Goal: Information Seeking & Learning: Check status

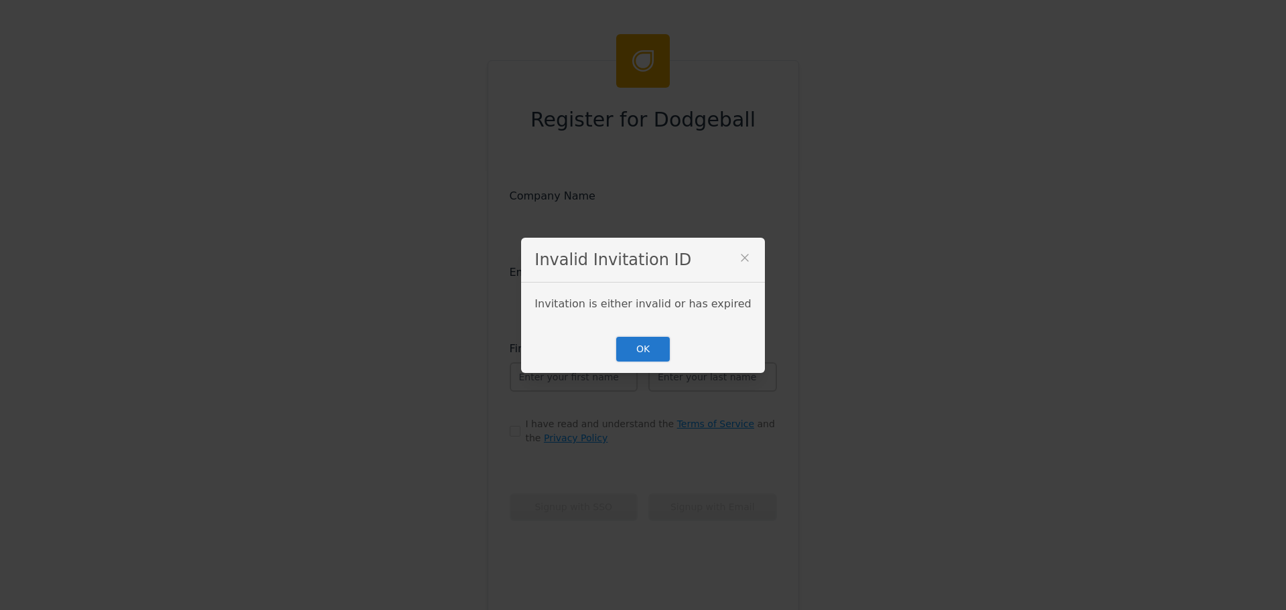
click at [637, 348] on button "OK" at bounding box center [643, 348] width 56 height 27
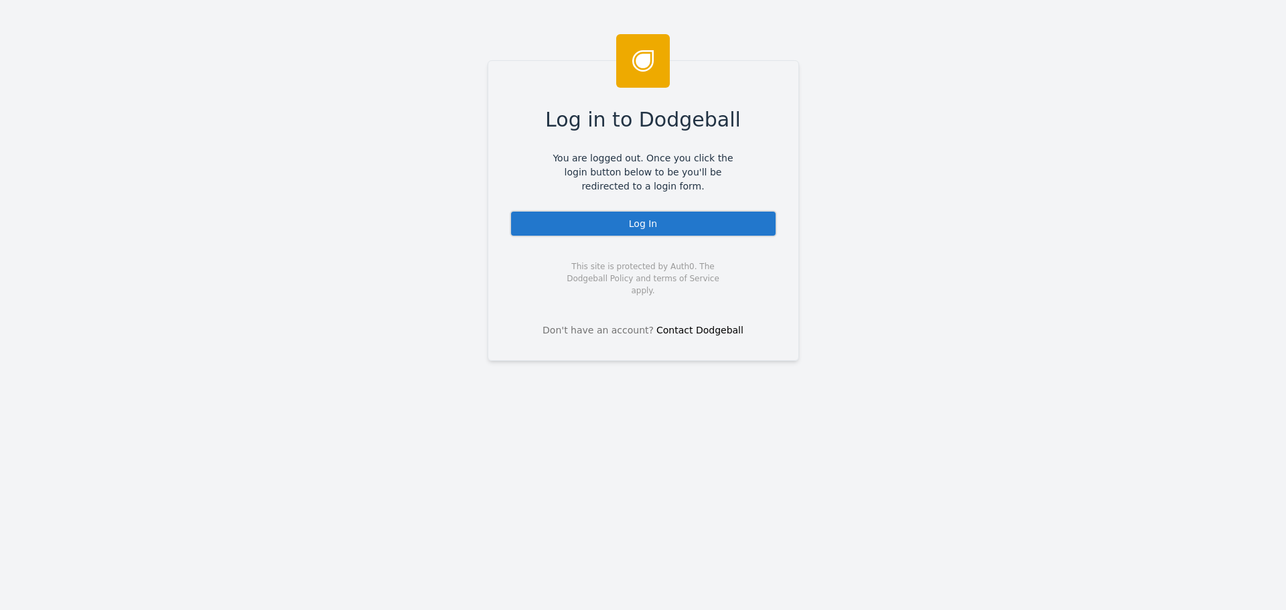
click at [629, 214] on div "Log In" at bounding box center [643, 223] width 267 height 27
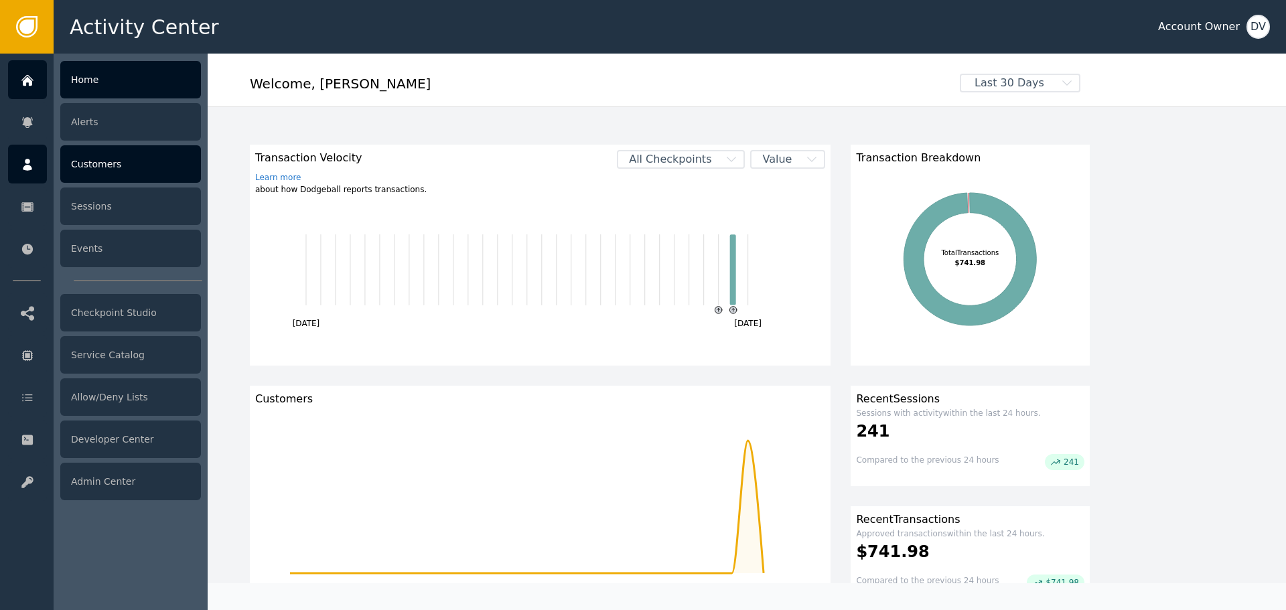
click at [92, 162] on div "Customers" at bounding box center [130, 164] width 141 height 38
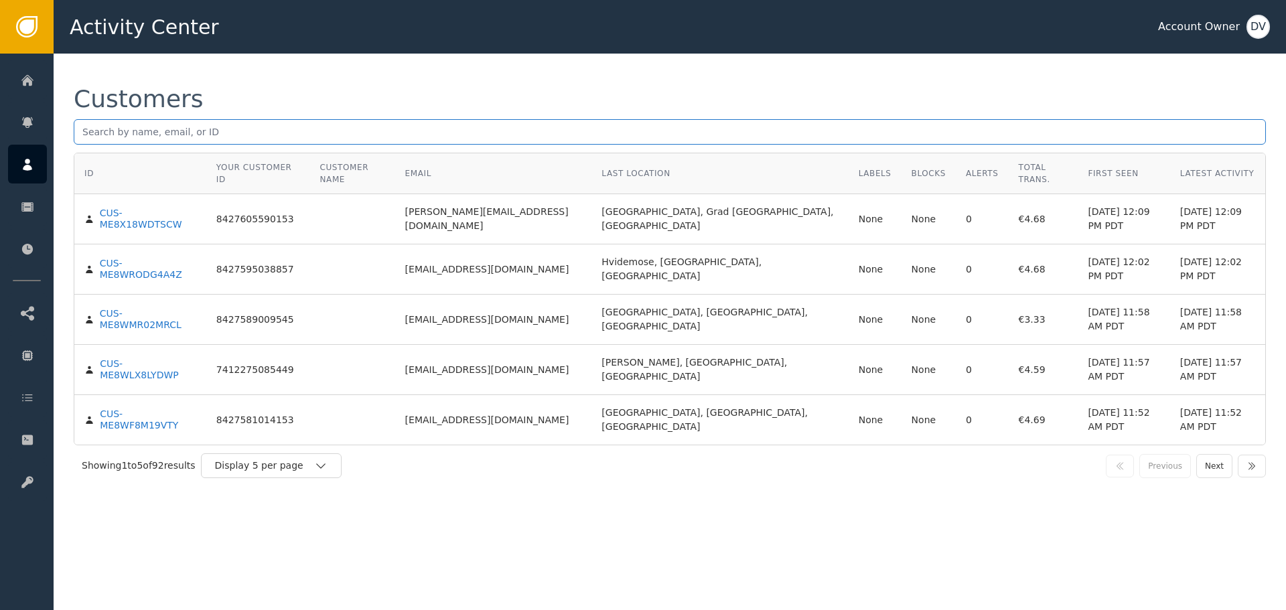
click at [284, 127] on input "text" at bounding box center [670, 131] width 1192 height 25
paste input "thomaswongsg@outlook.sg"
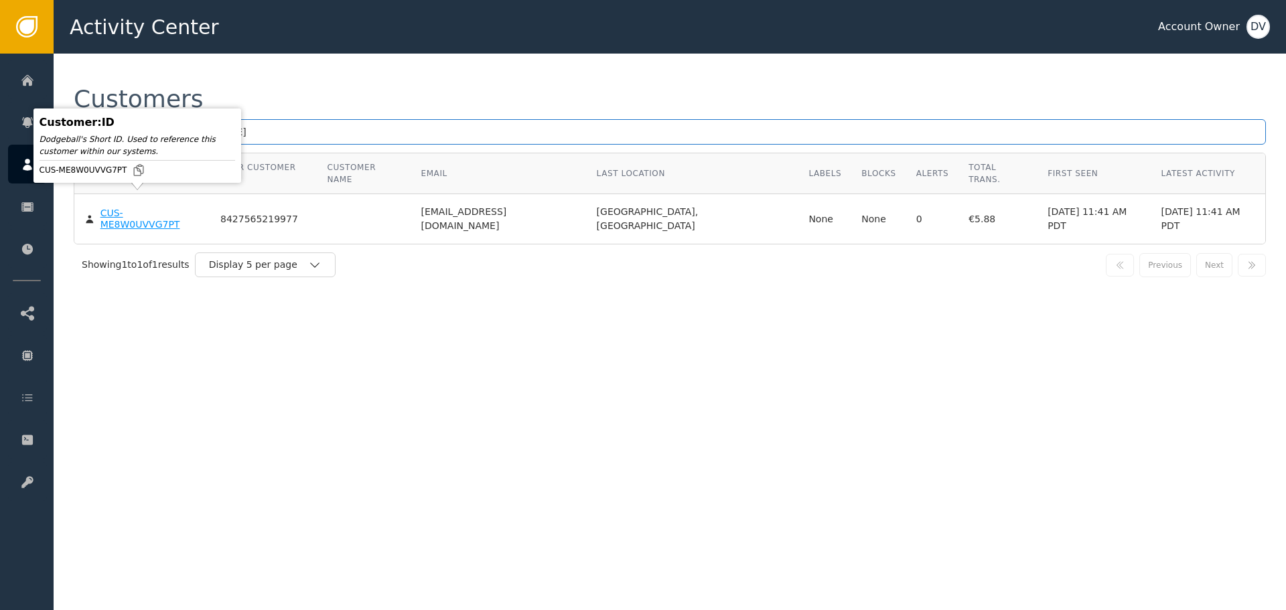
type input "thomaswongsg@outlook.sg"
click at [172, 208] on div "CUS-ME8W0UVVG7PT" at bounding box center [150, 219] width 100 height 23
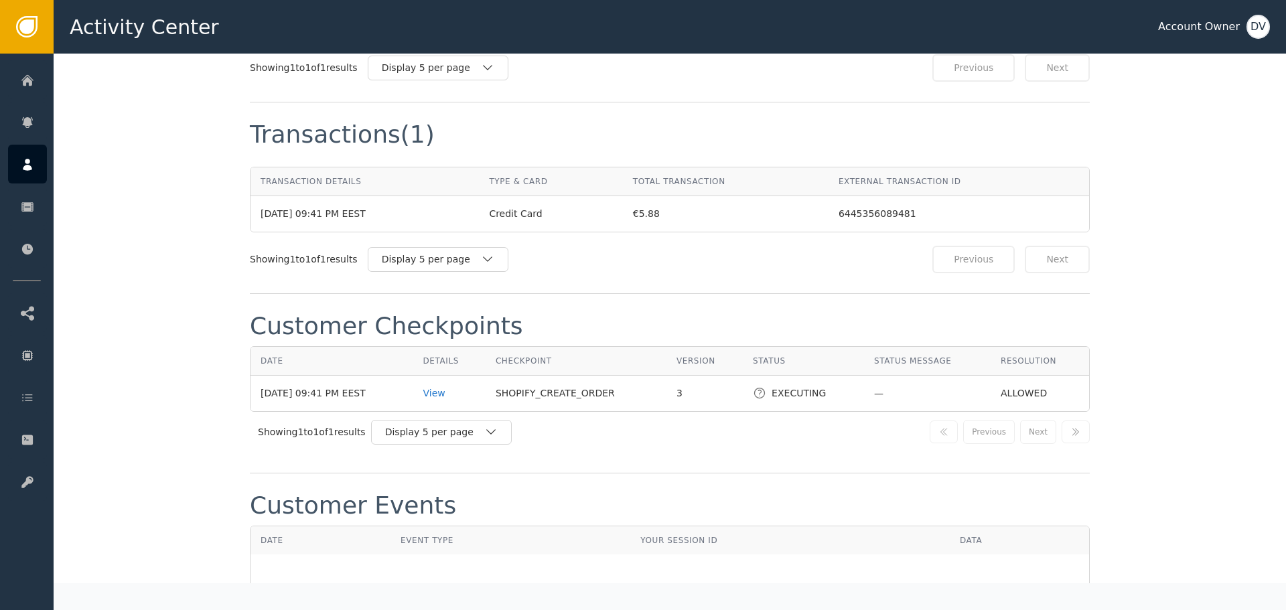
scroll to position [1205, 0]
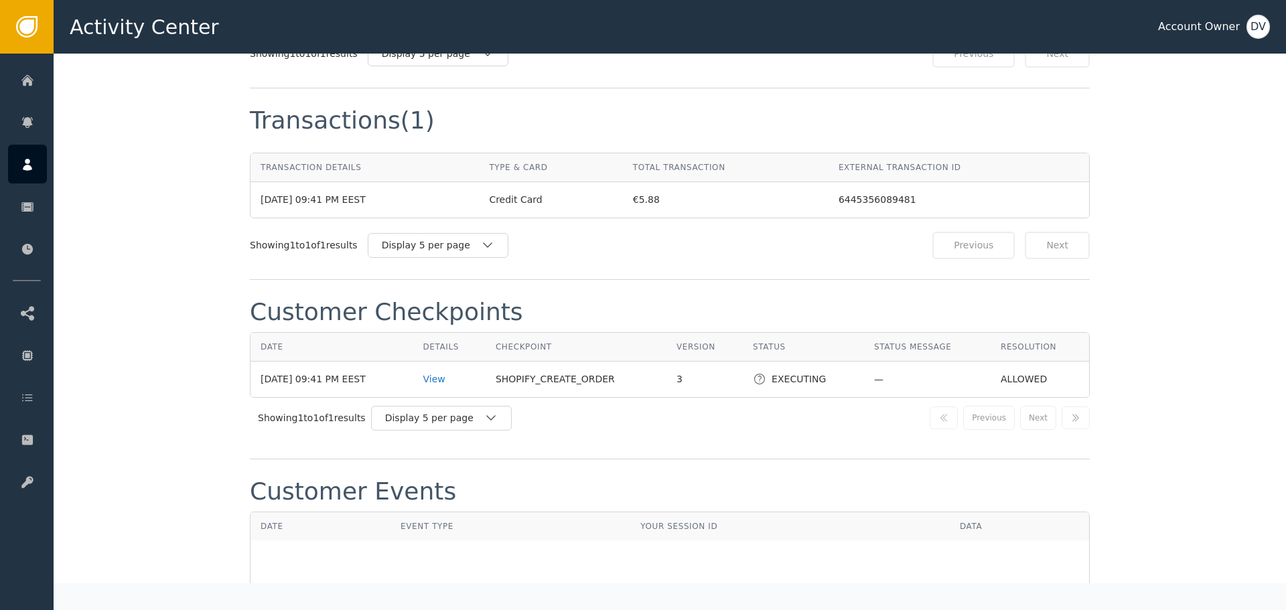
click at [753, 372] on icon at bounding box center [759, 378] width 13 height 13
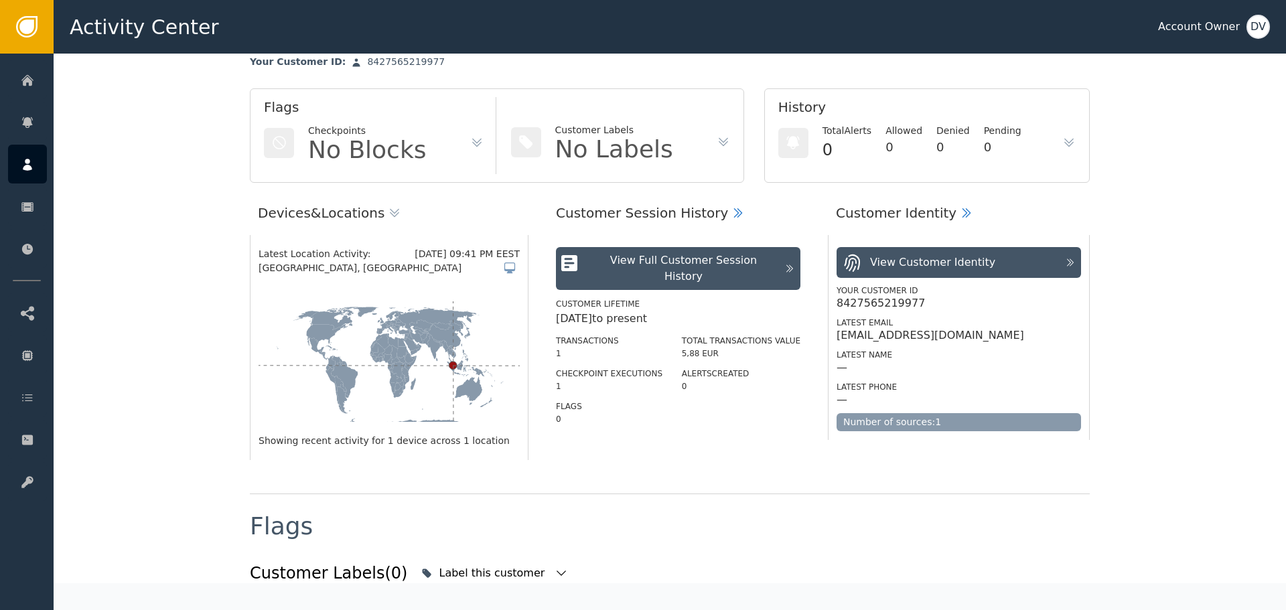
scroll to position [0, 0]
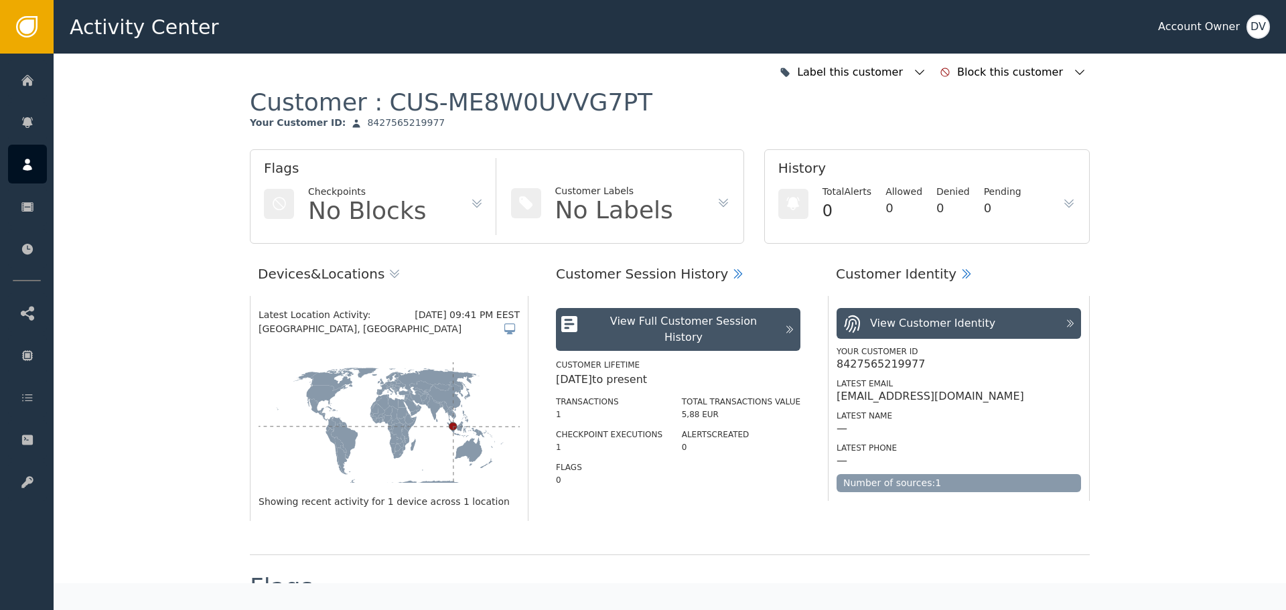
click at [731, 277] on icon at bounding box center [737, 273] width 13 height 13
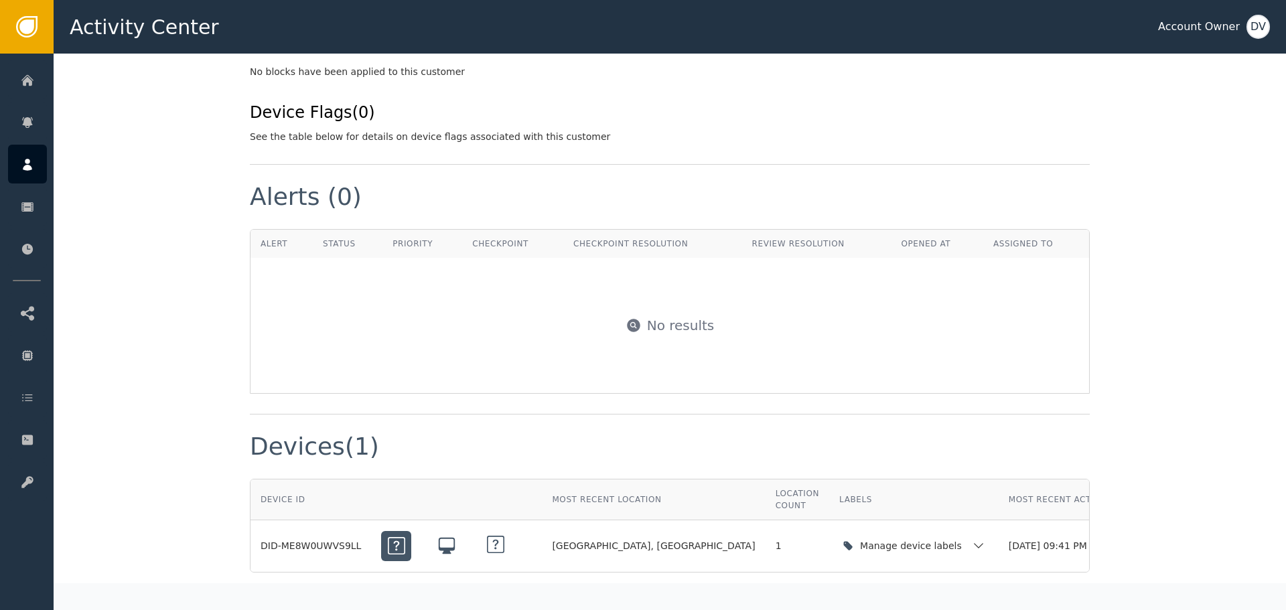
scroll to position [670, 0]
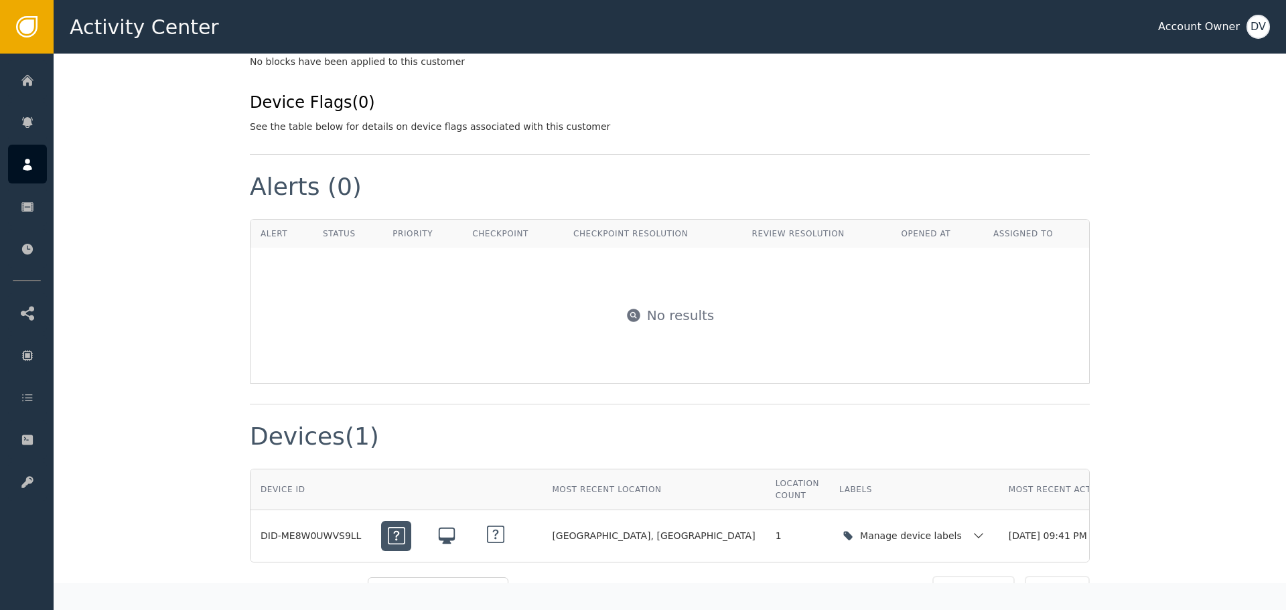
click at [599, 303] on div "No results" at bounding box center [669, 315] width 837 height 134
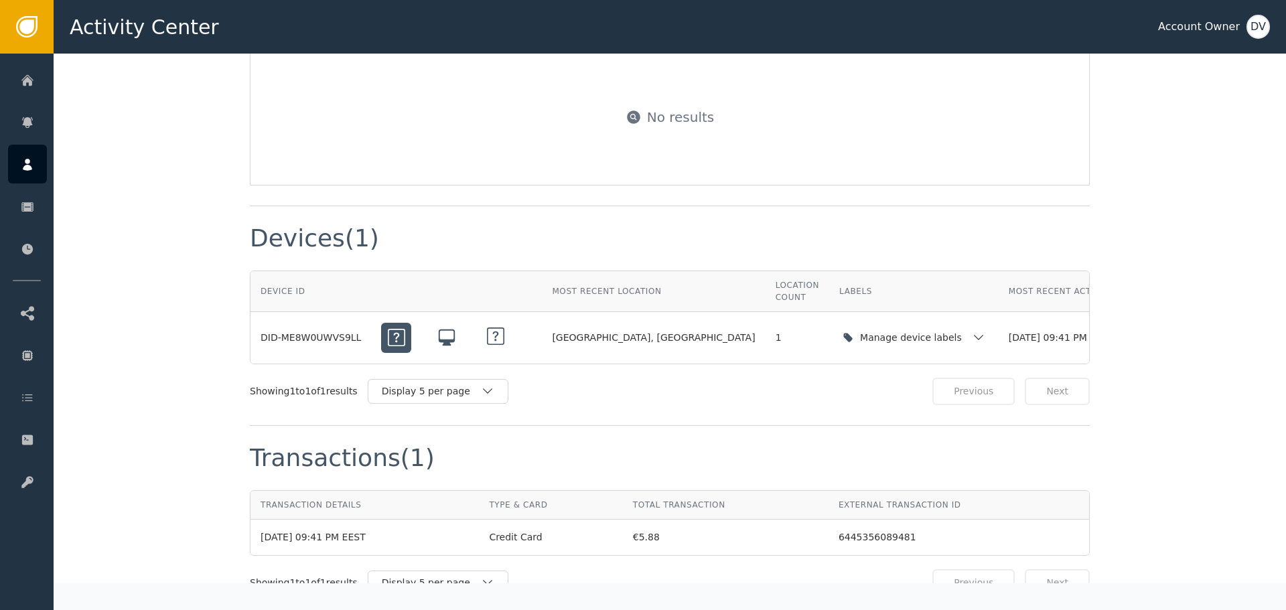
scroll to position [871, 0]
click at [972, 328] on icon "button" at bounding box center [978, 334] width 13 height 13
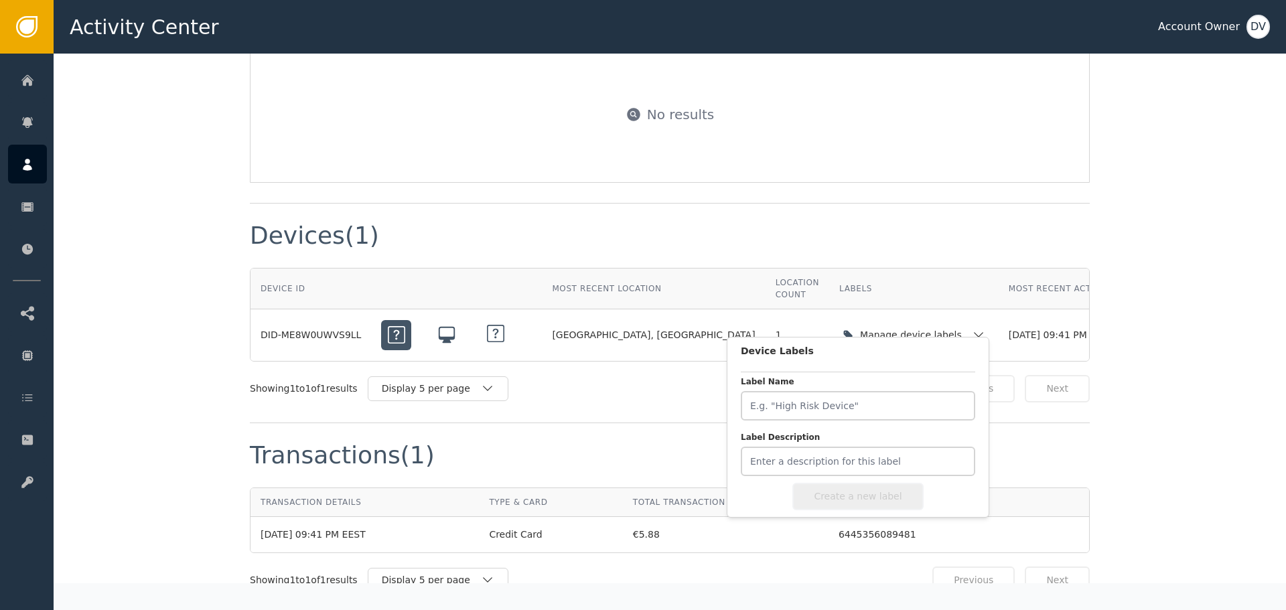
click at [972, 328] on icon "button" at bounding box center [978, 334] width 13 height 13
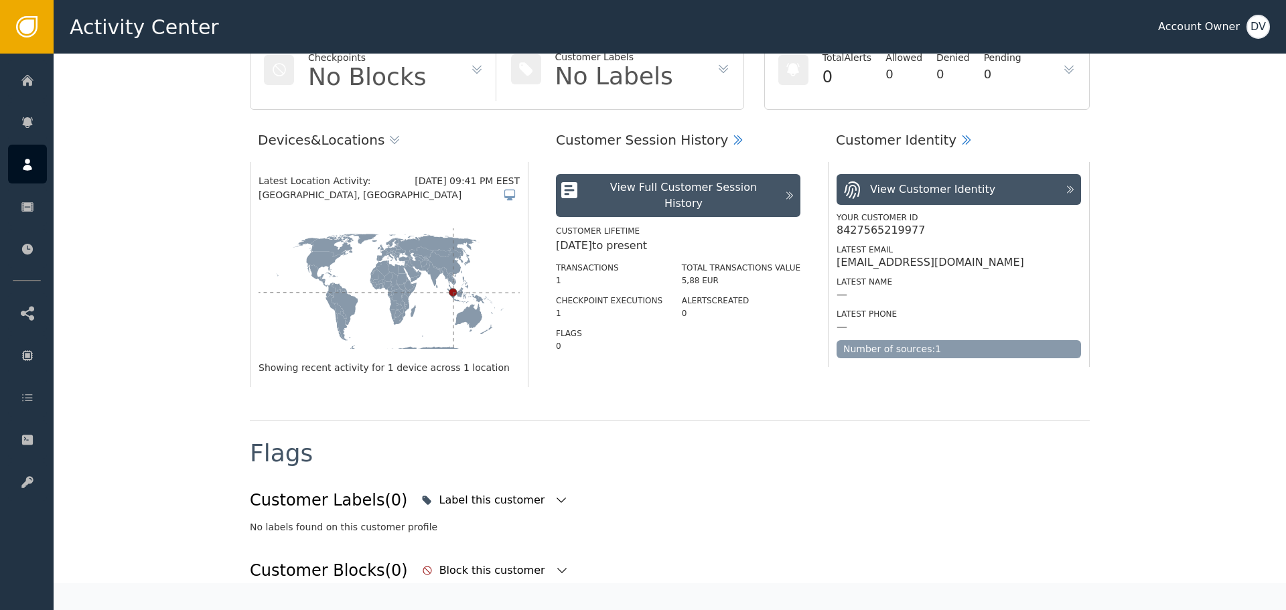
scroll to position [0, 0]
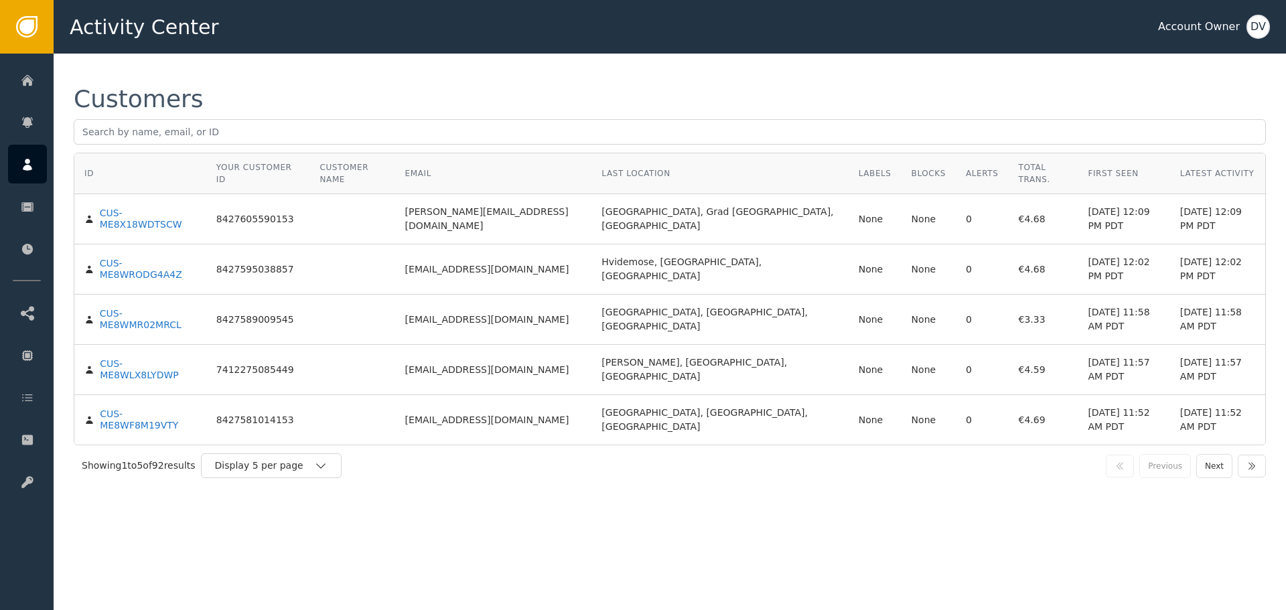
click at [329, 75] on div "Customers ID Your Customer ID Customer Name Email Last Location Labels Blocks A…" at bounding box center [670, 287] width 1232 height 466
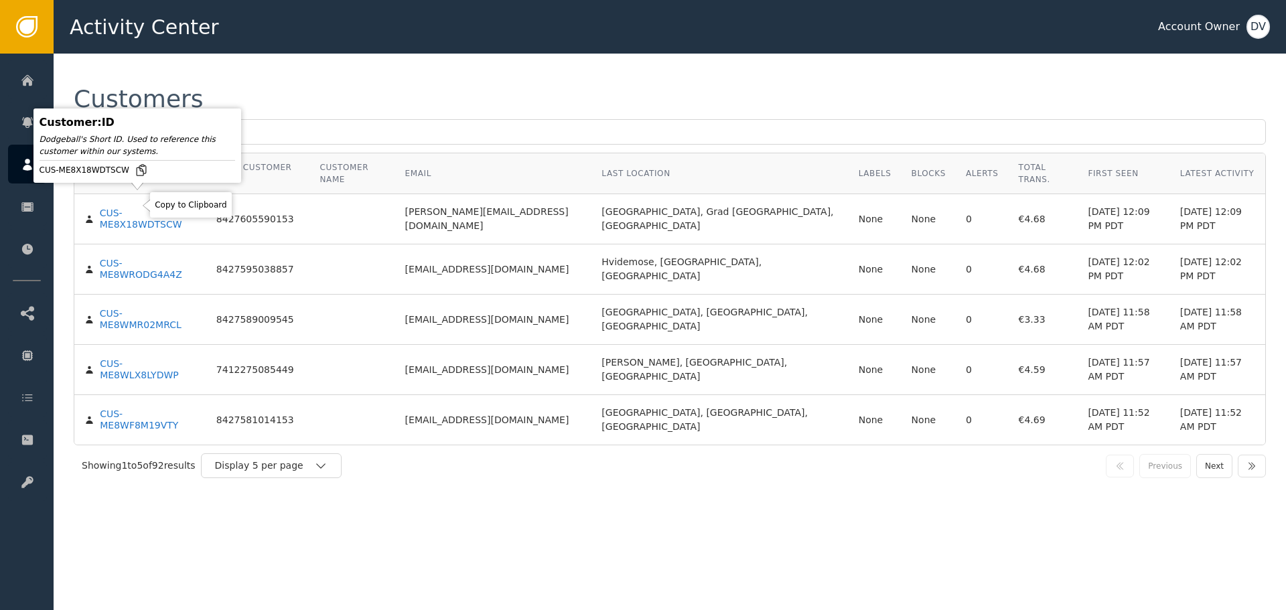
click at [138, 54] on body "Activity Center Account Owner DV Home Alerts Customers Sessions Events Checkpoi…" at bounding box center [643, 27] width 1286 height 54
click at [143, 208] on div "CUS-ME8X18WDTSCW" at bounding box center [148, 219] width 96 height 23
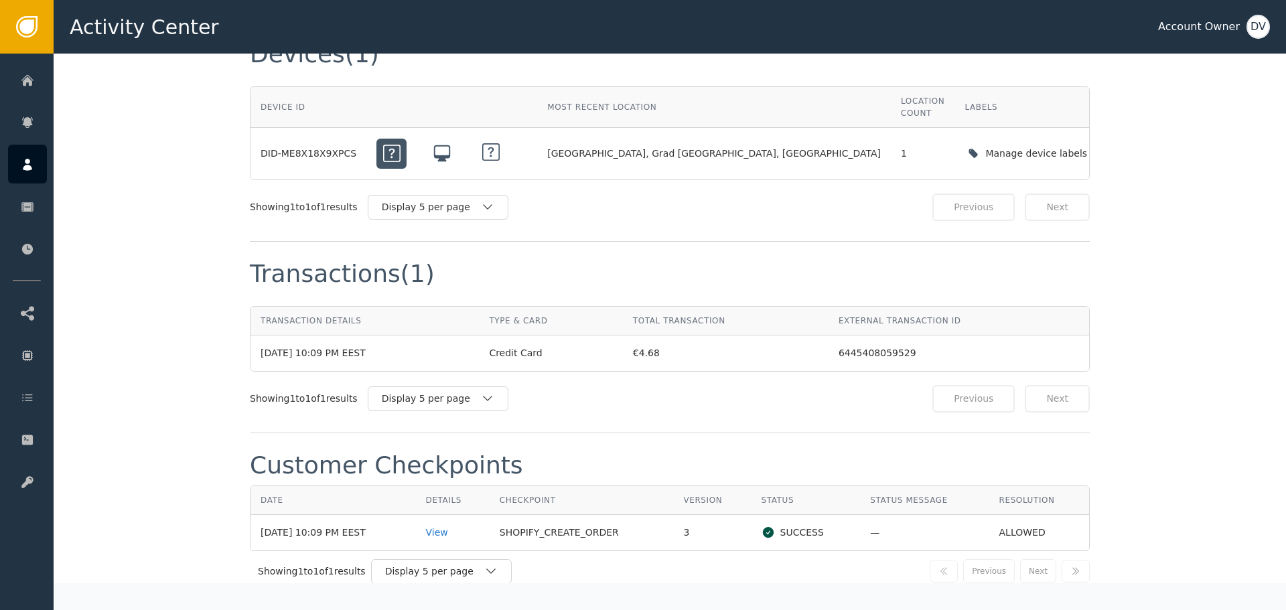
scroll to position [1138, 0]
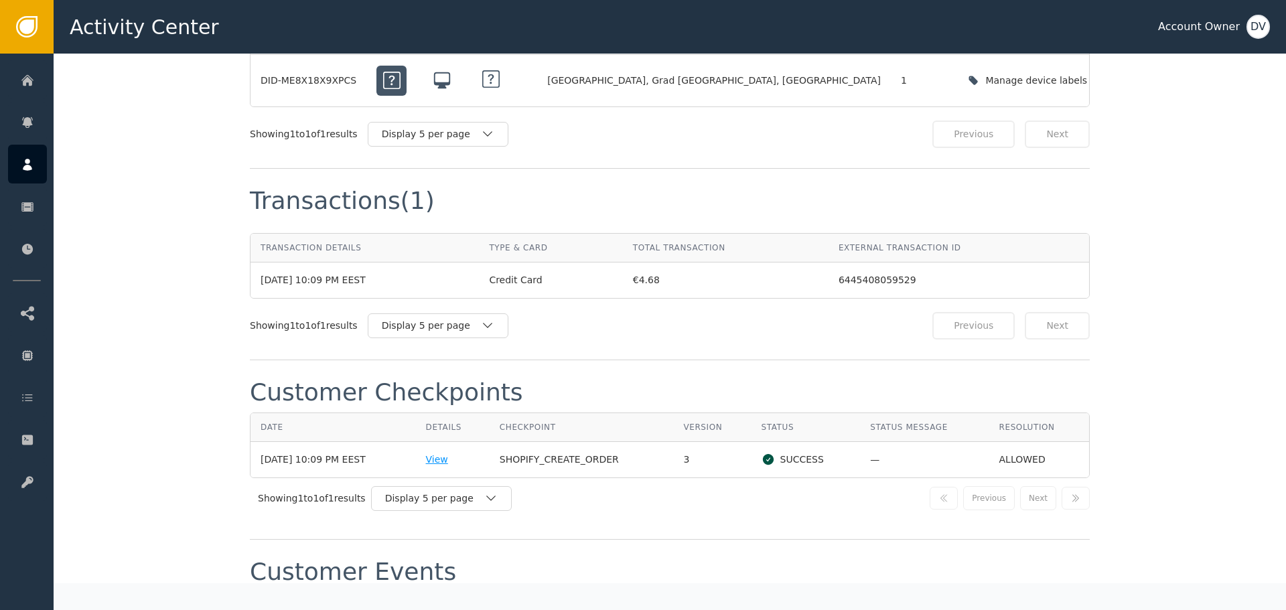
click at [449, 453] on div "View" at bounding box center [453, 460] width 54 height 14
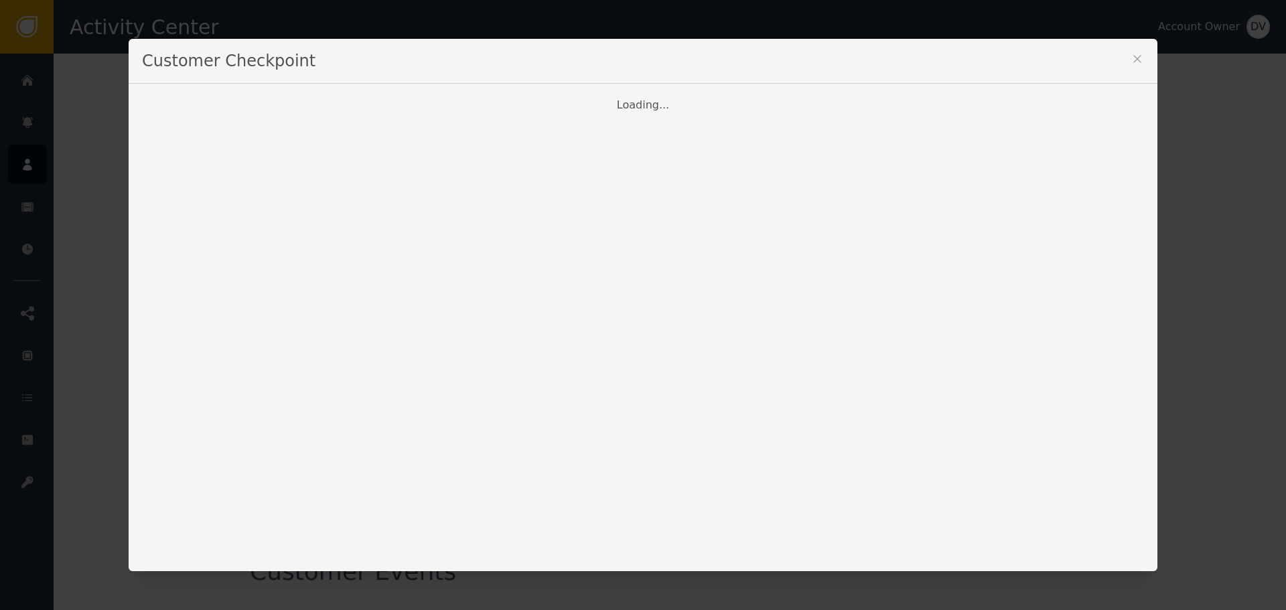
click at [1133, 57] on icon at bounding box center [1136, 58] width 13 height 13
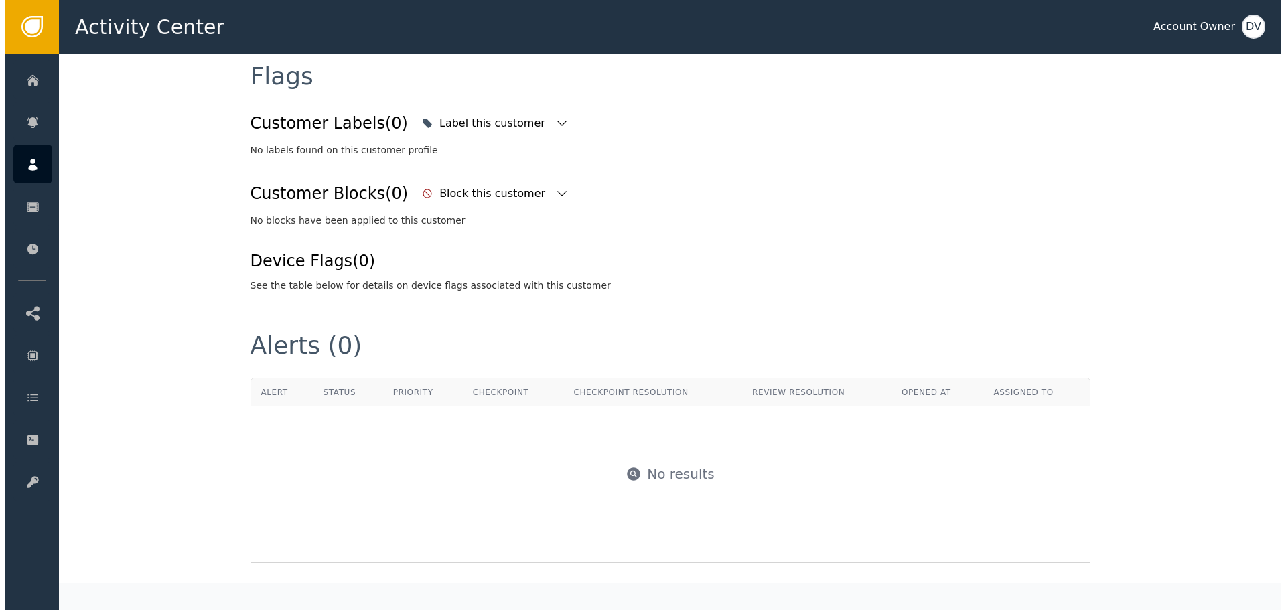
scroll to position [804, 0]
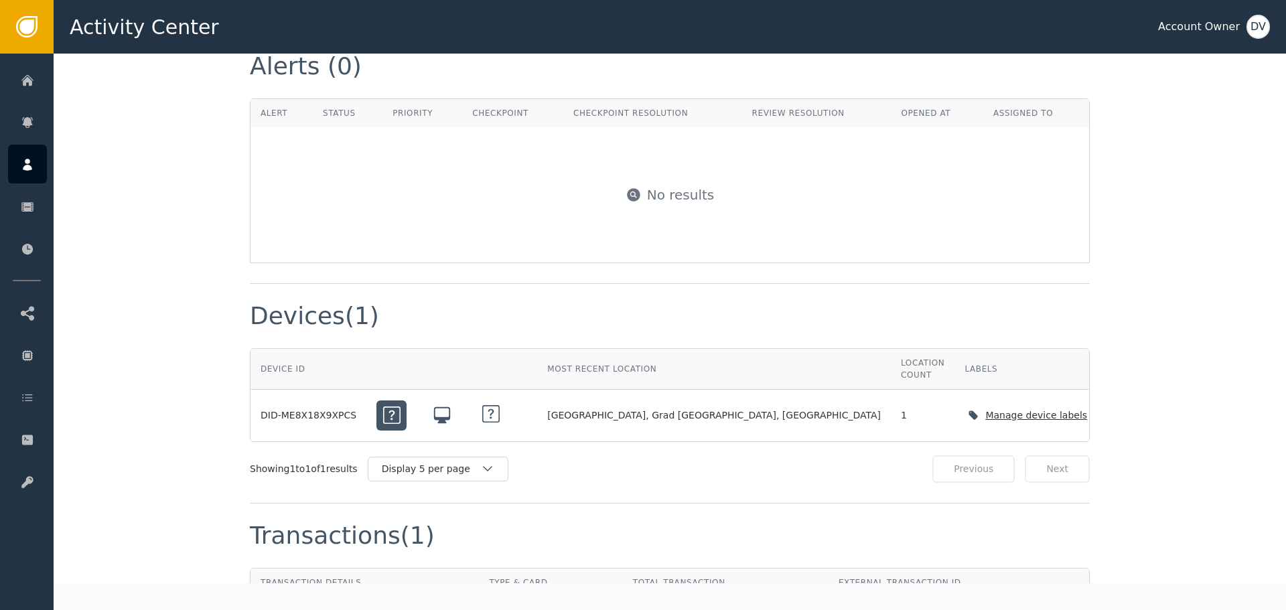
click at [1097, 408] on icon "button" at bounding box center [1103, 414] width 13 height 13
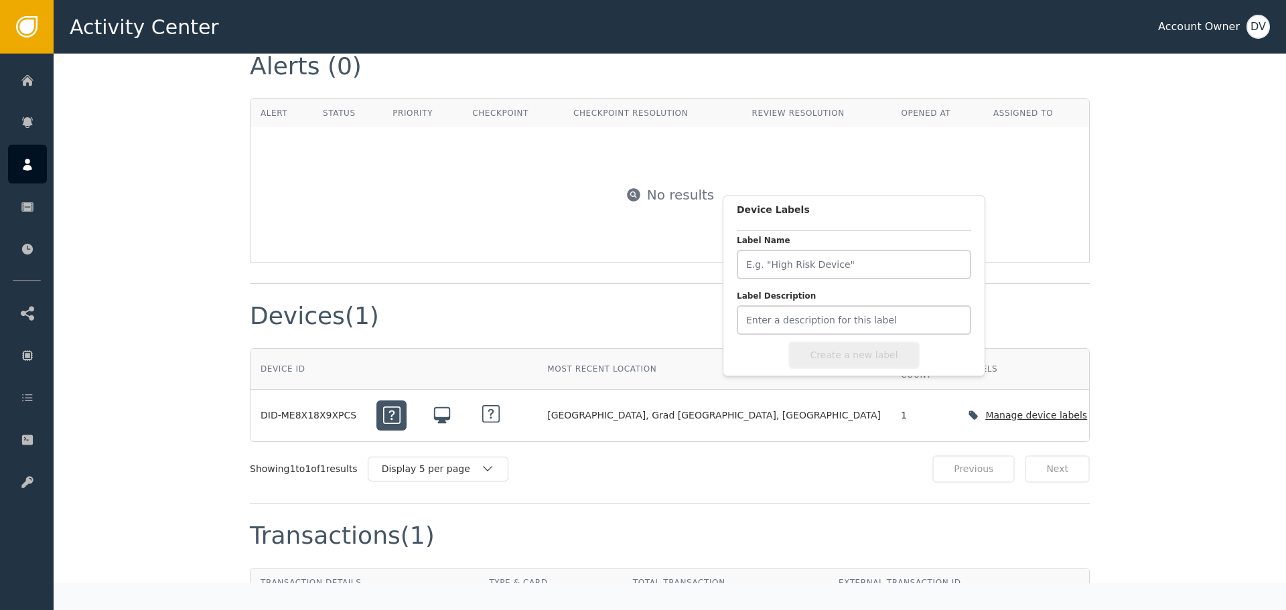
click at [1097, 408] on icon "button" at bounding box center [1103, 414] width 13 height 13
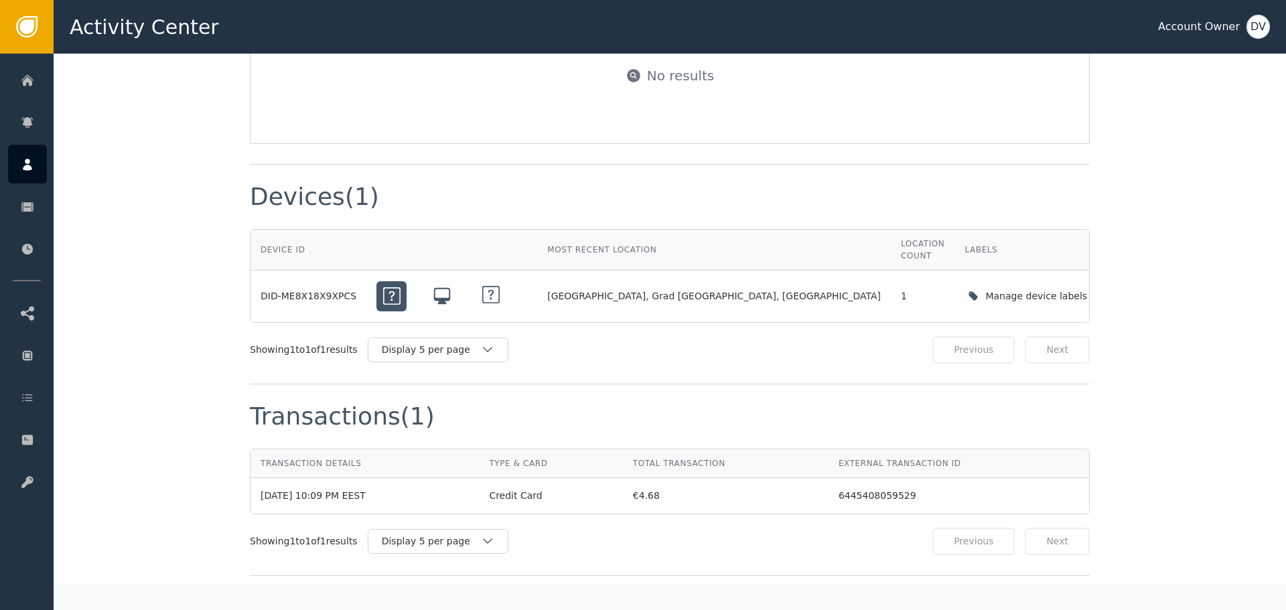
scroll to position [1138, 0]
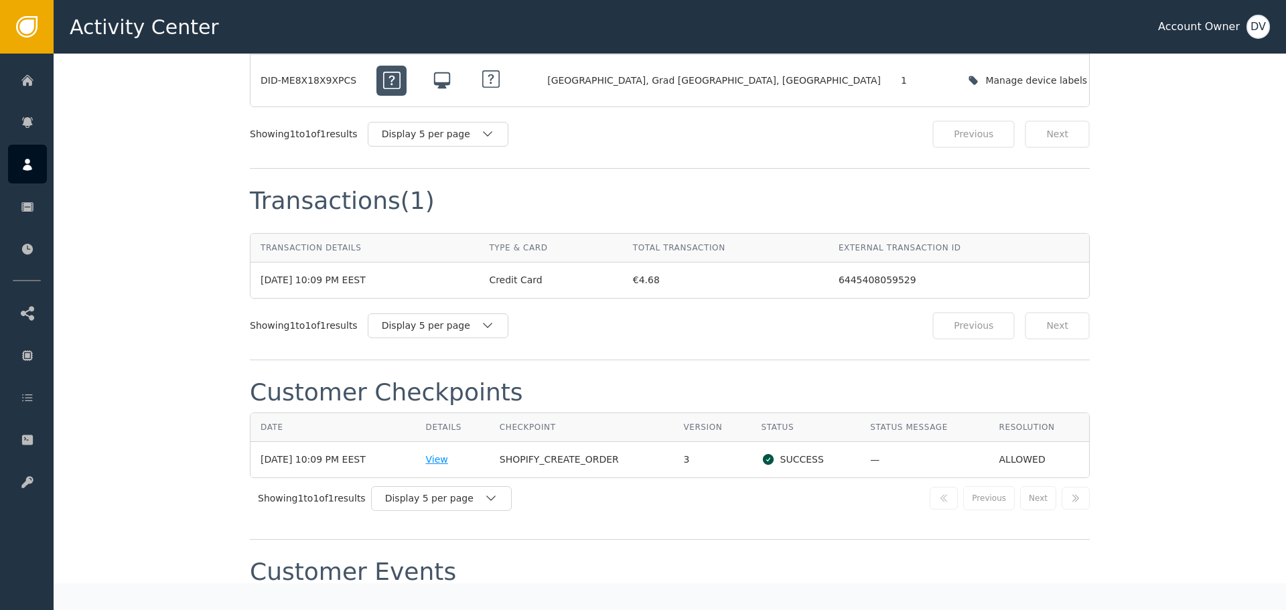
click at [454, 453] on div "View" at bounding box center [453, 460] width 54 height 14
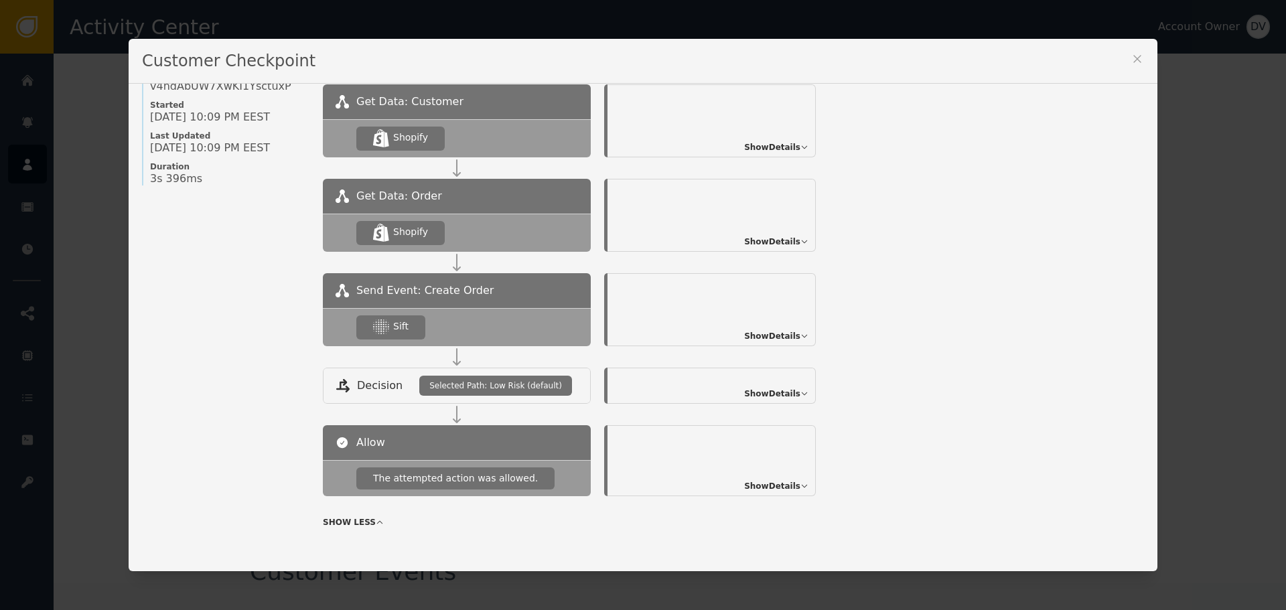
scroll to position [145, 0]
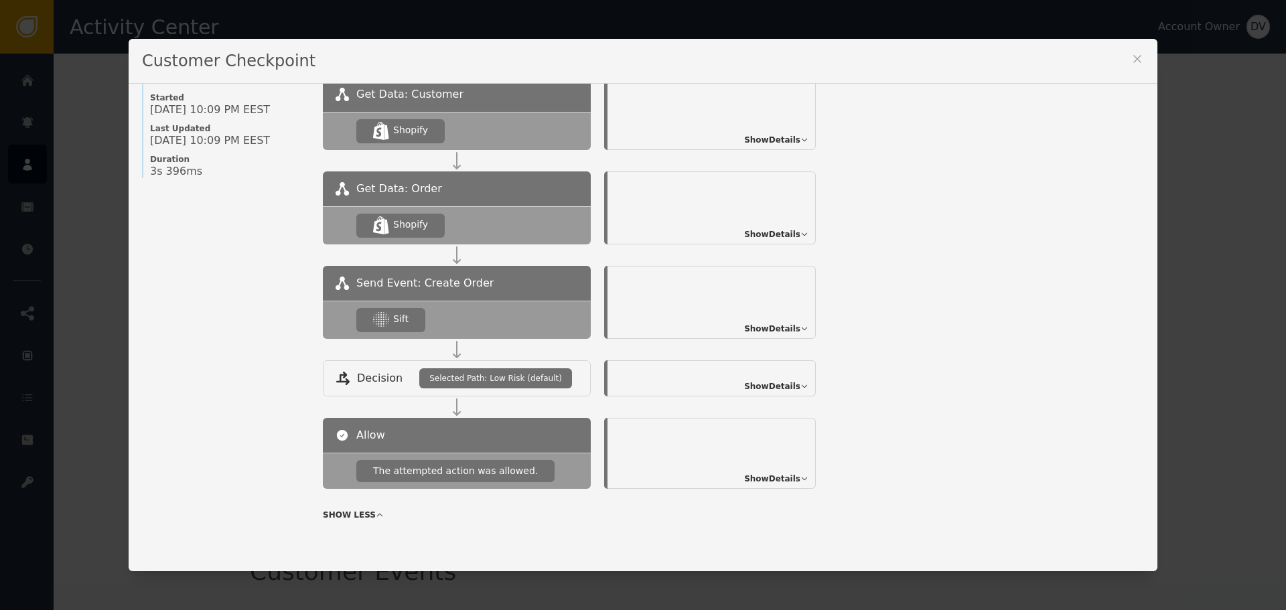
click at [810, 382] on div "Show Details" at bounding box center [711, 378] width 208 height 36
click at [800, 383] on icon at bounding box center [804, 386] width 8 height 8
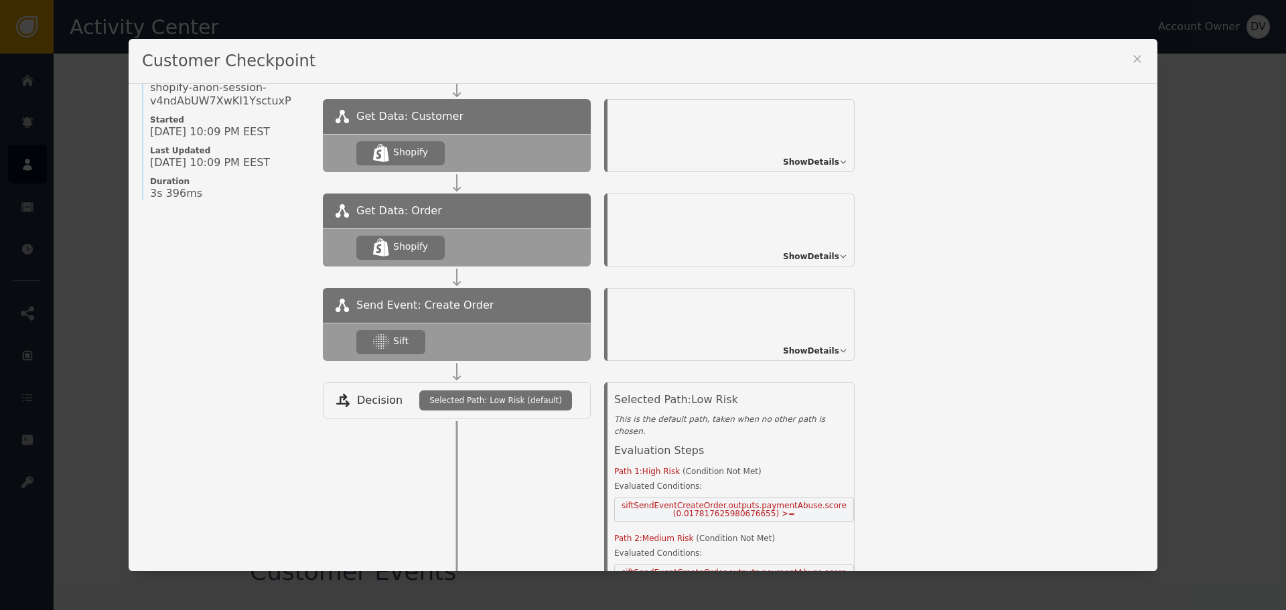
scroll to position [134, 0]
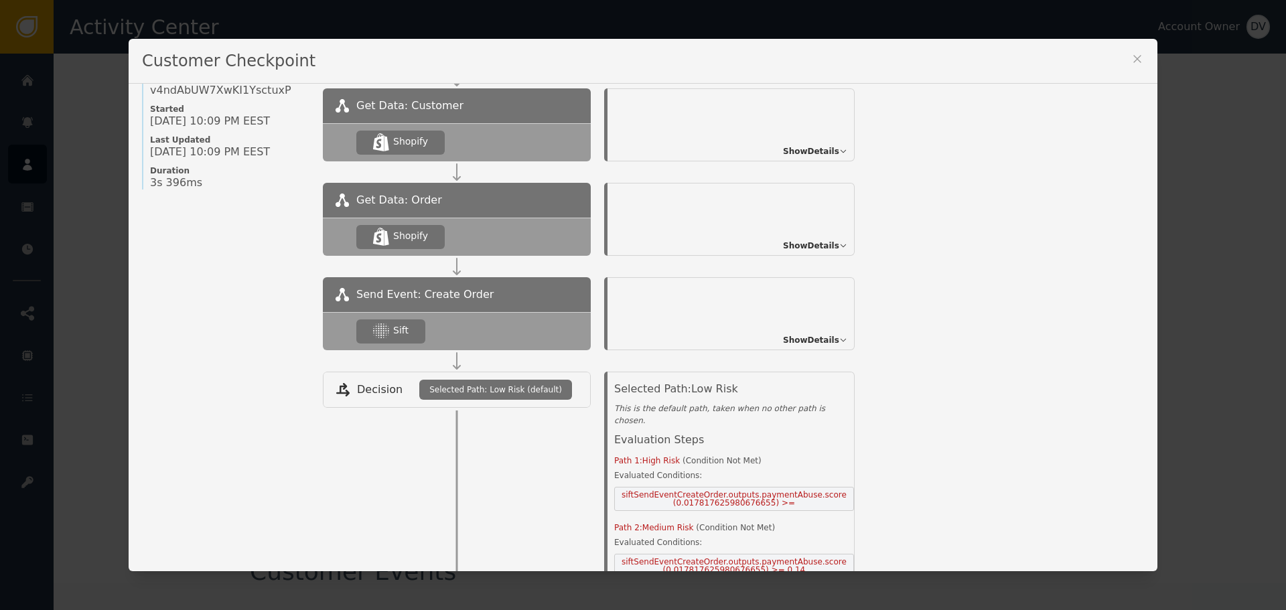
click at [802, 342] on span "Show Details" at bounding box center [811, 340] width 56 height 12
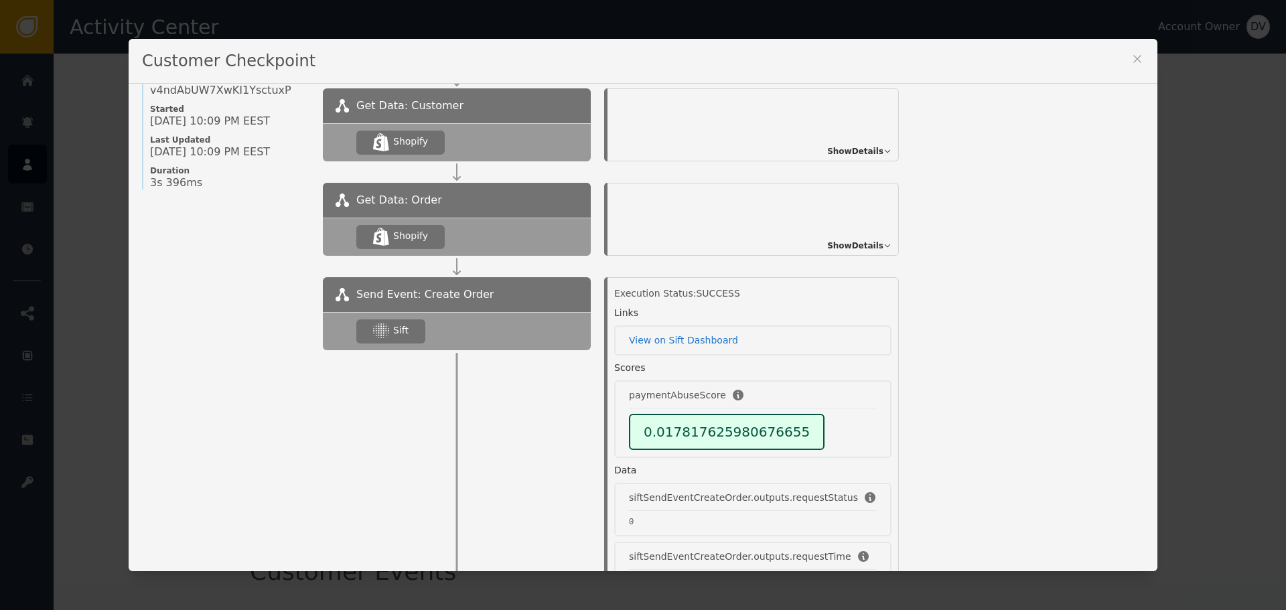
click at [974, 265] on div "Name of Checkpoint SHOPIFY_CREATE_ORDER Version (ver 3 ) Customer CUS- ME8X18WD…" at bounding box center [643, 328] width 1029 height 488
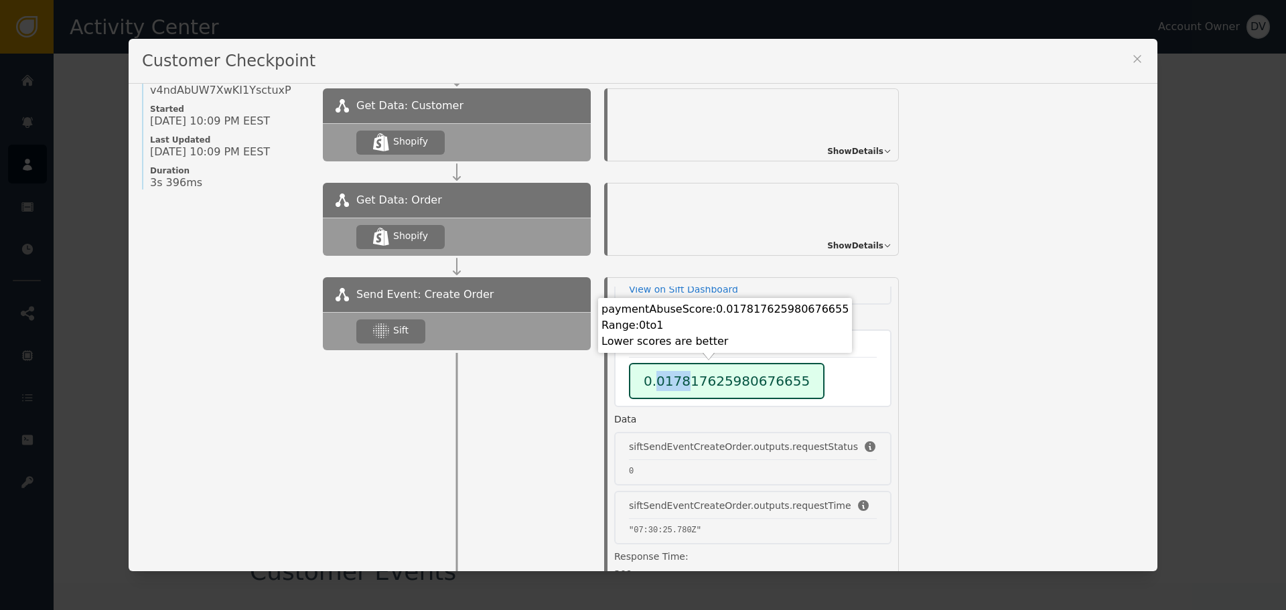
drag, startPoint x: 650, startPoint y: 385, endPoint x: 678, endPoint y: 387, distance: 28.2
click at [678, 387] on div "0.017817625980676655" at bounding box center [727, 381] width 196 height 36
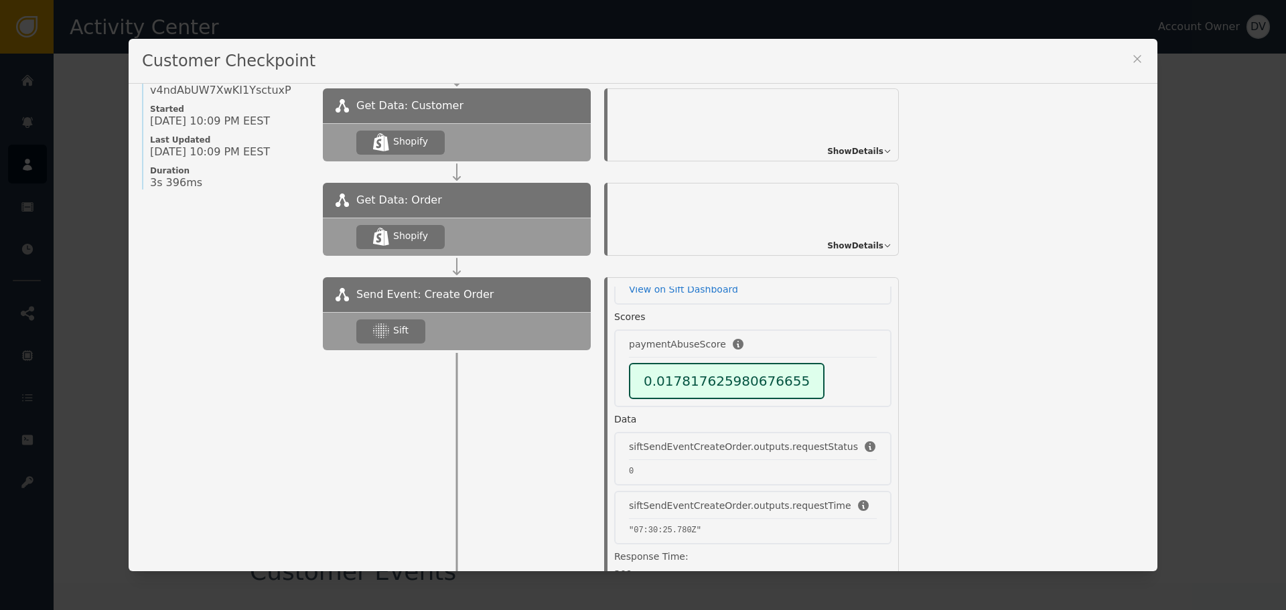
click at [68, 226] on div "Customer Checkpoint Name of Checkpoint SHOPIFY_CREATE_ORDER Version (ver 3 ) Cu…" at bounding box center [643, 305] width 1286 height 610
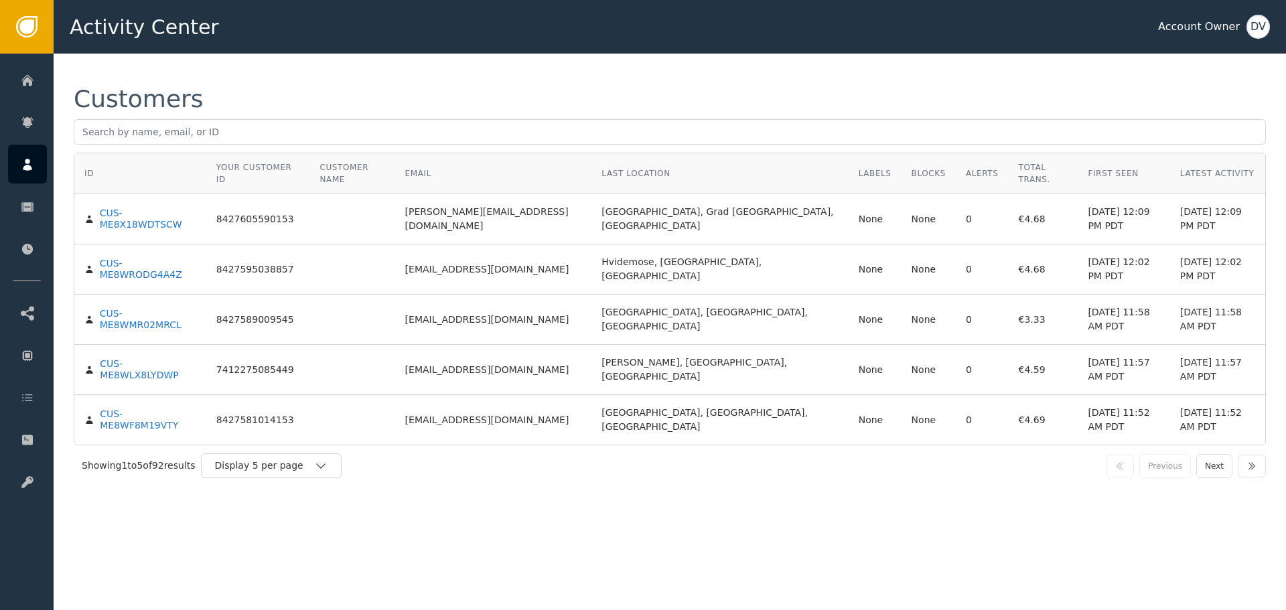
click at [196, 92] on div "Customers" at bounding box center [670, 99] width 1192 height 24
click at [198, 134] on input "text" at bounding box center [670, 131] width 1192 height 25
paste input "thomaswongsg@outlook.sg"
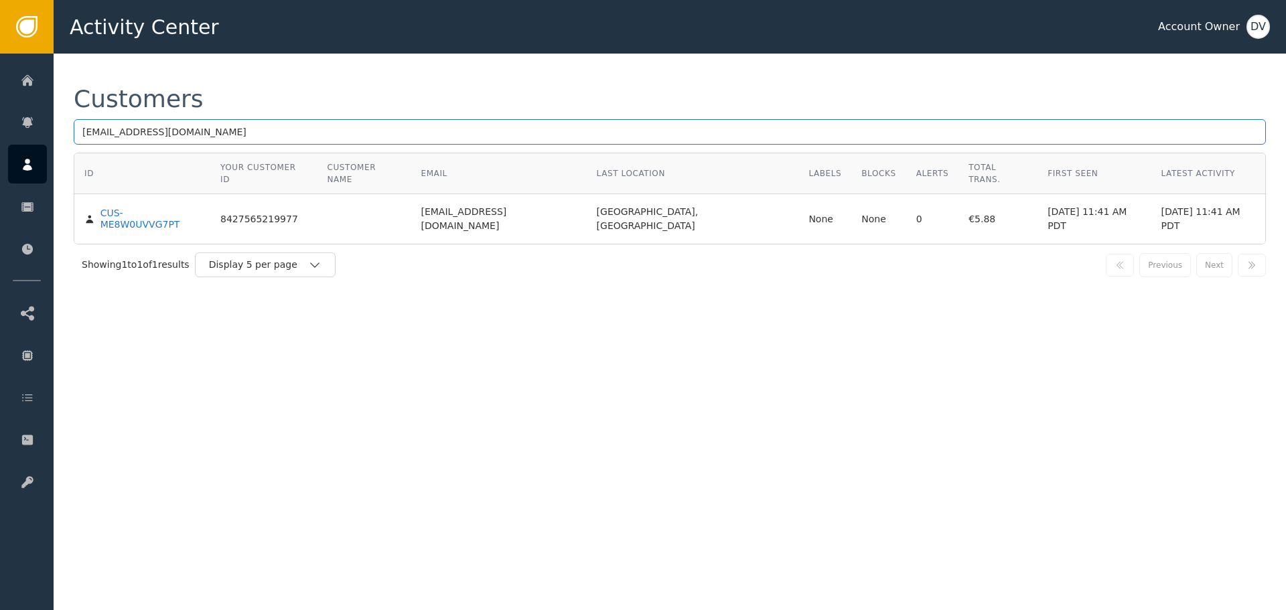
type input "thomaswongsg@outlook.sg"
click at [129, 208] on div "CUS-ME8W0UVVG7PT" at bounding box center [150, 219] width 100 height 23
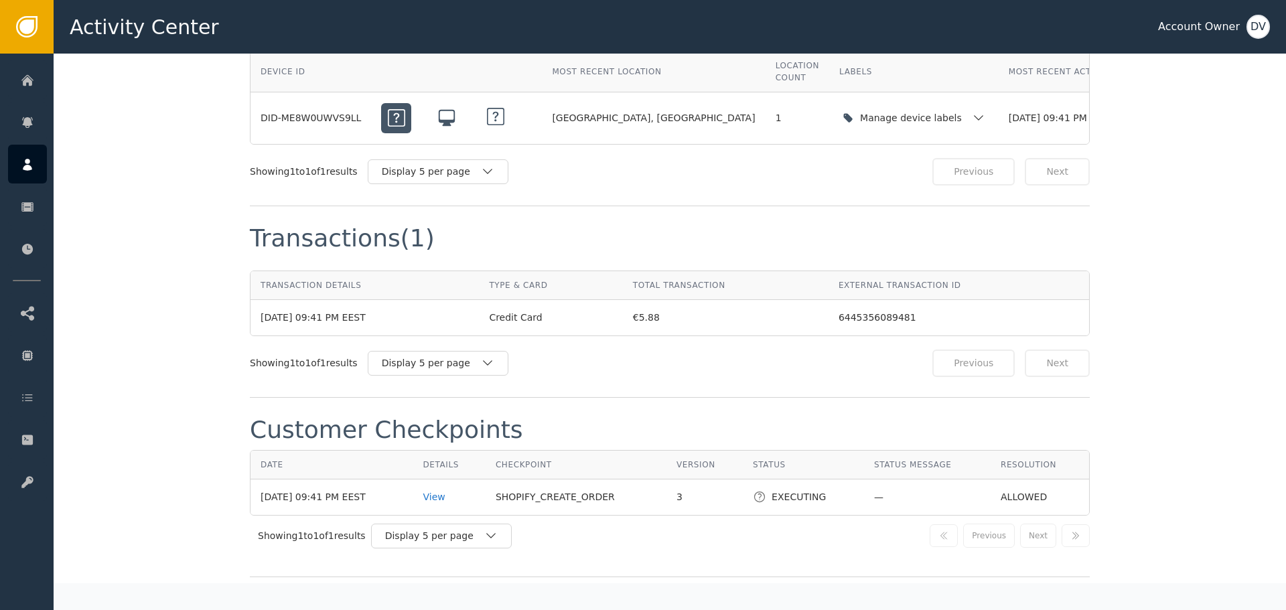
scroll to position [1272, 0]
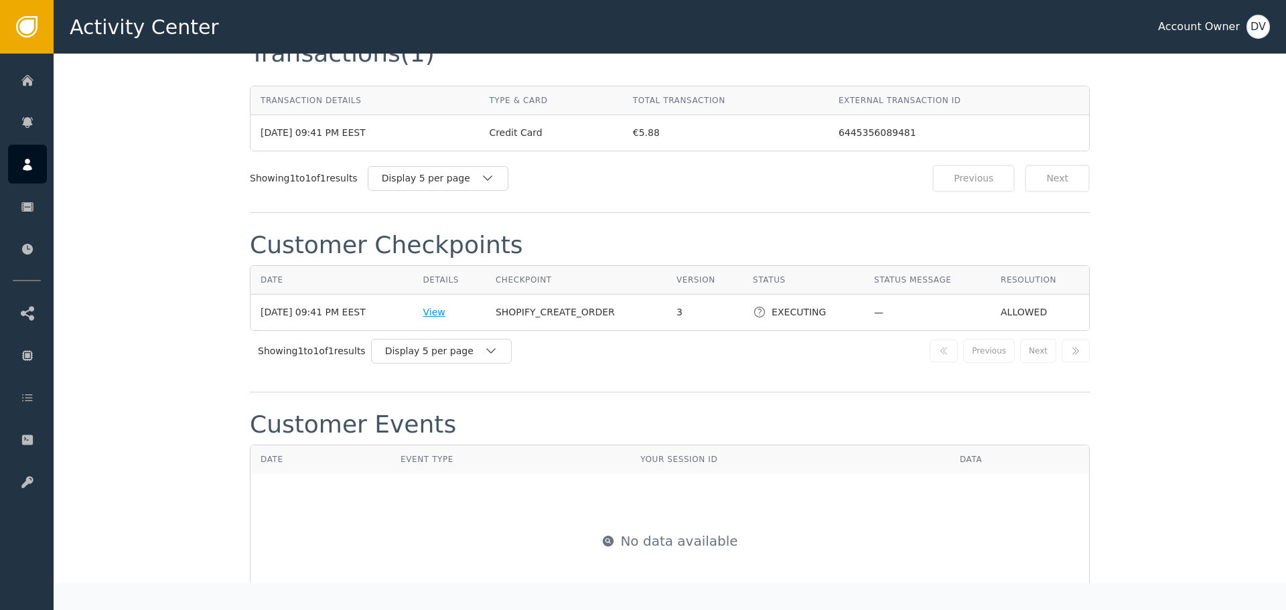
click at [451, 305] on div "View" at bounding box center [449, 312] width 52 height 14
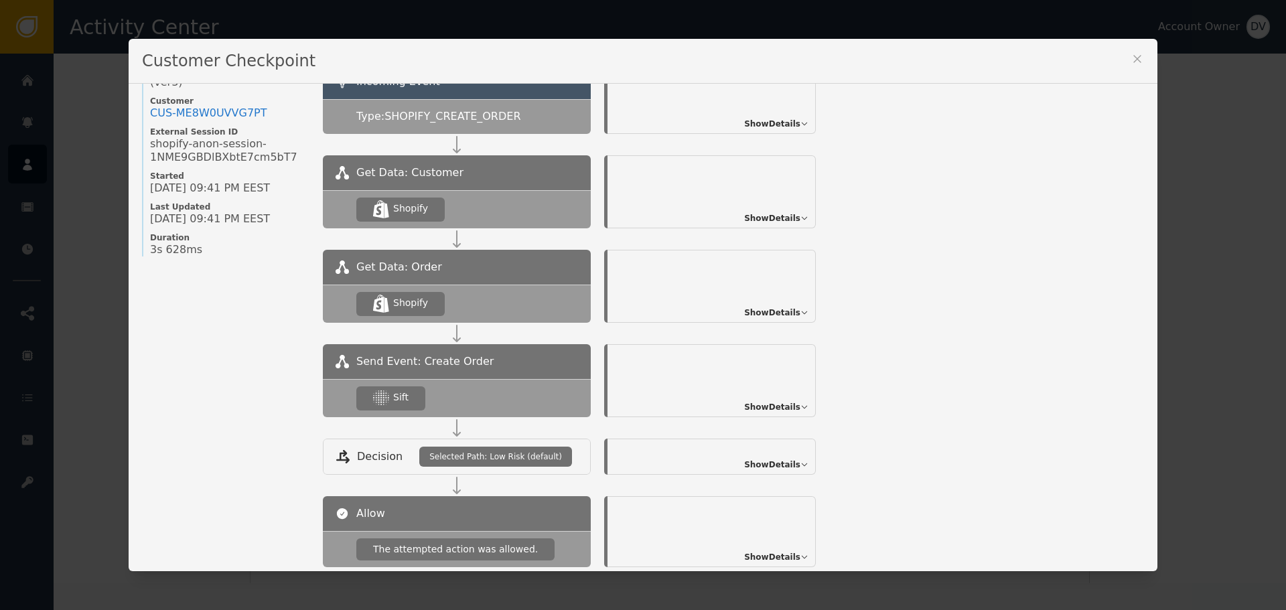
scroll to position [145, 0]
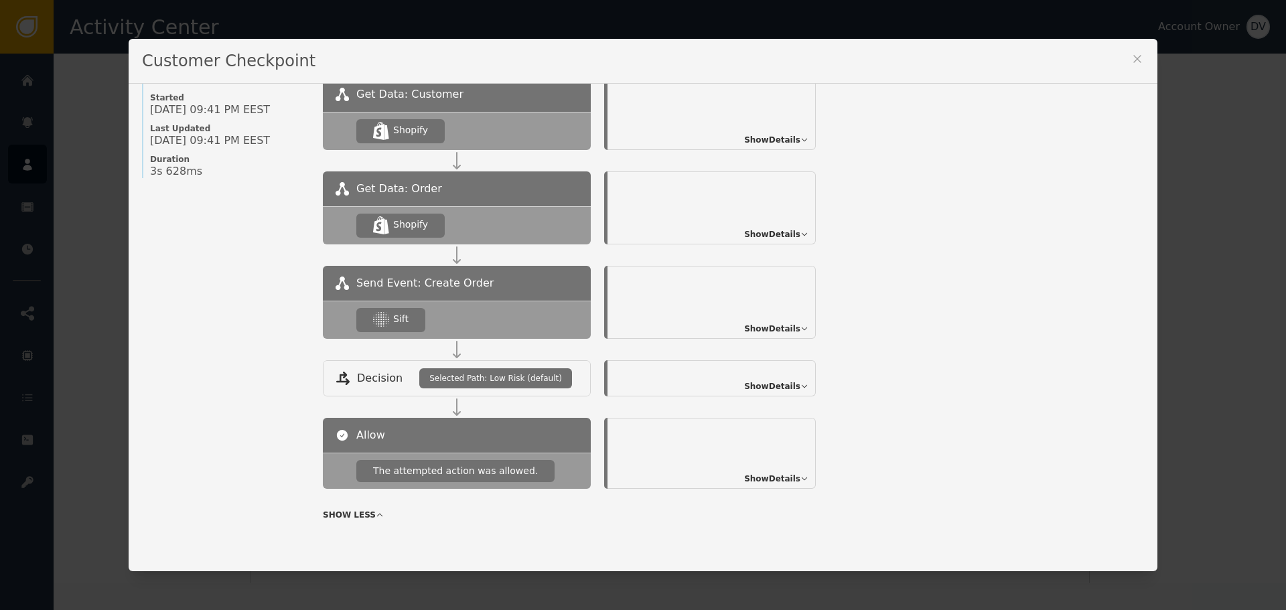
click at [790, 385] on span "Show Details" at bounding box center [772, 386] width 56 height 12
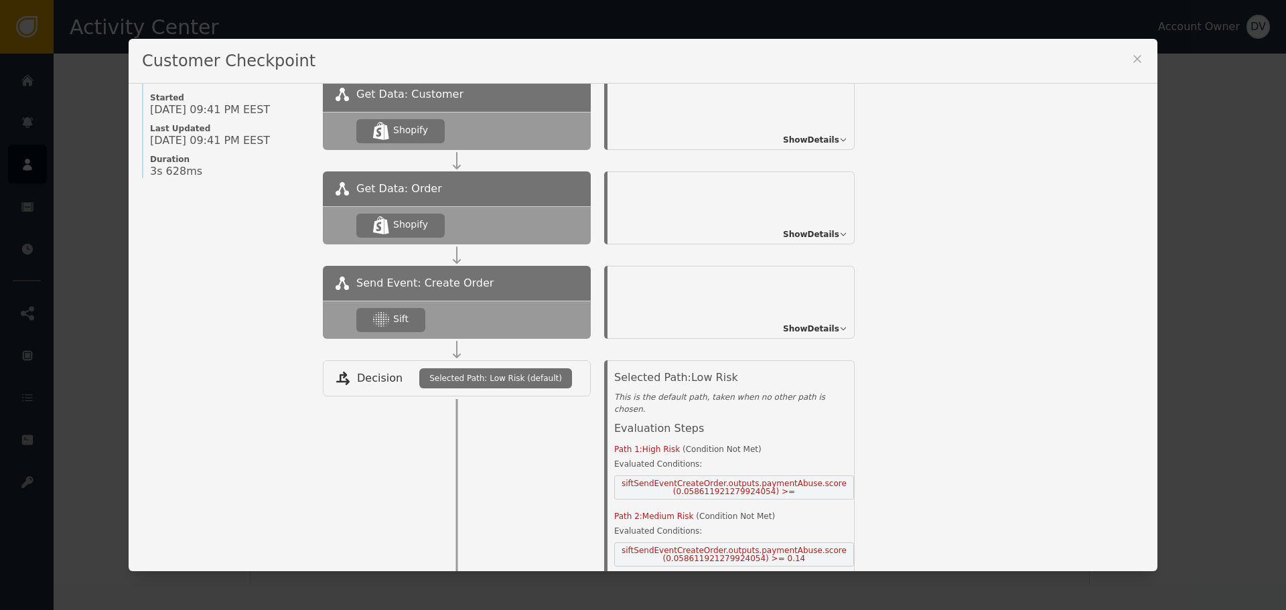
click at [795, 319] on div "Show Details" at bounding box center [730, 302] width 247 height 73
click at [803, 229] on span "Show Details" at bounding box center [811, 234] width 56 height 12
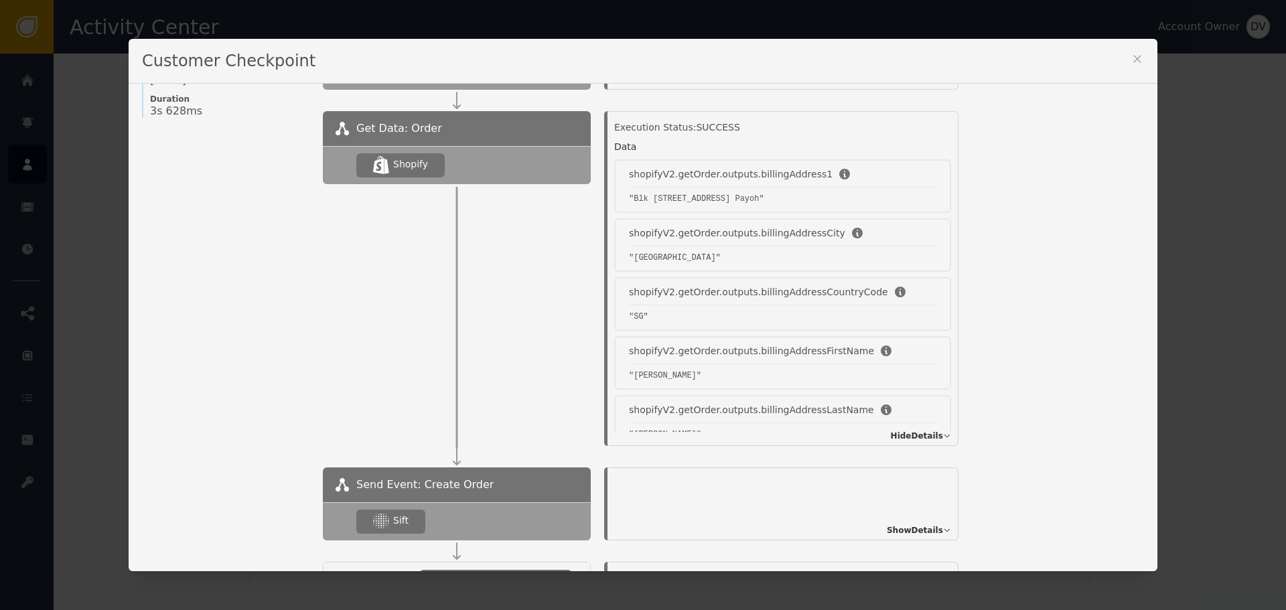
scroll to position [480, 0]
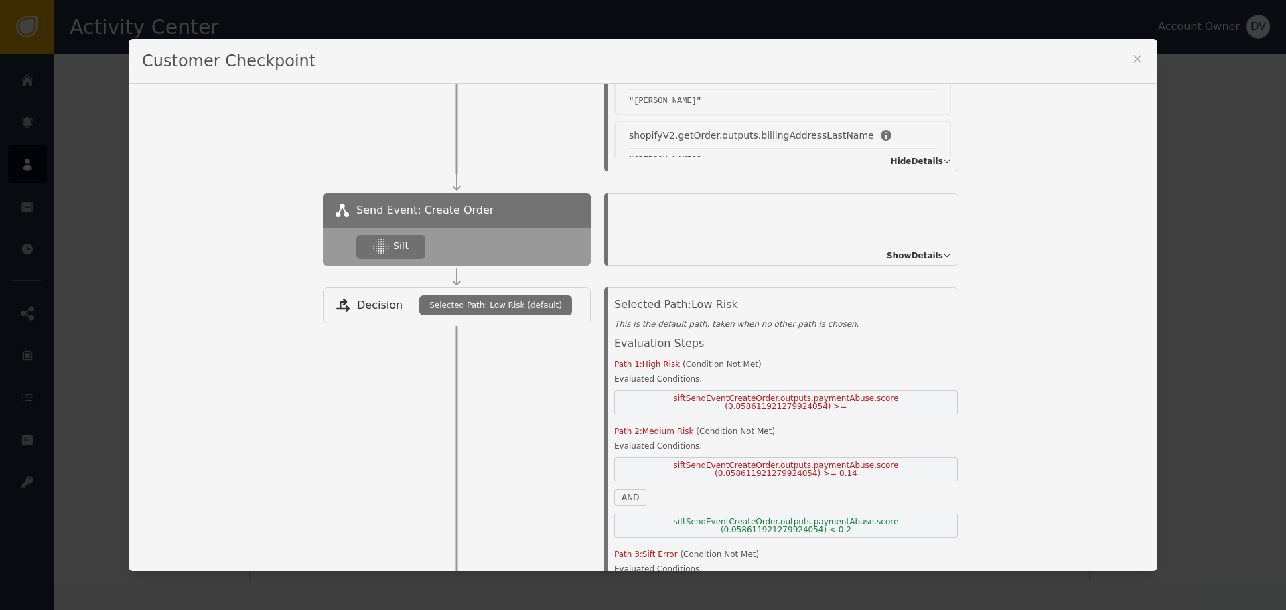
click at [887, 256] on span "Show Details" at bounding box center [915, 256] width 56 height 12
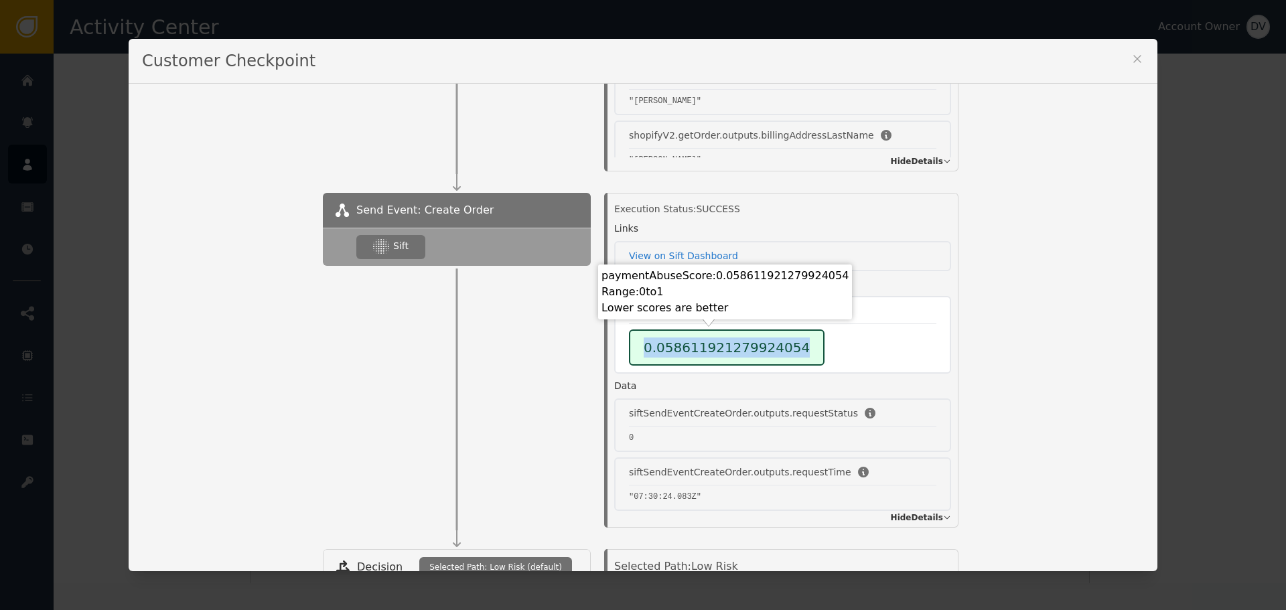
drag, startPoint x: 656, startPoint y: 348, endPoint x: 834, endPoint y: 346, distance: 177.5
click at [833, 346] on div "0.058611921279924054" at bounding box center [782, 347] width 307 height 36
click at [998, 319] on div "Name of Checkpoint SHOPIFY_CREATE_ORDER Version (ver 3 ) Customer CUS- ME8W0UVV…" at bounding box center [643, 328] width 1029 height 488
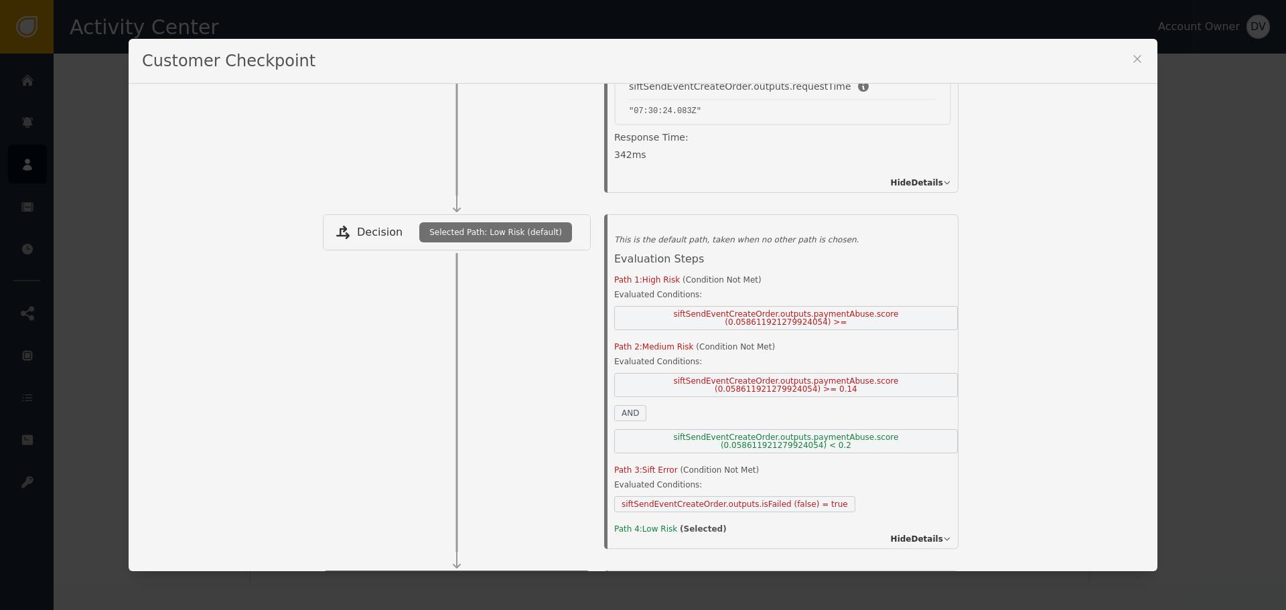
scroll to position [14, 0]
drag, startPoint x: 617, startPoint y: 440, endPoint x: 700, endPoint y: 438, distance: 83.7
click at [700, 438] on span "siftSendEventCreateOrder.outputs.paymentAbuse.score (0.058611921279924054) < 0.2" at bounding box center [786, 439] width 344 height 24
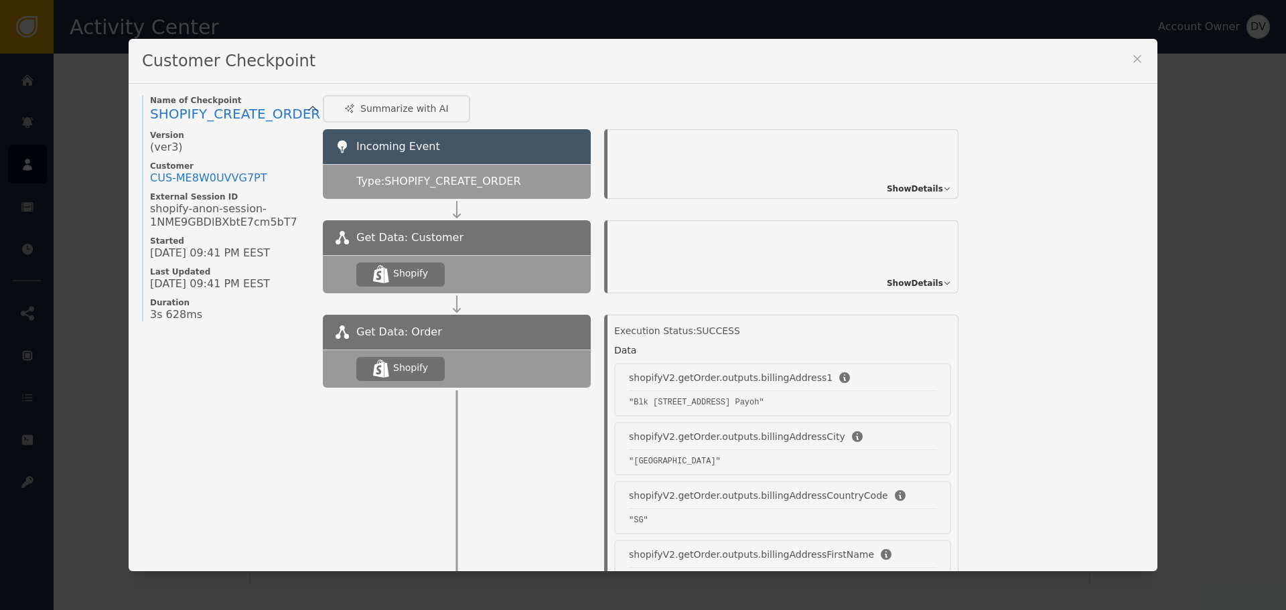
scroll to position [0, 0]
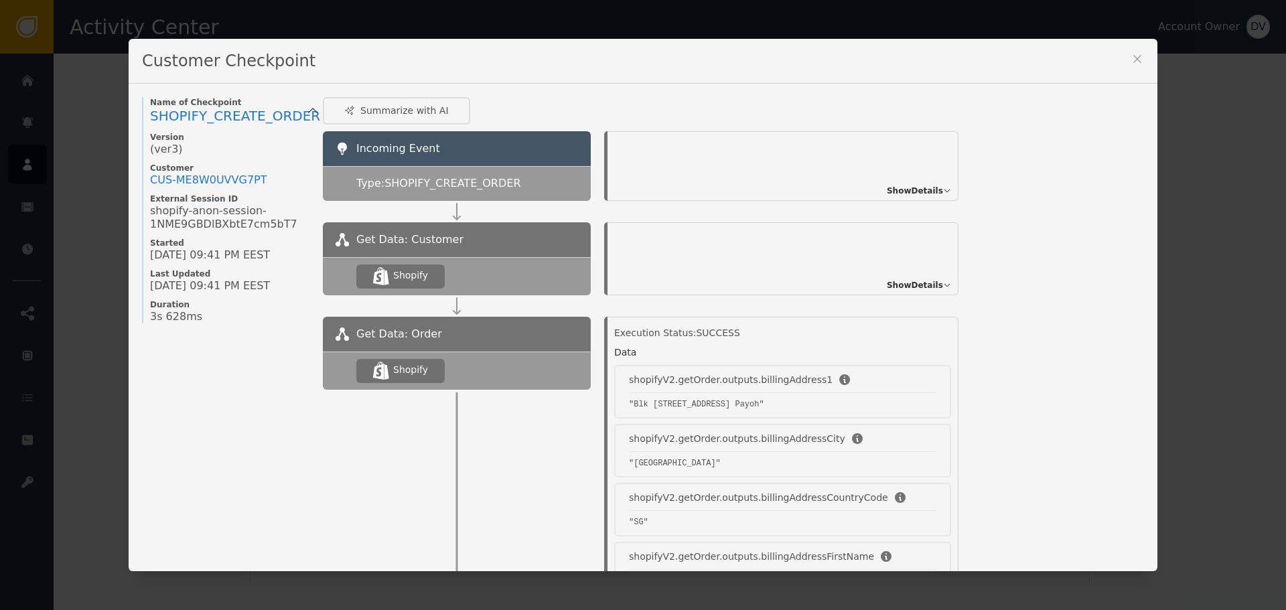
click at [1133, 56] on icon at bounding box center [1136, 58] width 7 height 7
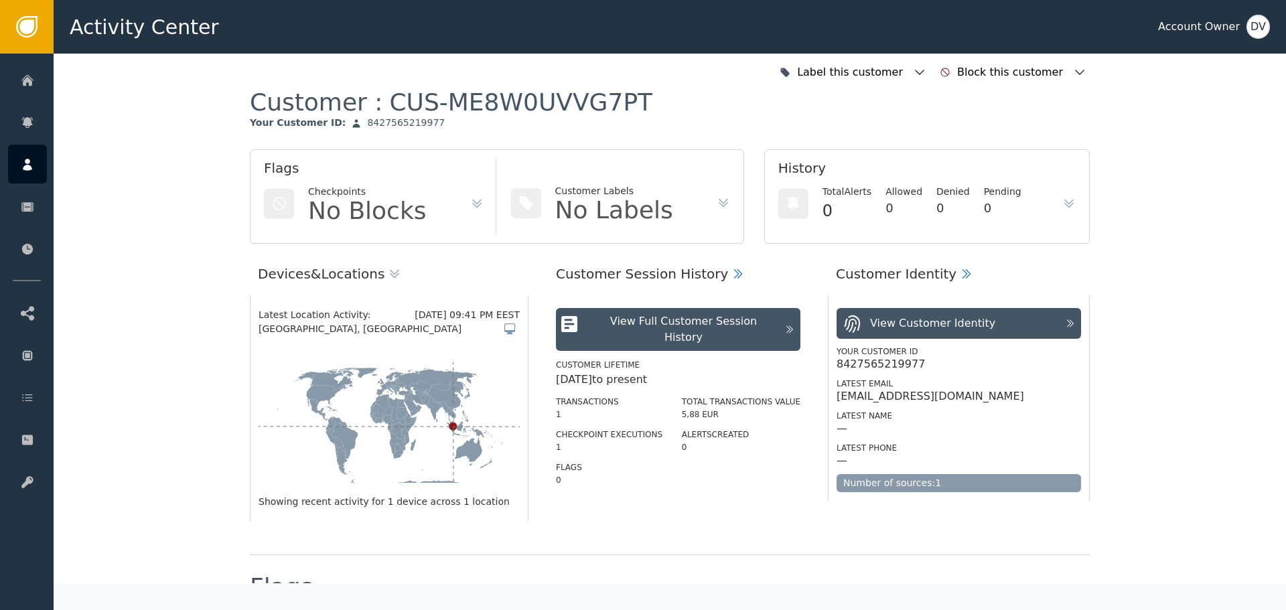
click at [470, 204] on icon at bounding box center [476, 203] width 13 height 13
click at [991, 328] on div "View Customer Identity" at bounding box center [950, 323] width 216 height 20
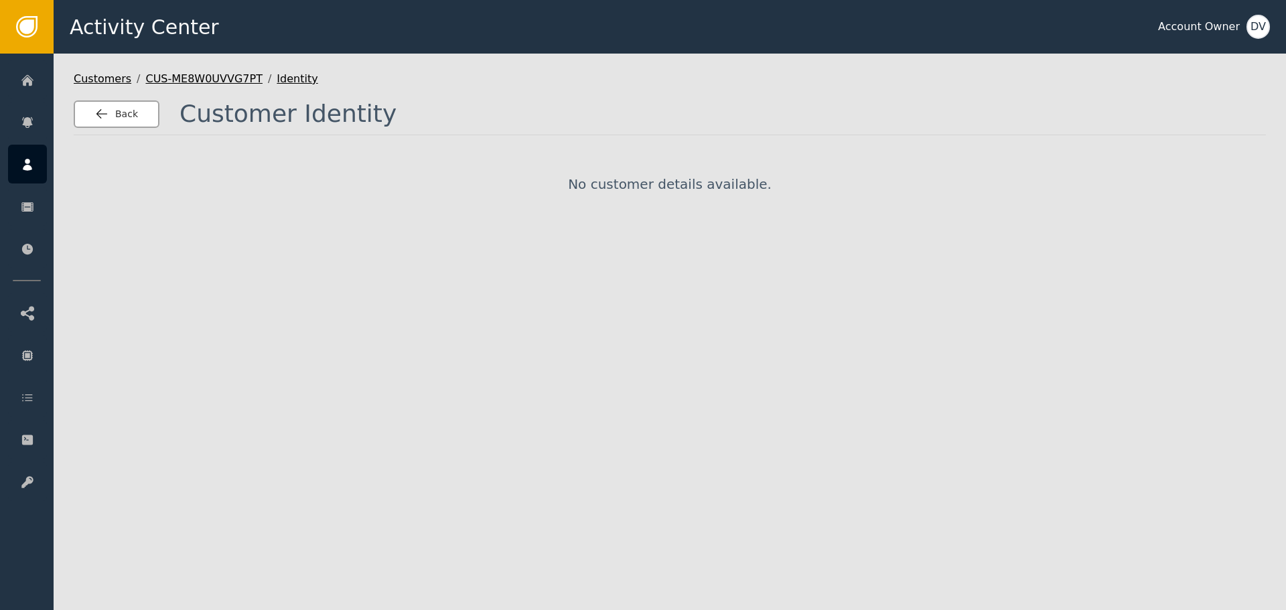
click at [137, 112] on button "Back" at bounding box center [117, 113] width 86 height 27
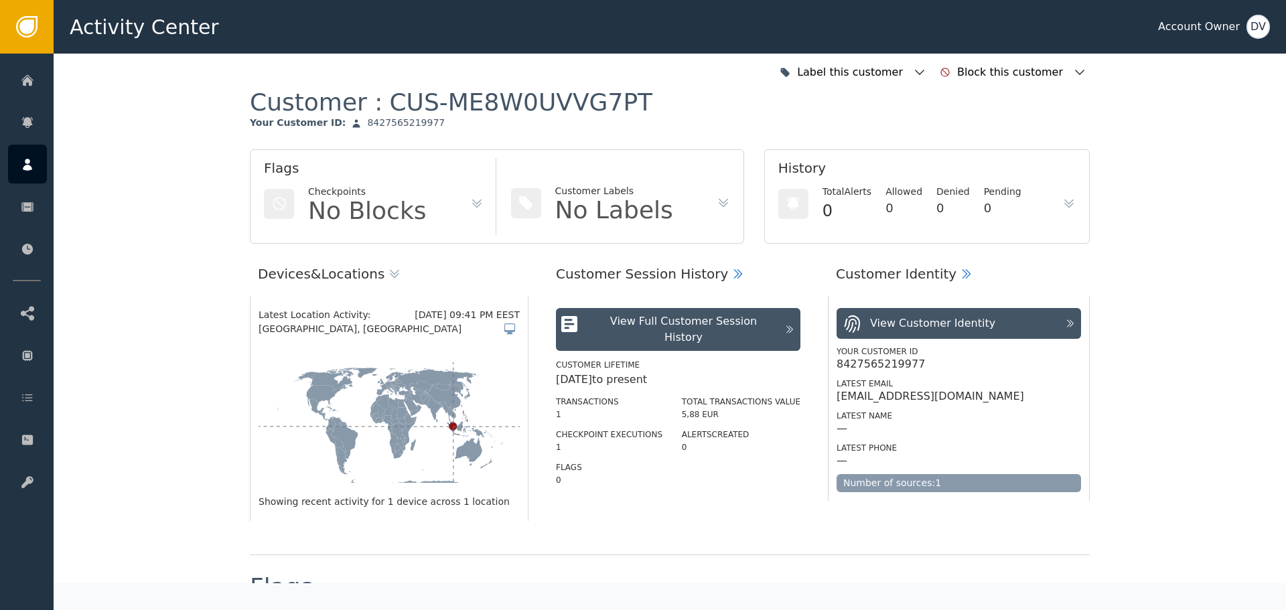
click at [768, 321] on div "View Full Customer Session History" at bounding box center [669, 329] width 216 height 32
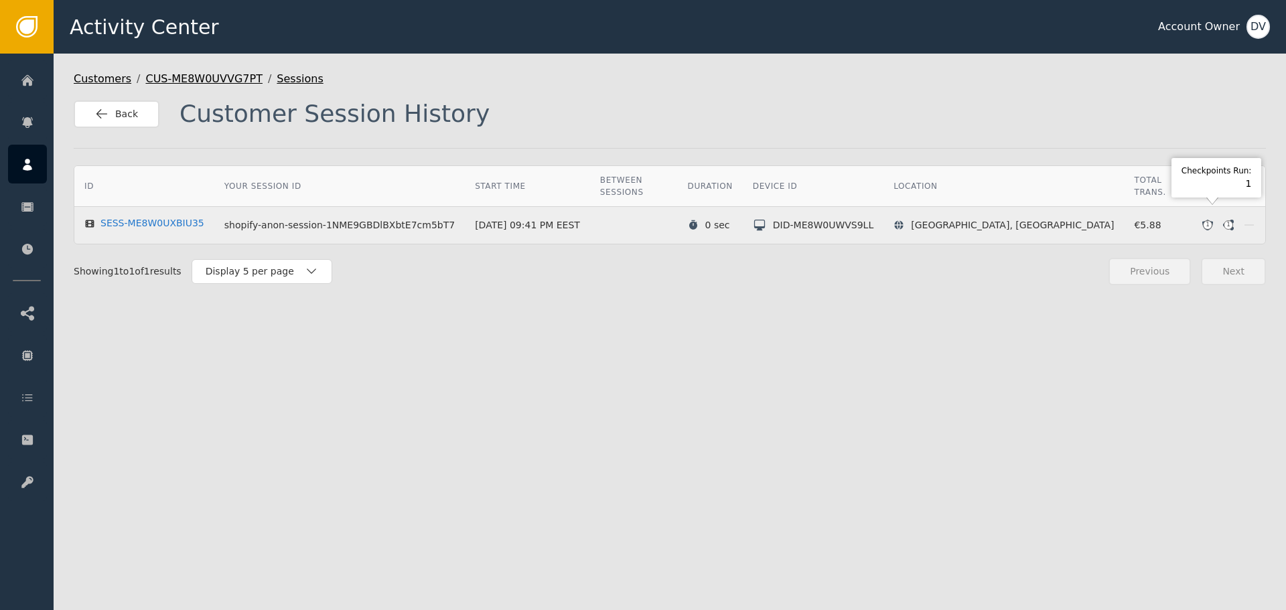
click at [1223, 220] on div "1" at bounding box center [1227, 224] width 9 height 9
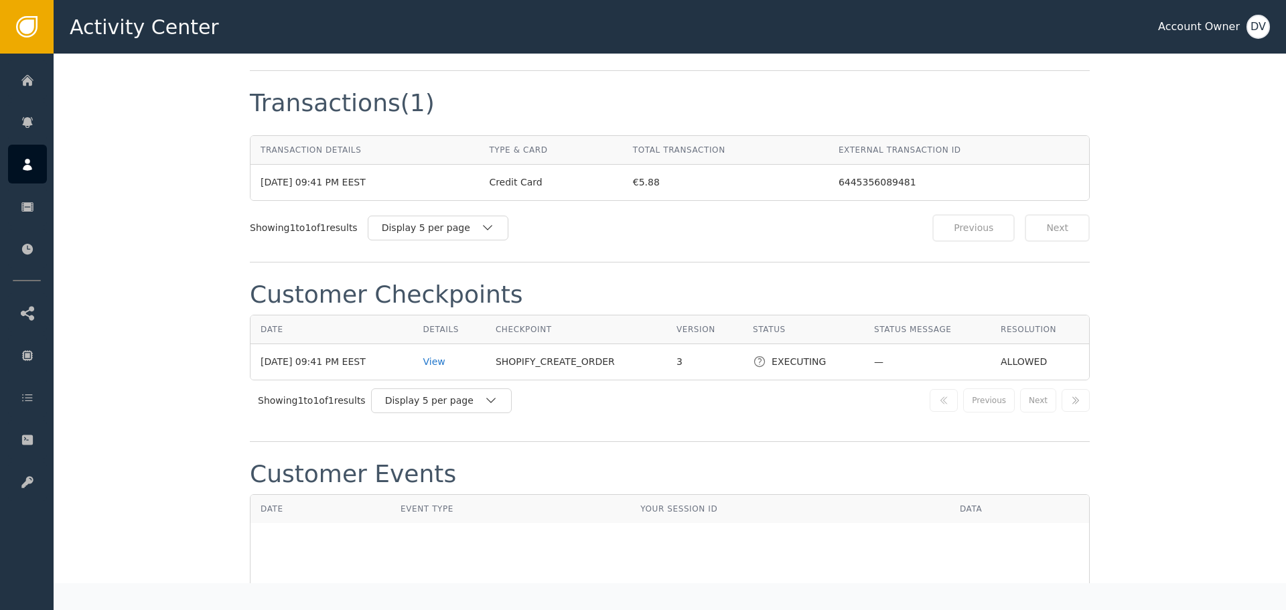
scroll to position [1272, 0]
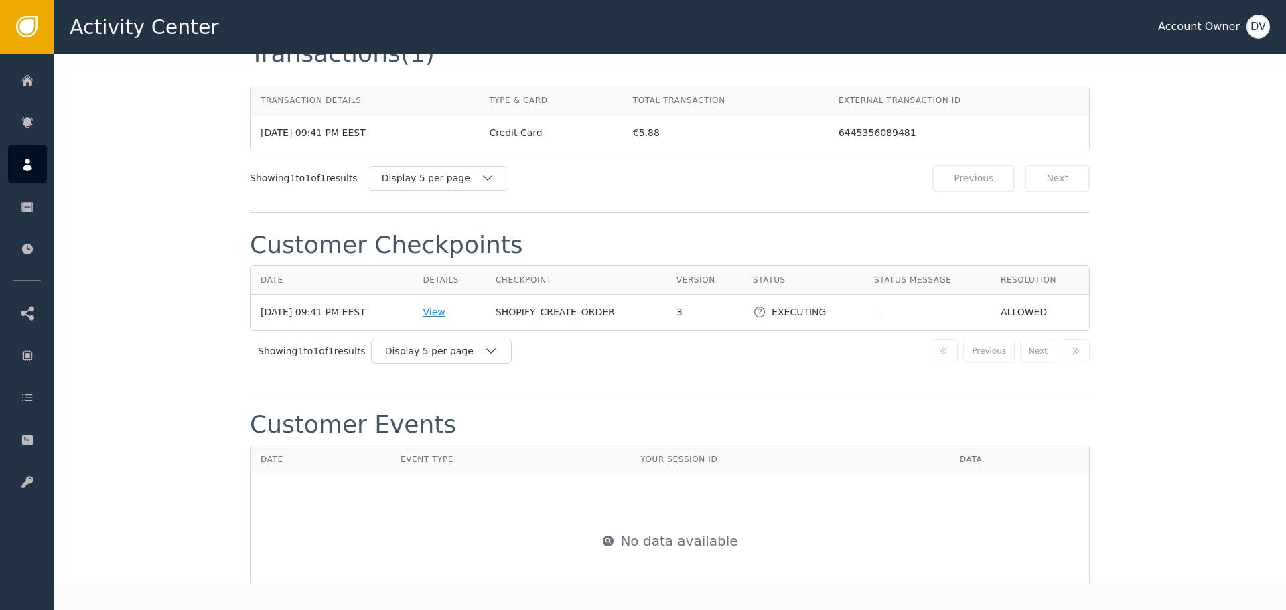
click at [445, 305] on div "View" at bounding box center [449, 312] width 52 height 14
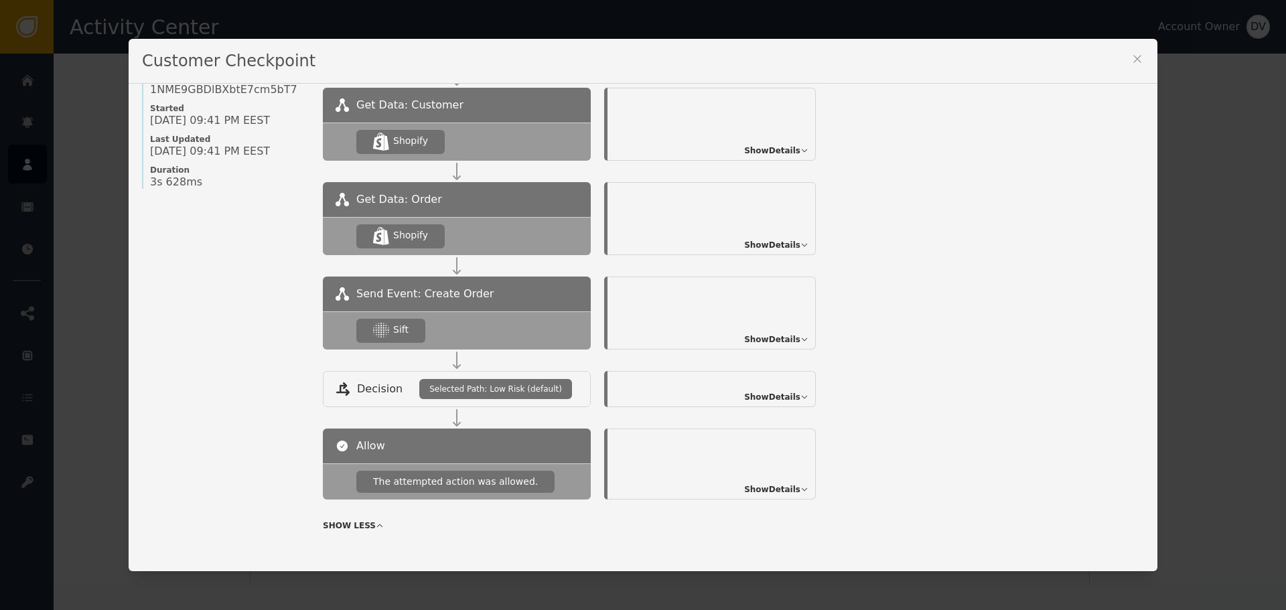
scroll to position [145, 0]
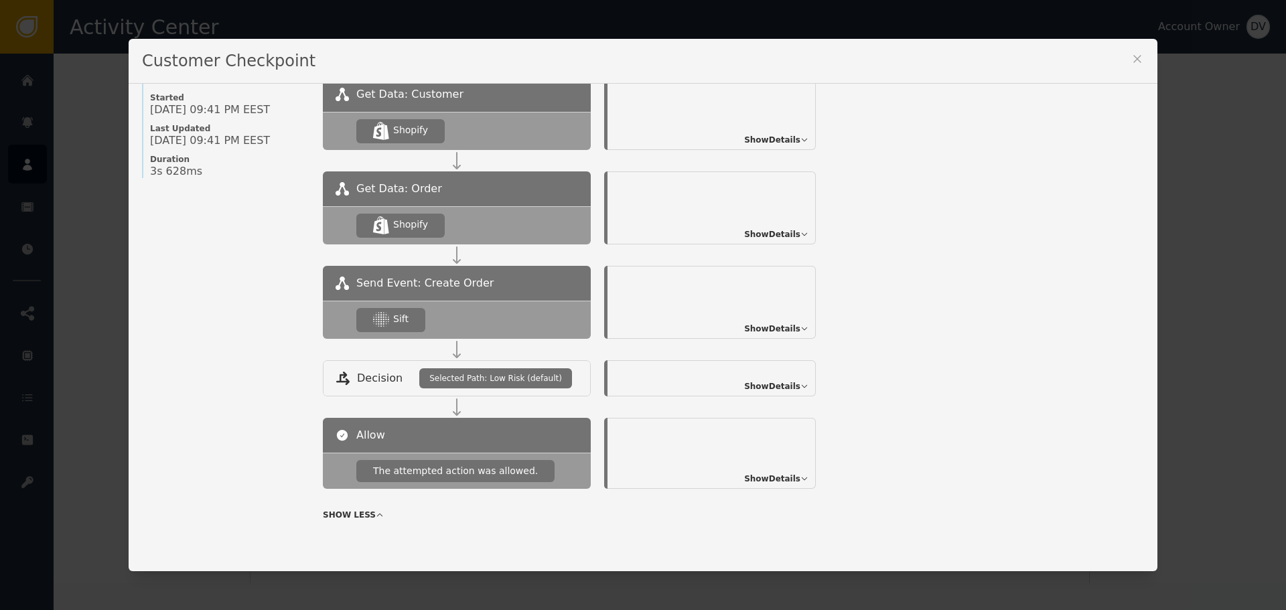
click at [790, 385] on span "Show Details" at bounding box center [772, 386] width 56 height 12
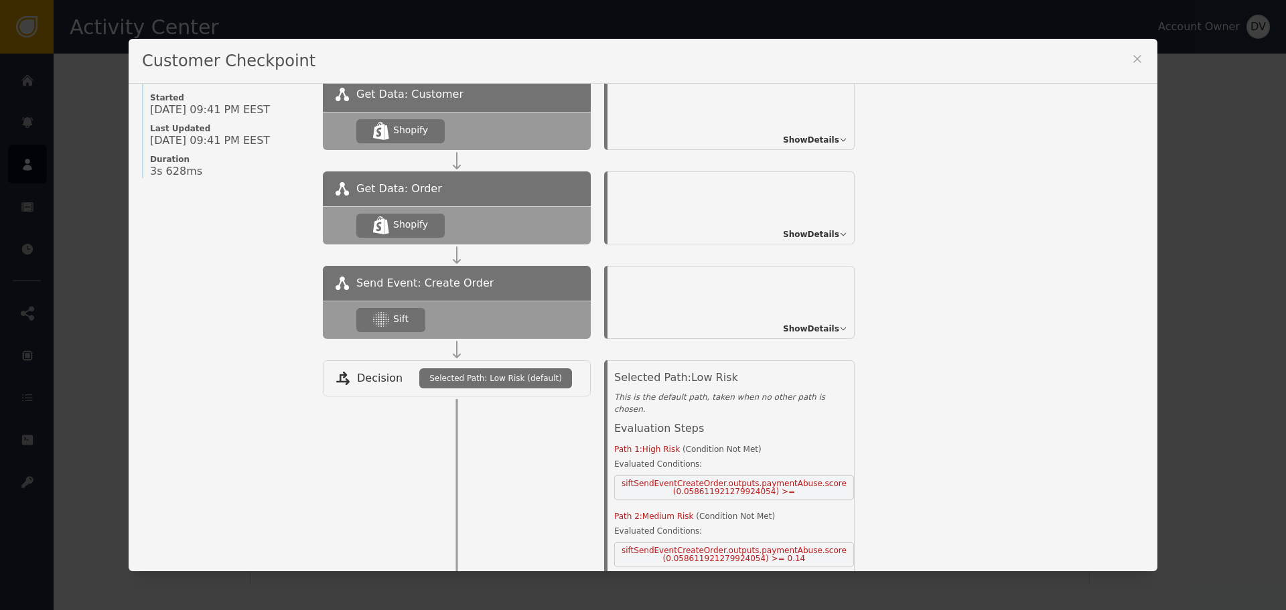
click at [800, 366] on div "Selected Path: Low Risk This is the default path, taken when no other path is c…" at bounding box center [730, 527] width 247 height 335
click at [813, 373] on div "Selected Path: Low Risk" at bounding box center [734, 378] width 240 height 16
click at [803, 319] on div "Show Details" at bounding box center [730, 302] width 247 height 73
click at [795, 330] on span "Show Details" at bounding box center [811, 329] width 56 height 12
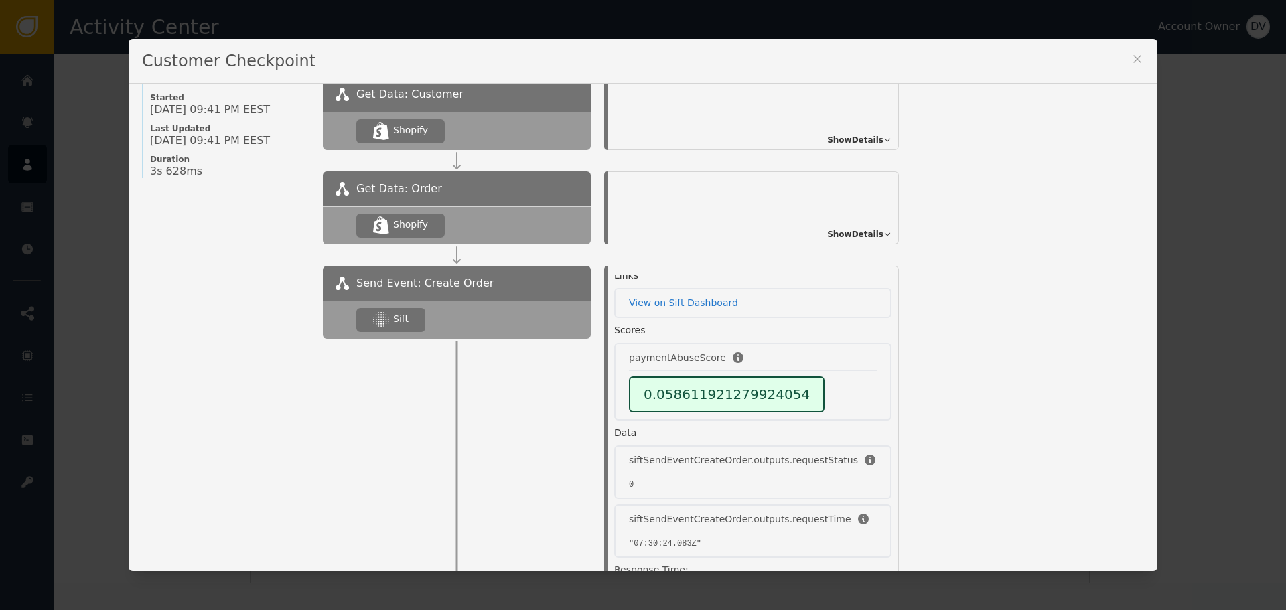
scroll to position [51, 0]
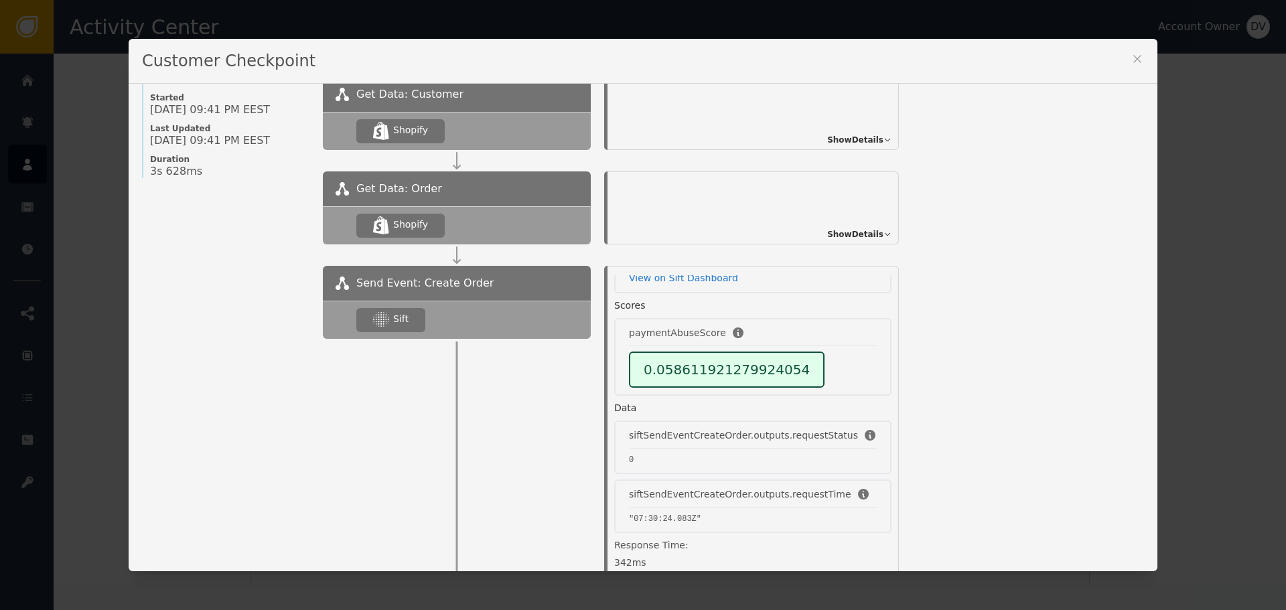
click at [53, 137] on div "Customer Checkpoint Name of Checkpoint SHOPIFY_CREATE_ORDER Version (ver 3 ) Cu…" at bounding box center [643, 305] width 1286 height 610
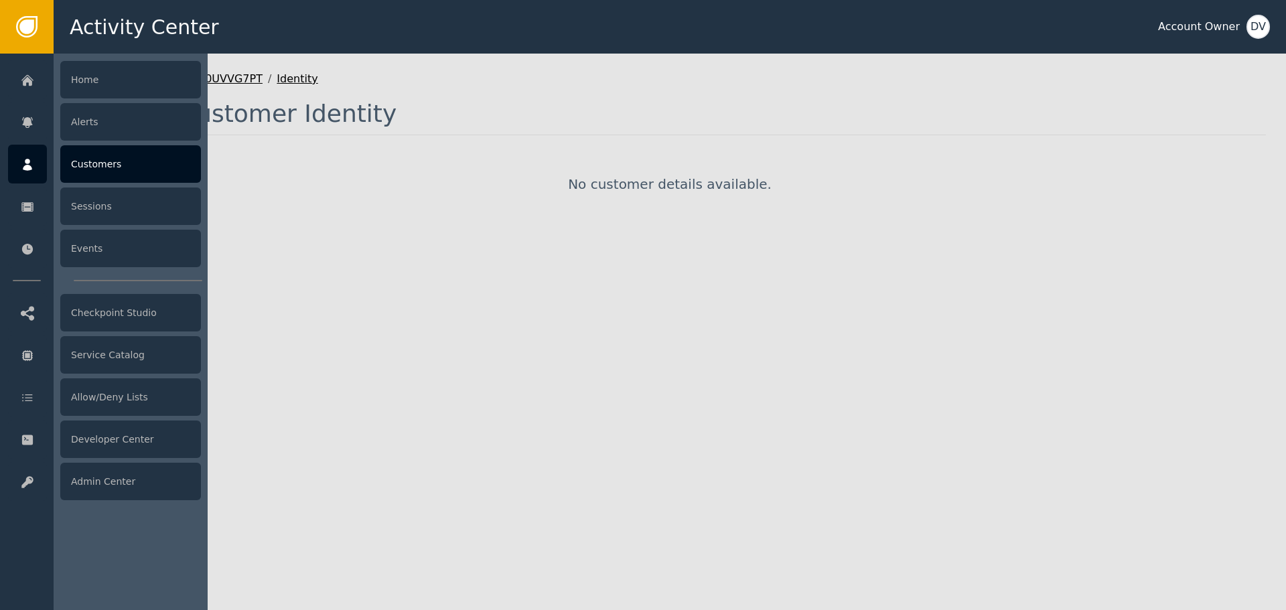
click at [20, 162] on div at bounding box center [27, 164] width 39 height 39
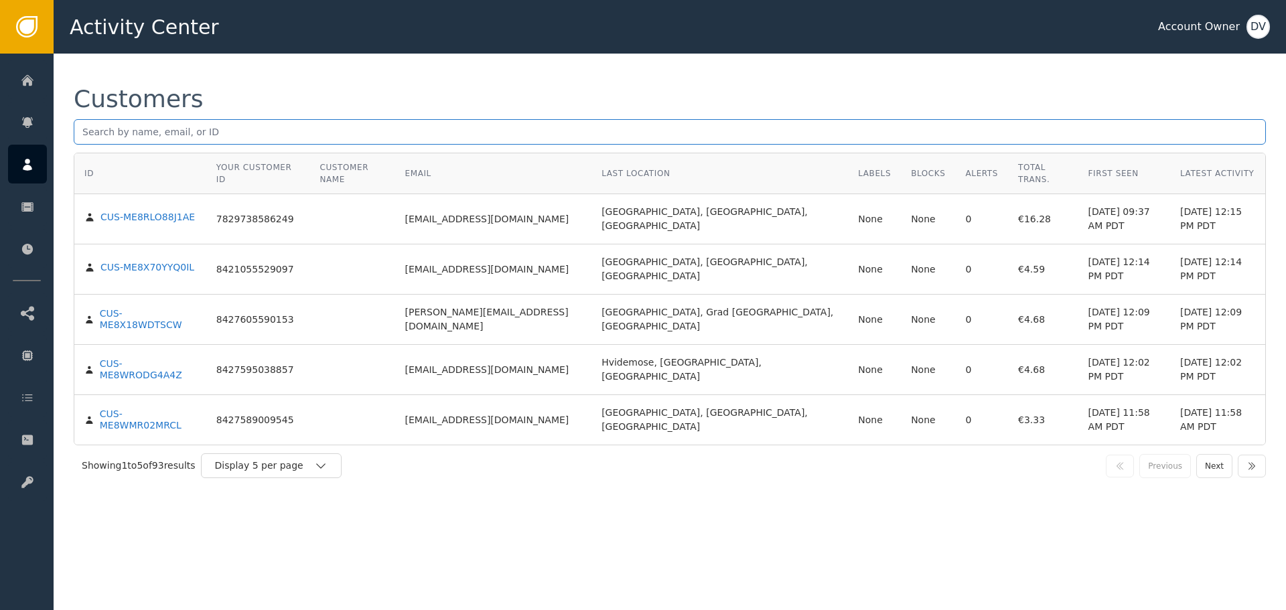
click at [269, 127] on input "text" at bounding box center [670, 131] width 1192 height 25
paste input "donovanarilr14@gmail.com"
type input "donovanarilr14@gmail.com"
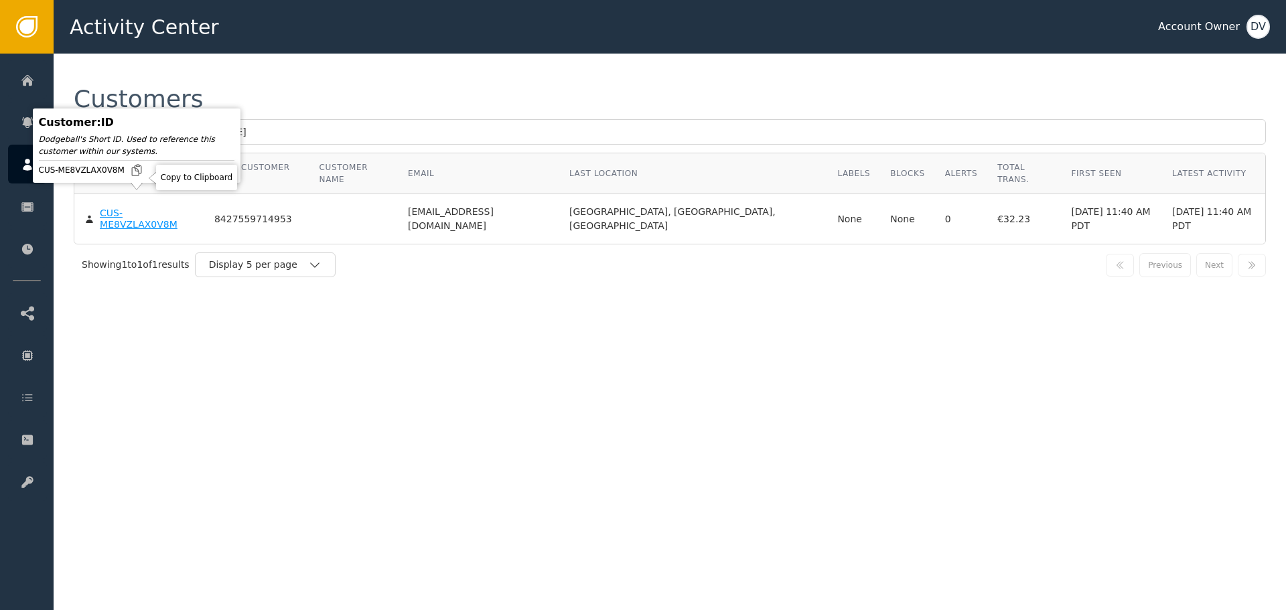
click at [143, 208] on div "CUS-ME8VZLAX0V8M" at bounding box center [147, 219] width 94 height 23
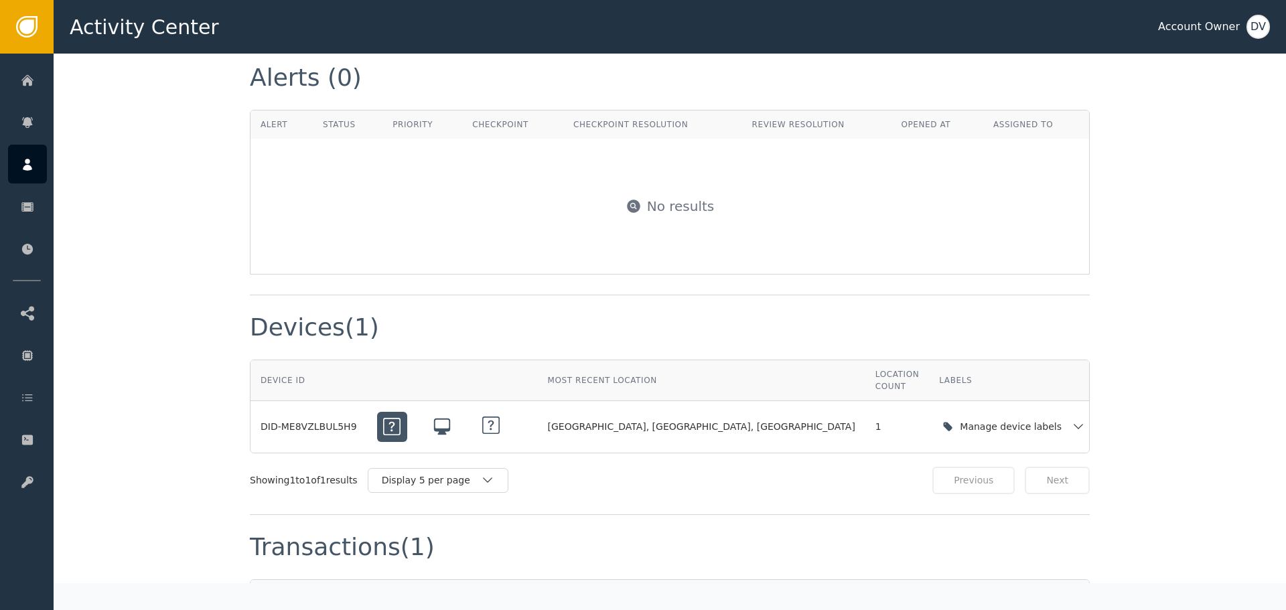
scroll to position [804, 0]
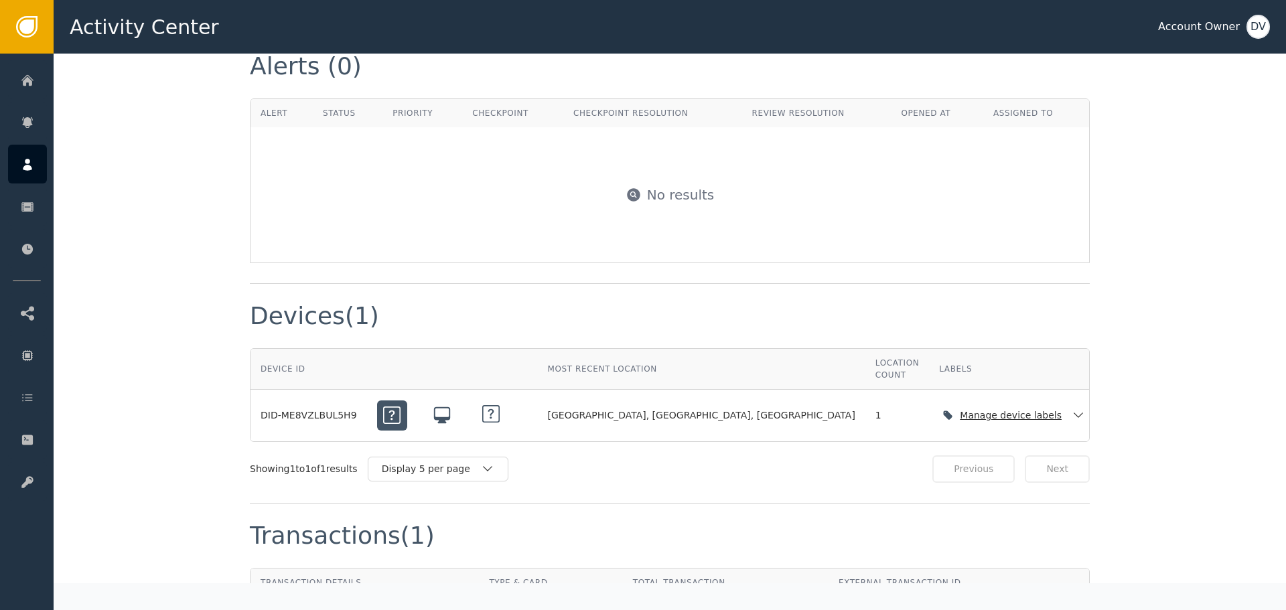
click at [383, 406] on icon at bounding box center [391, 414] width 17 height 17
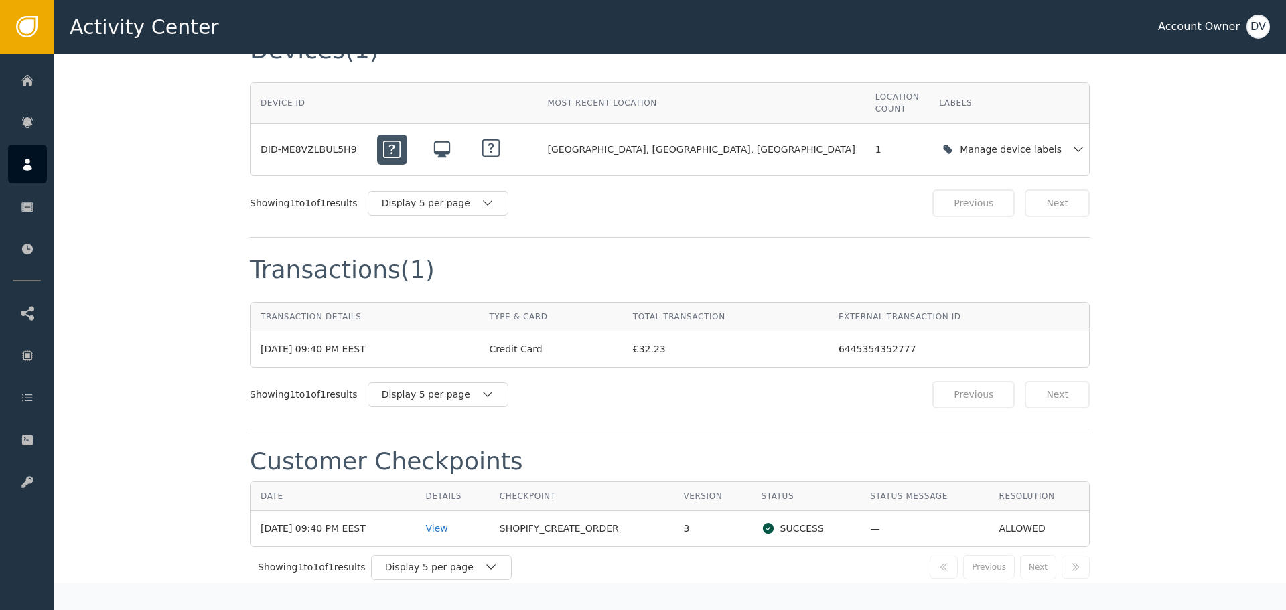
scroll to position [1071, 0]
click at [763, 521] on icon at bounding box center [767, 526] width 11 height 11
click at [442, 520] on div "View" at bounding box center [453, 527] width 54 height 14
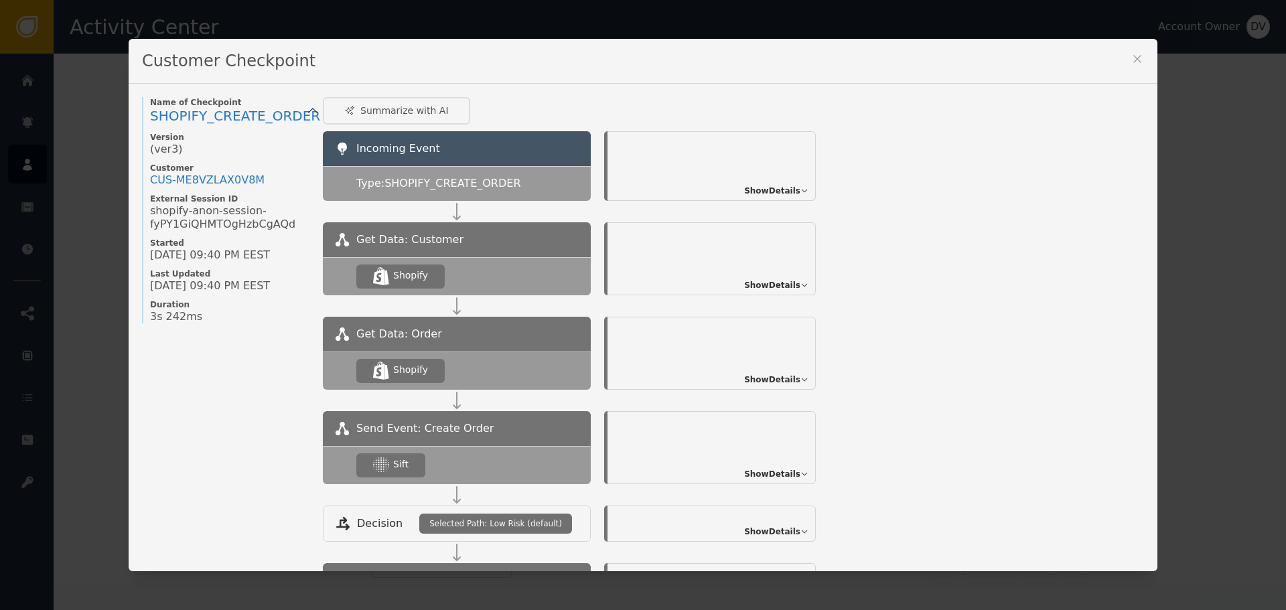
click at [790, 474] on span "Show Details" at bounding box center [772, 474] width 56 height 12
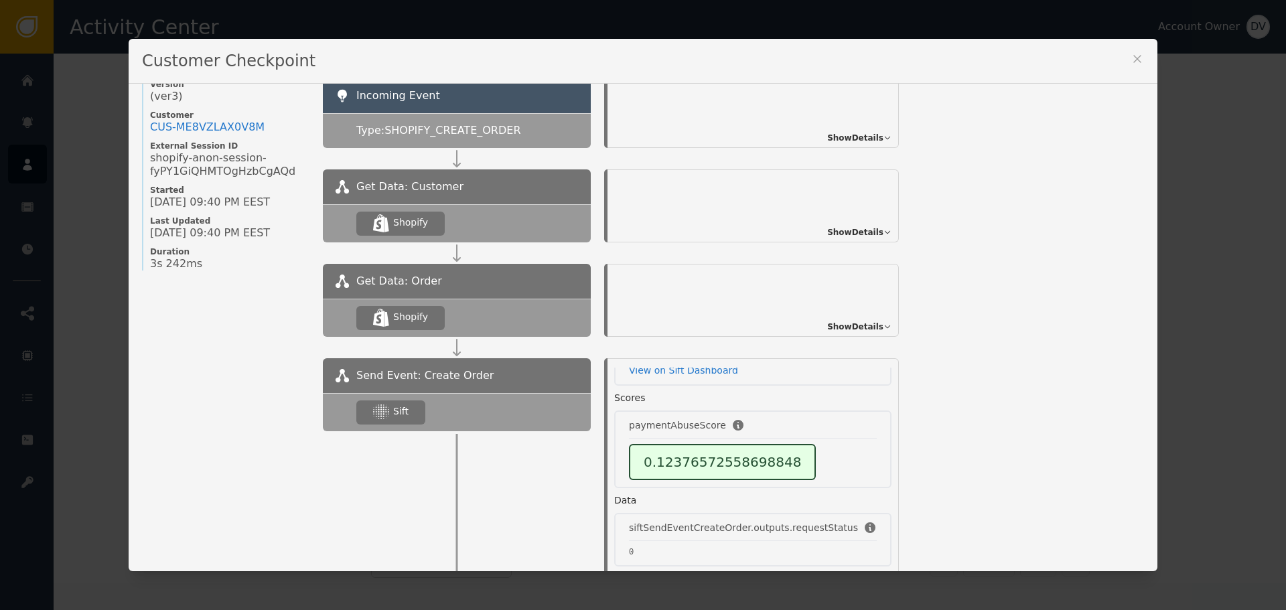
scroll to position [201, 0]
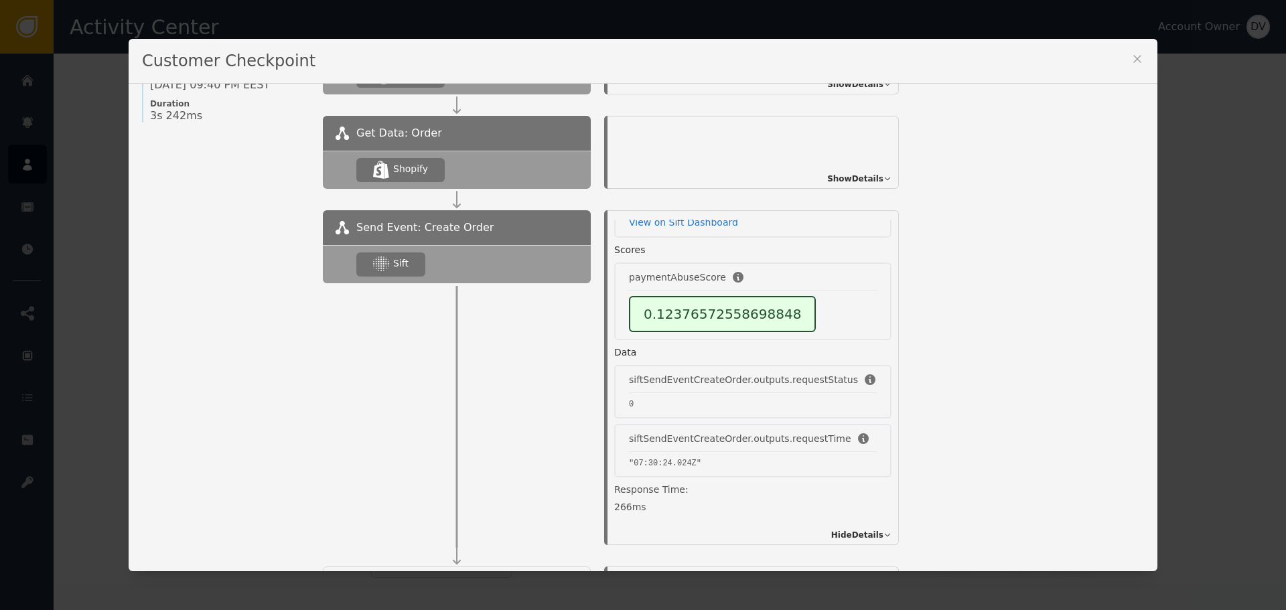
click at [66, 176] on div "Customer Checkpoint Name of Checkpoint SHOPIFY_CREATE_ORDER Version (ver 3 ) Cu…" at bounding box center [643, 305] width 1286 height 610
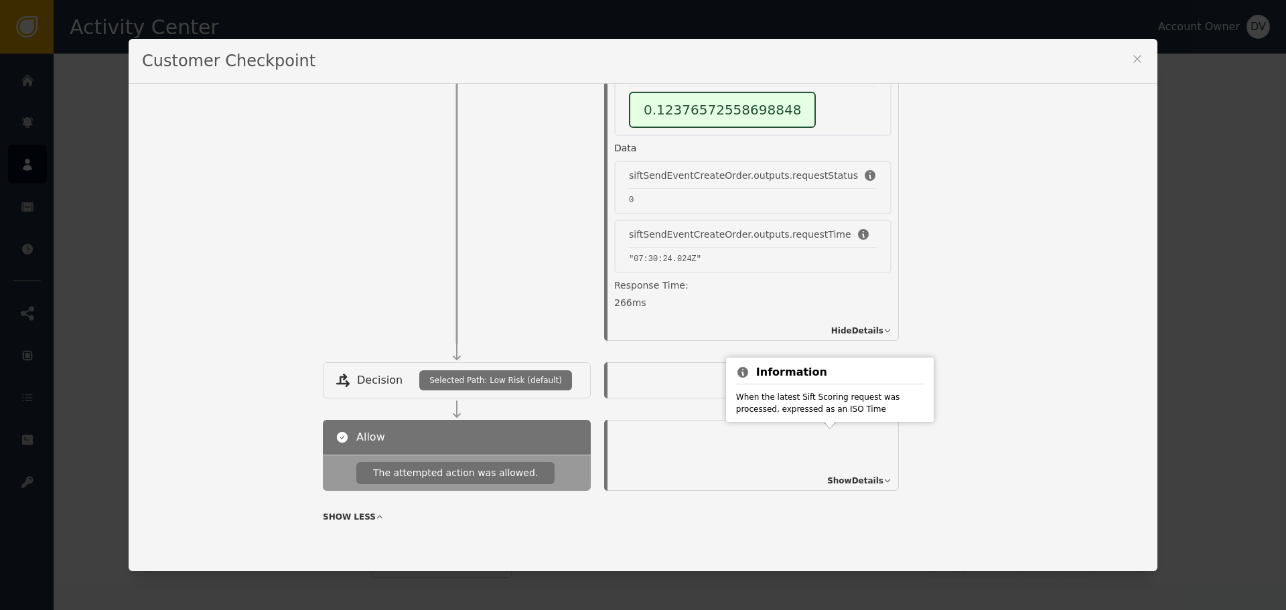
scroll to position [407, 0]
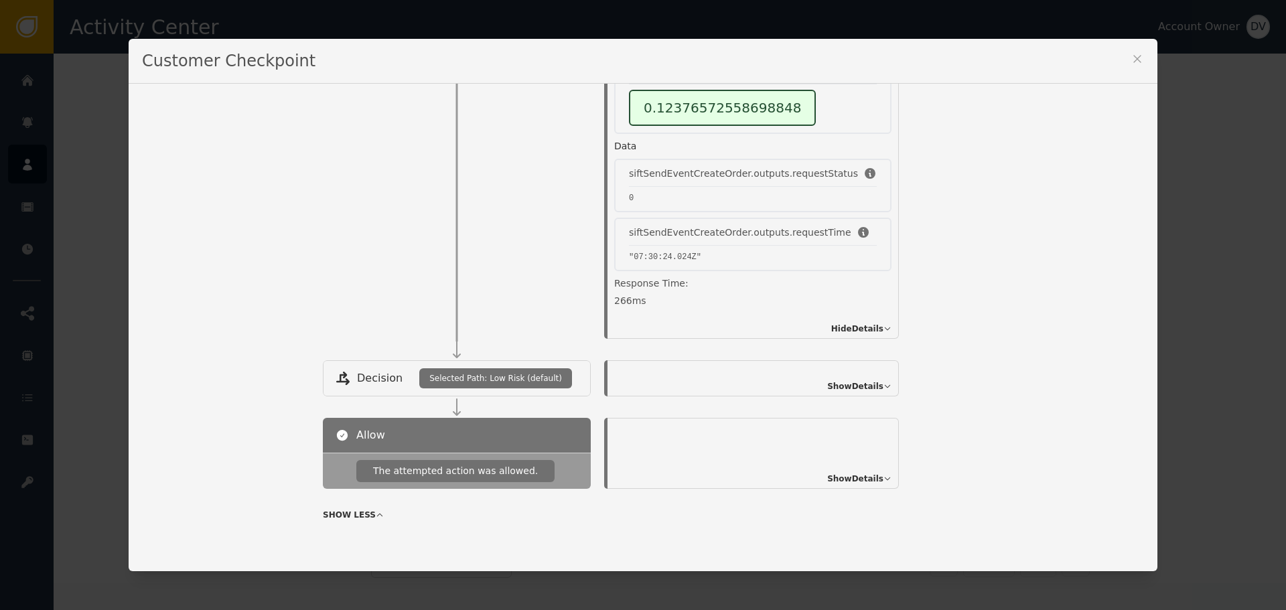
click at [841, 387] on span "Show Details" at bounding box center [855, 386] width 56 height 12
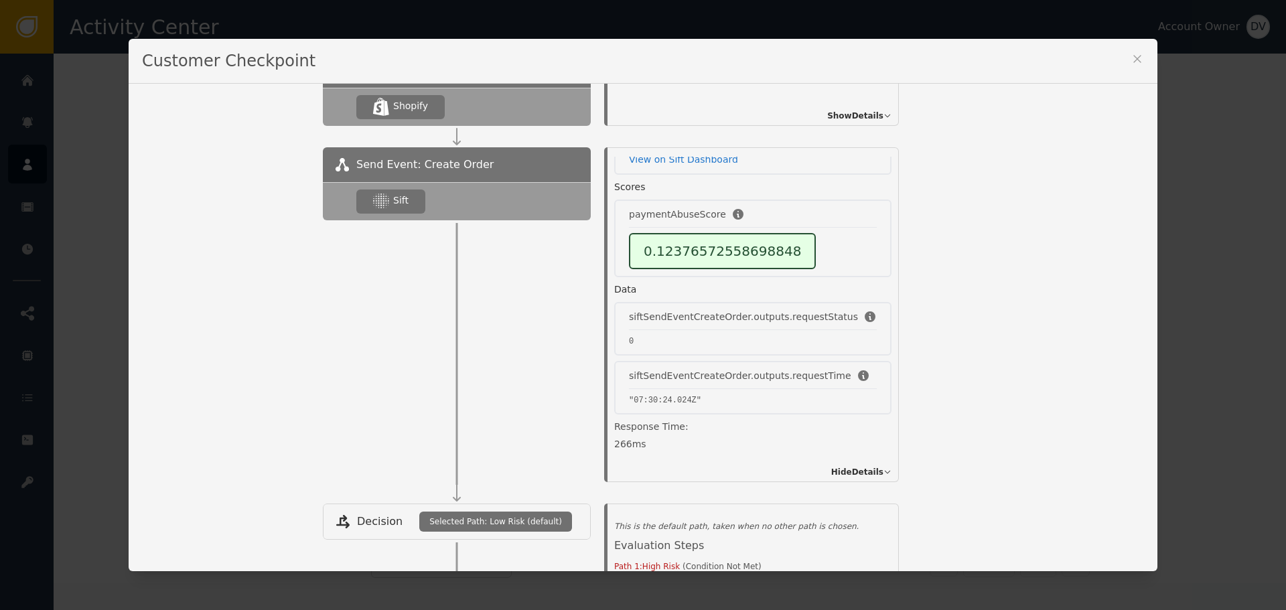
scroll to position [72, 0]
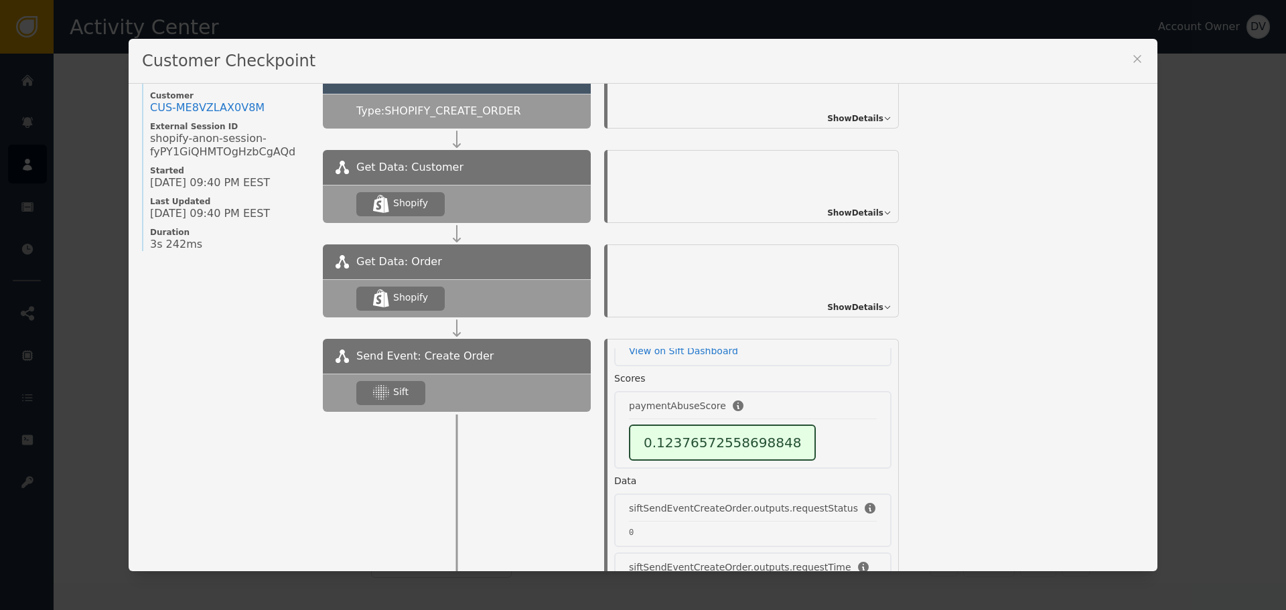
drag, startPoint x: 1138, startPoint y: 66, endPoint x: 1130, endPoint y: 66, distance: 7.4
click at [1138, 66] on button at bounding box center [1136, 61] width 13 height 18
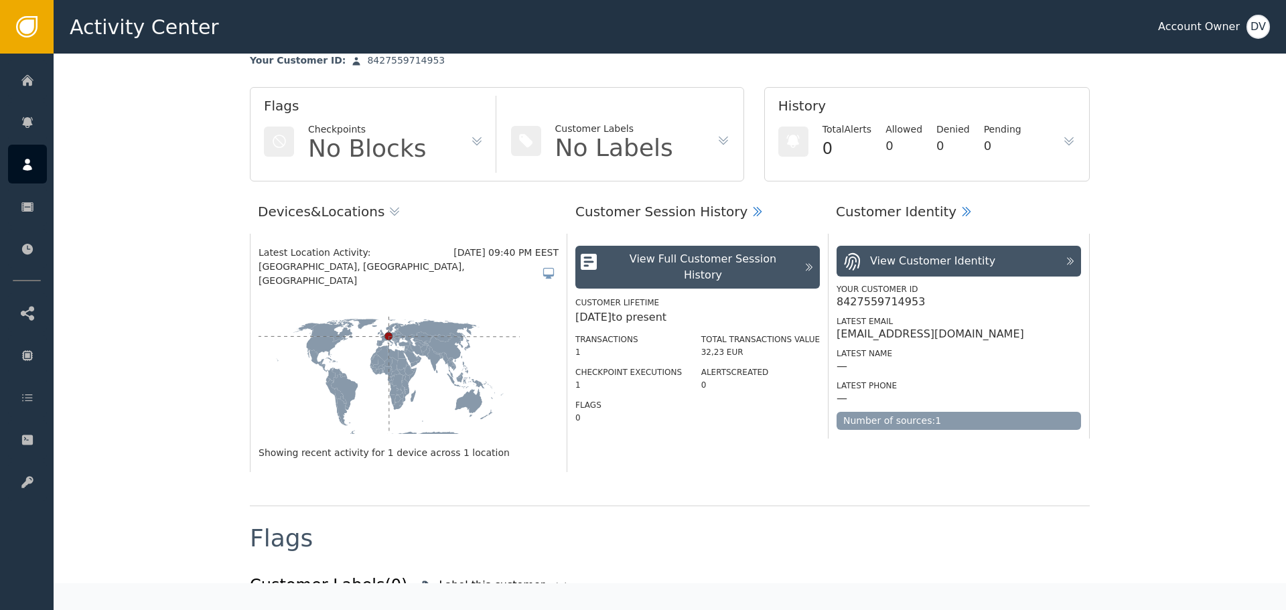
scroll to position [0, 0]
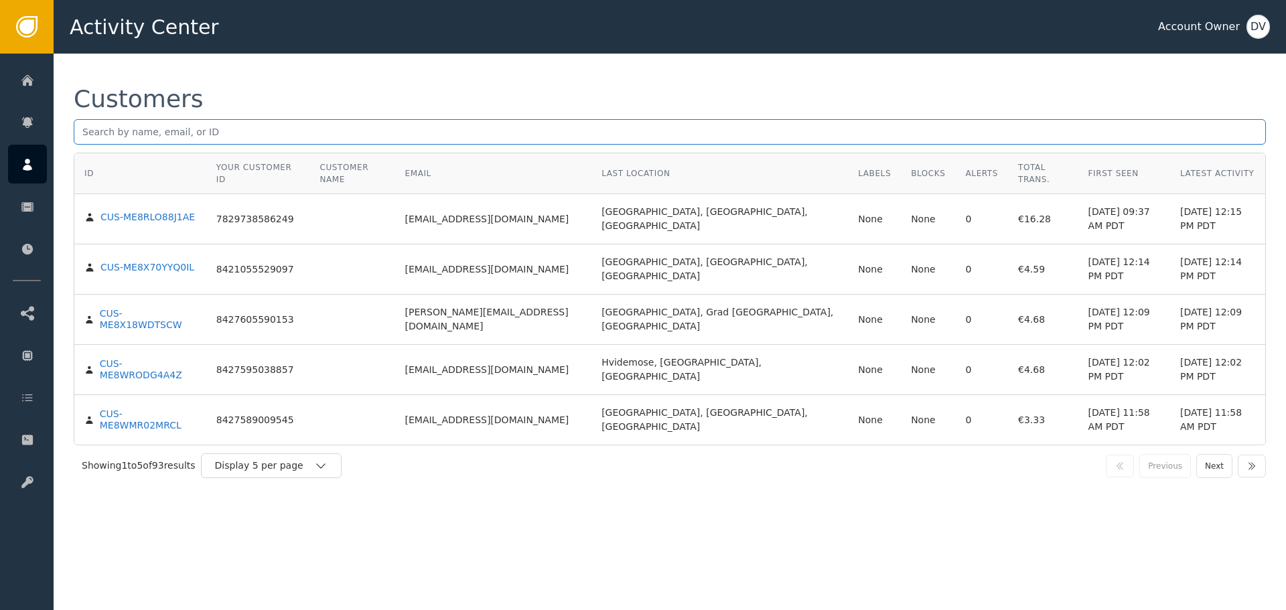
click at [244, 127] on input "text" at bounding box center [670, 131] width 1192 height 25
paste input "aurorefeyter@hotmail.com"
type input "aurorefeyter@hotmail.com"
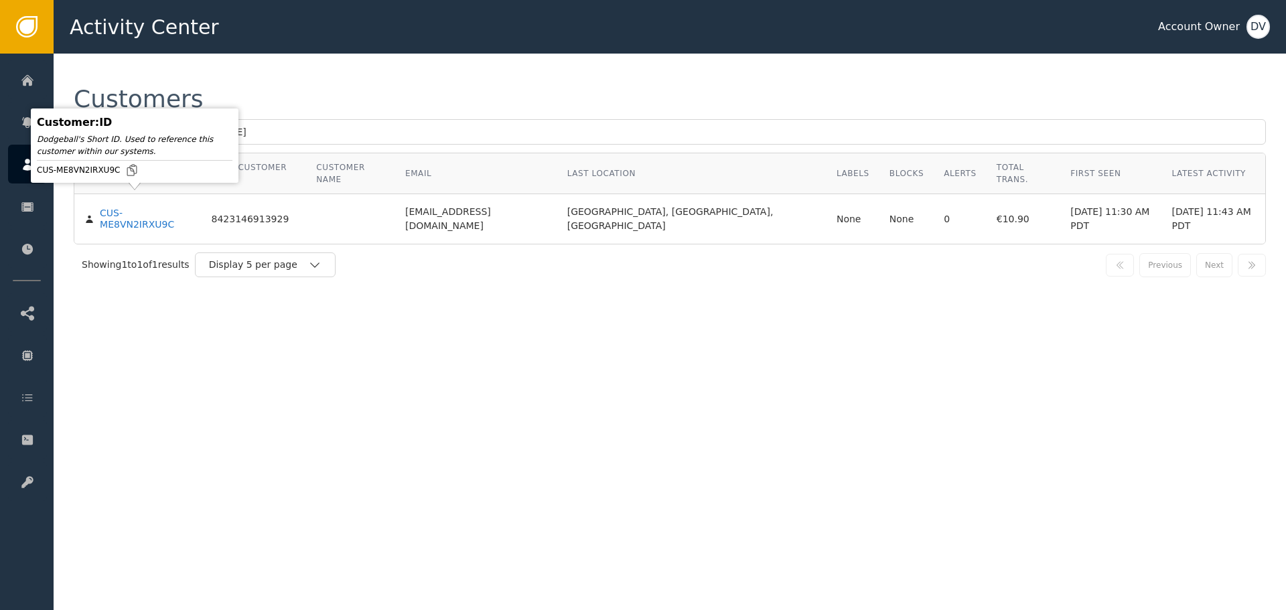
click at [161, 208] on div "CUS-ME8VN2IRXU9C" at bounding box center [145, 219] width 91 height 23
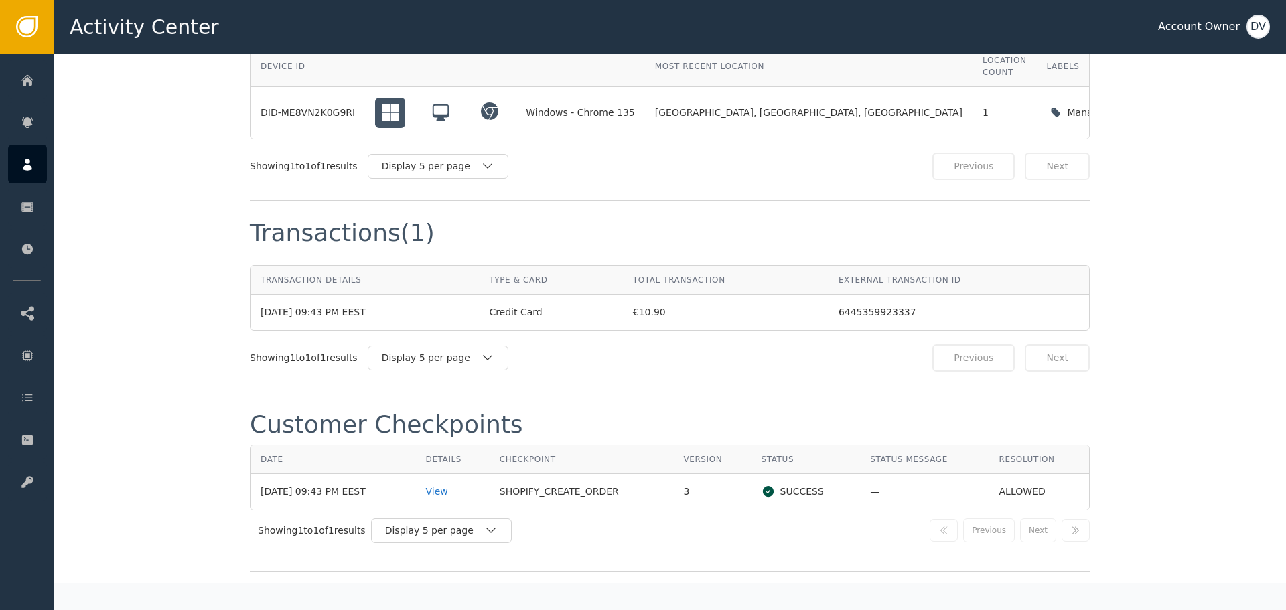
scroll to position [1138, 0]
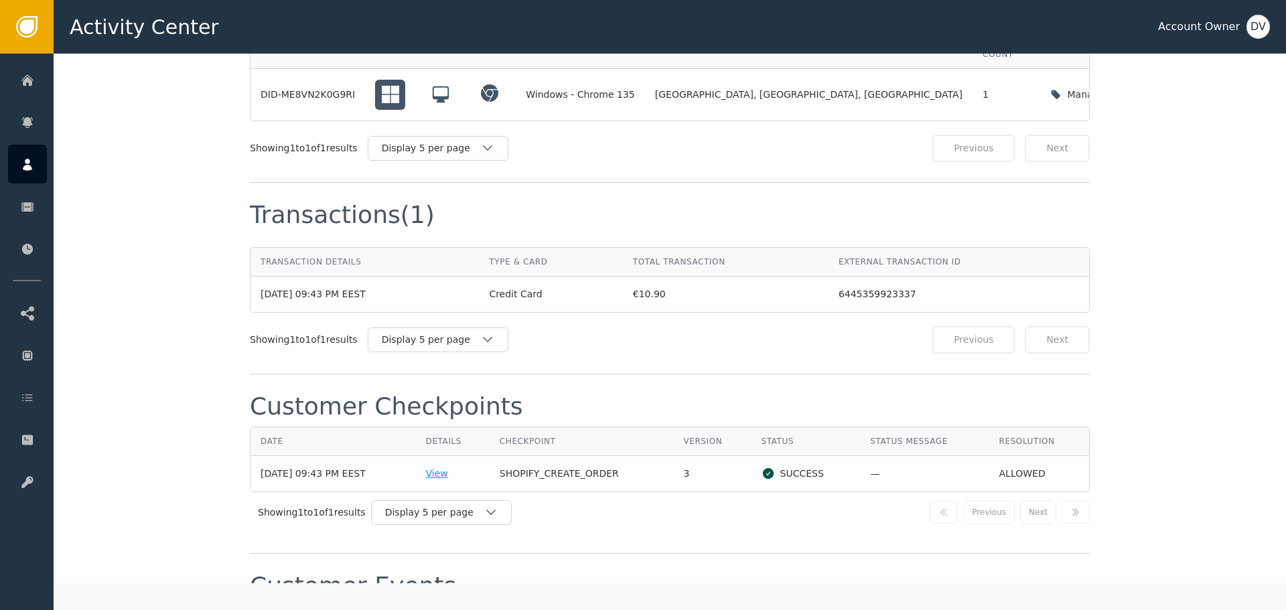
click at [454, 467] on div "View" at bounding box center [453, 474] width 54 height 14
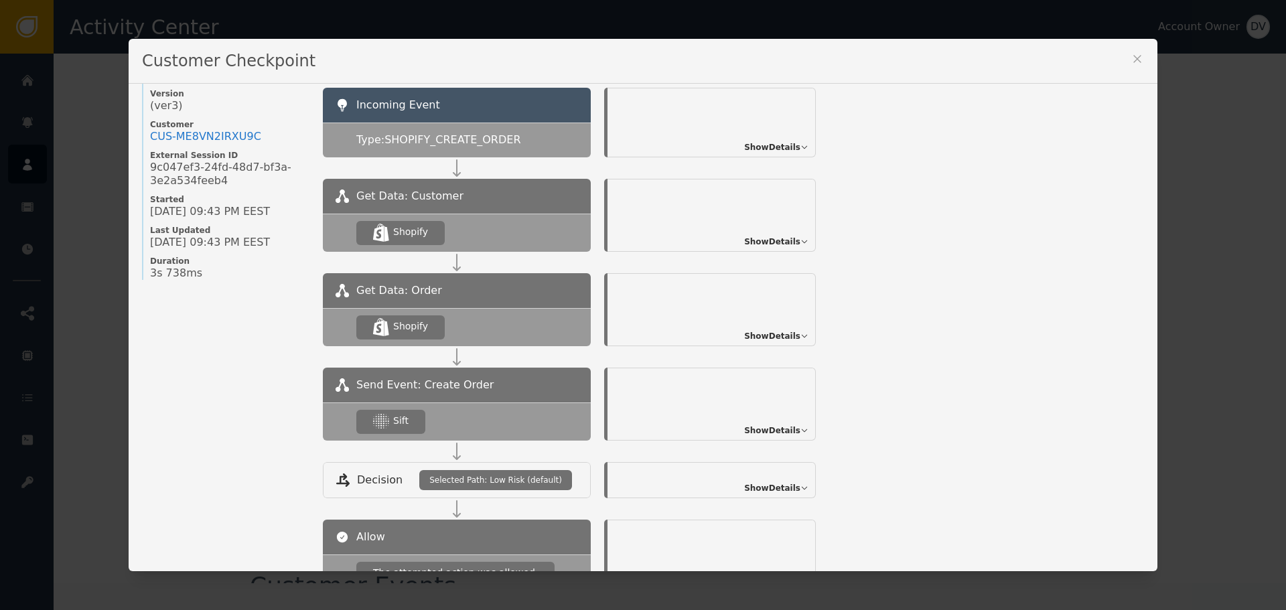
scroll to position [67, 0]
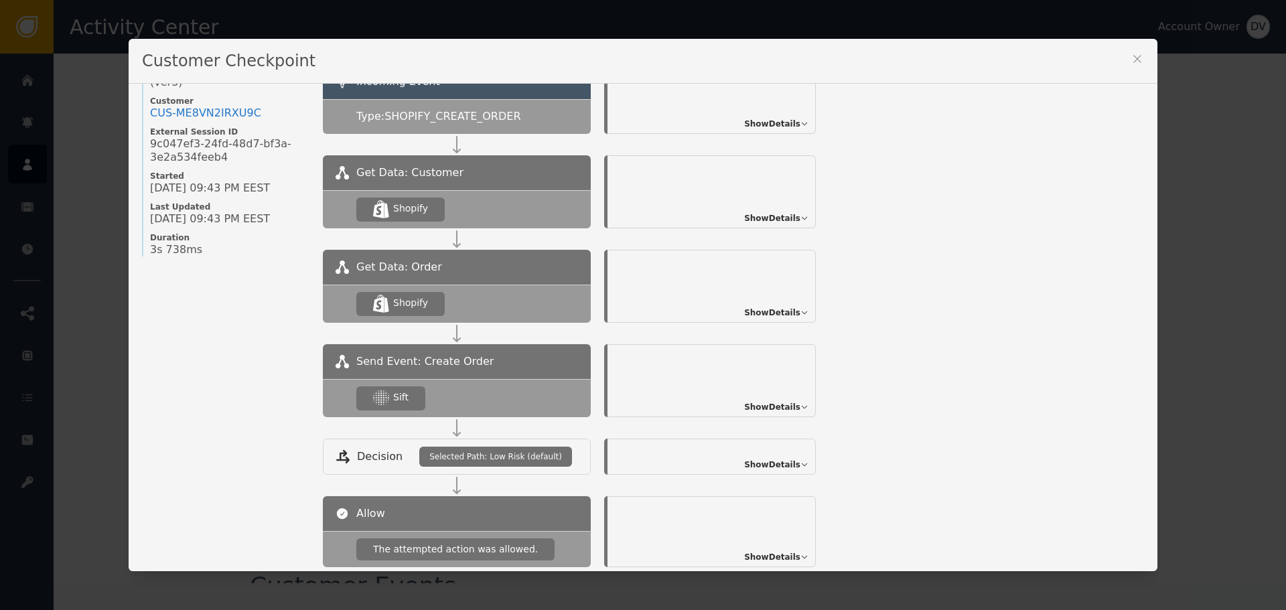
click at [765, 406] on span "Show Details" at bounding box center [772, 407] width 56 height 12
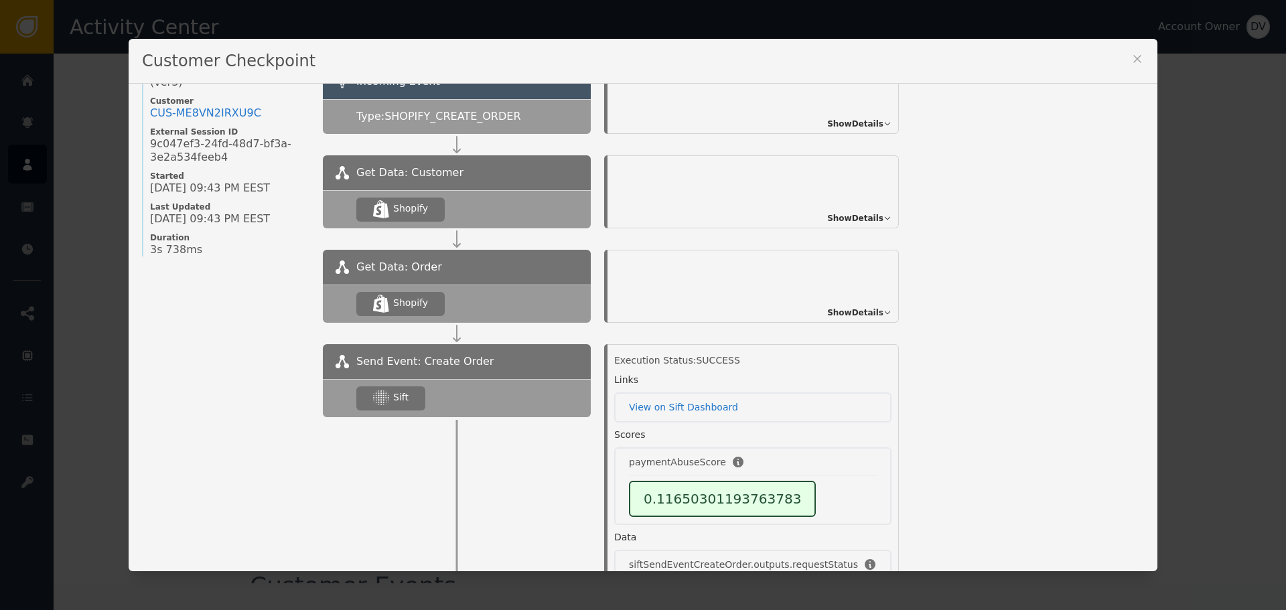
scroll to position [51, 0]
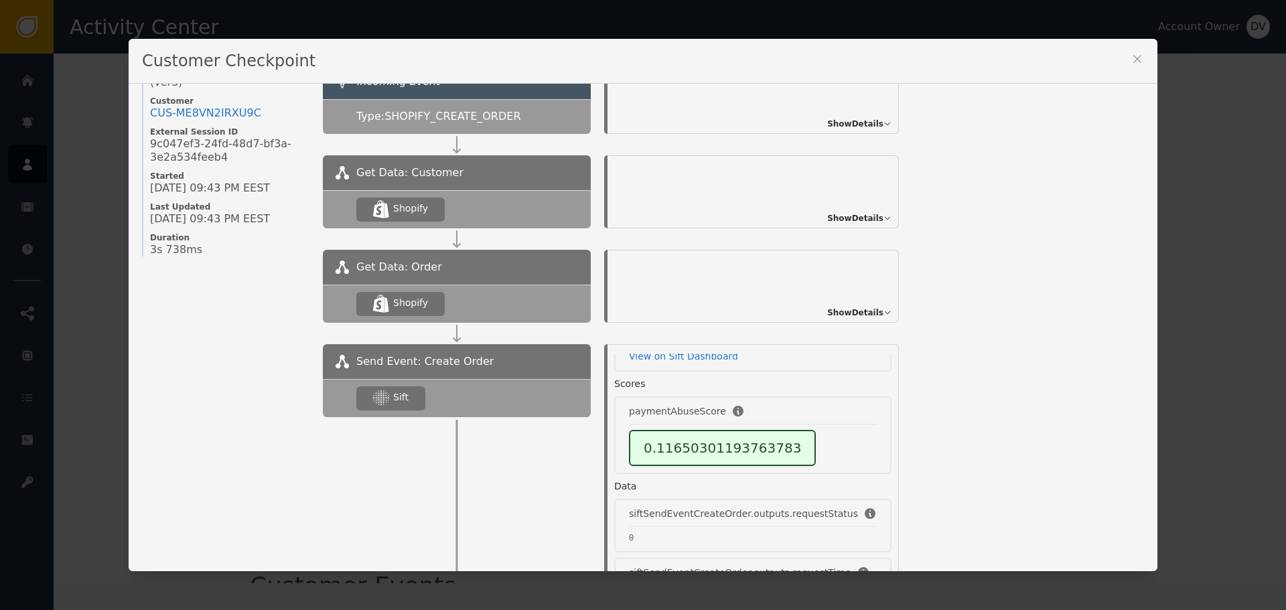
click at [1136, 60] on icon at bounding box center [1136, 58] width 13 height 13
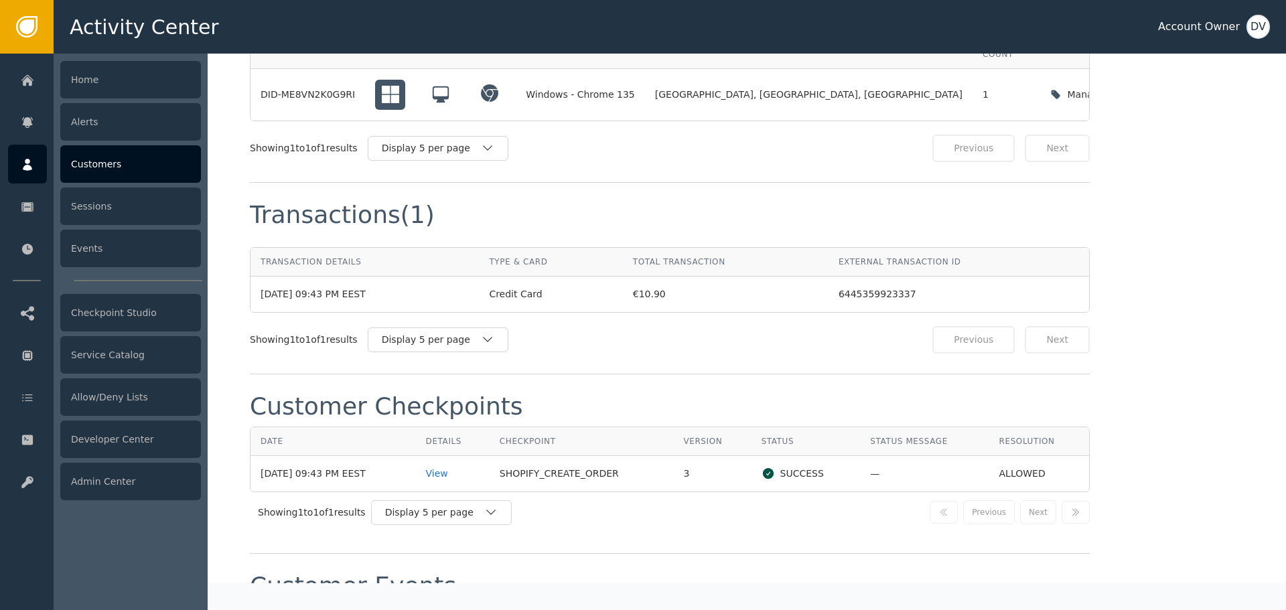
click at [26, 156] on div at bounding box center [27, 164] width 39 height 39
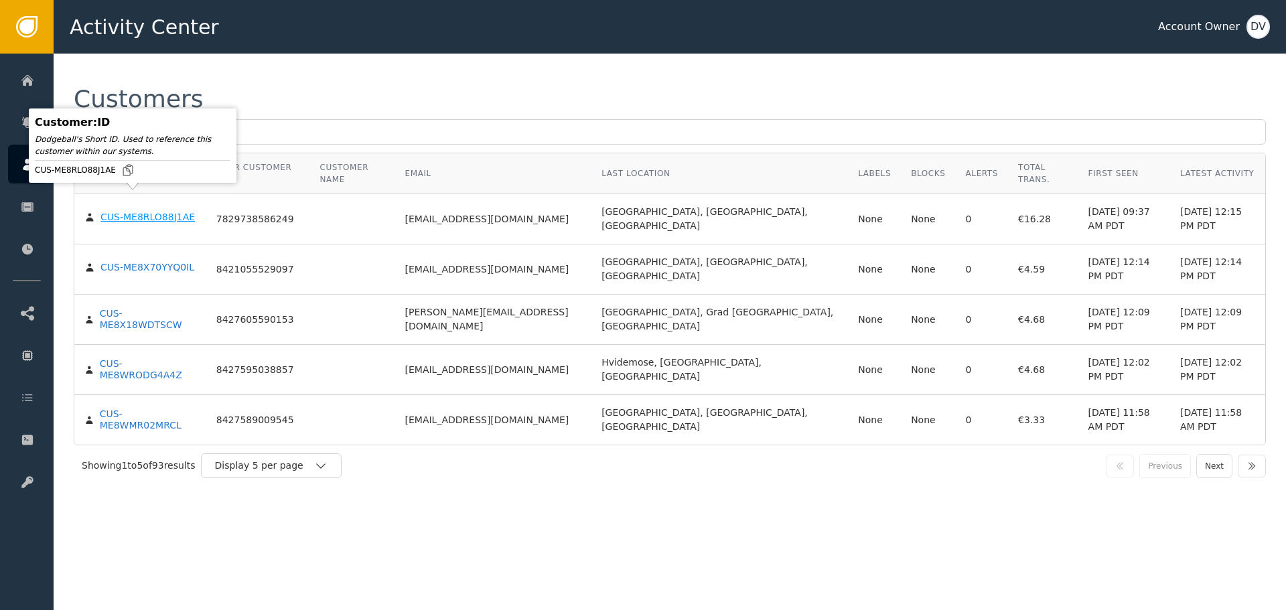
click at [136, 212] on div "CUS-ME8RLO88J1AE" at bounding box center [147, 218] width 94 height 12
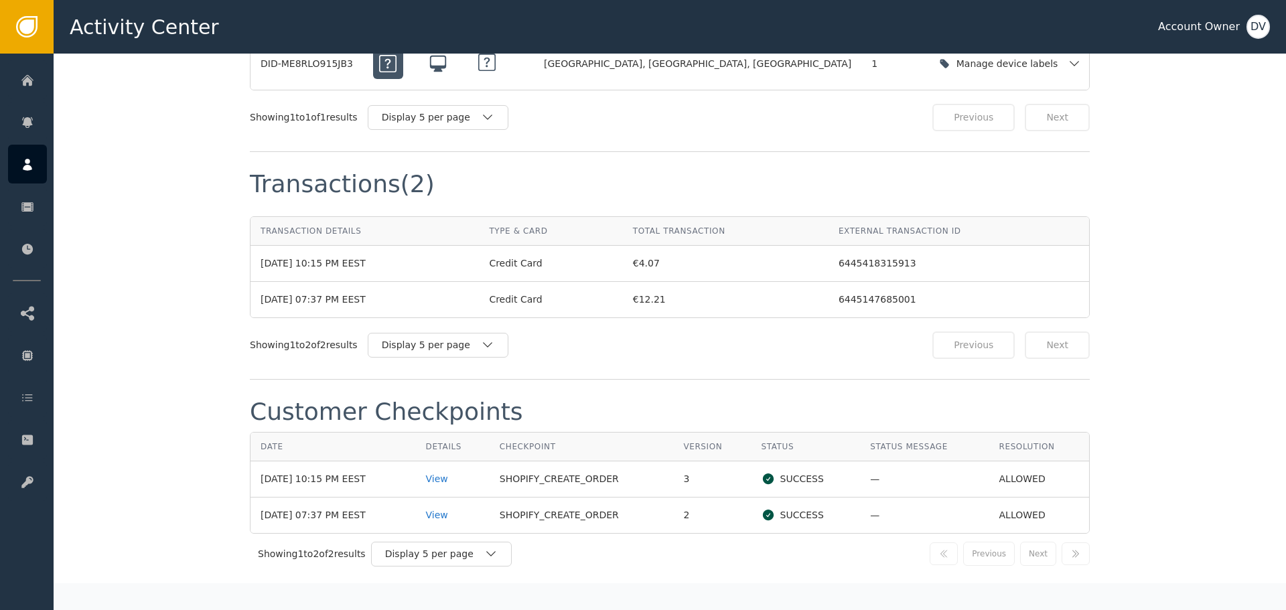
scroll to position [1272, 0]
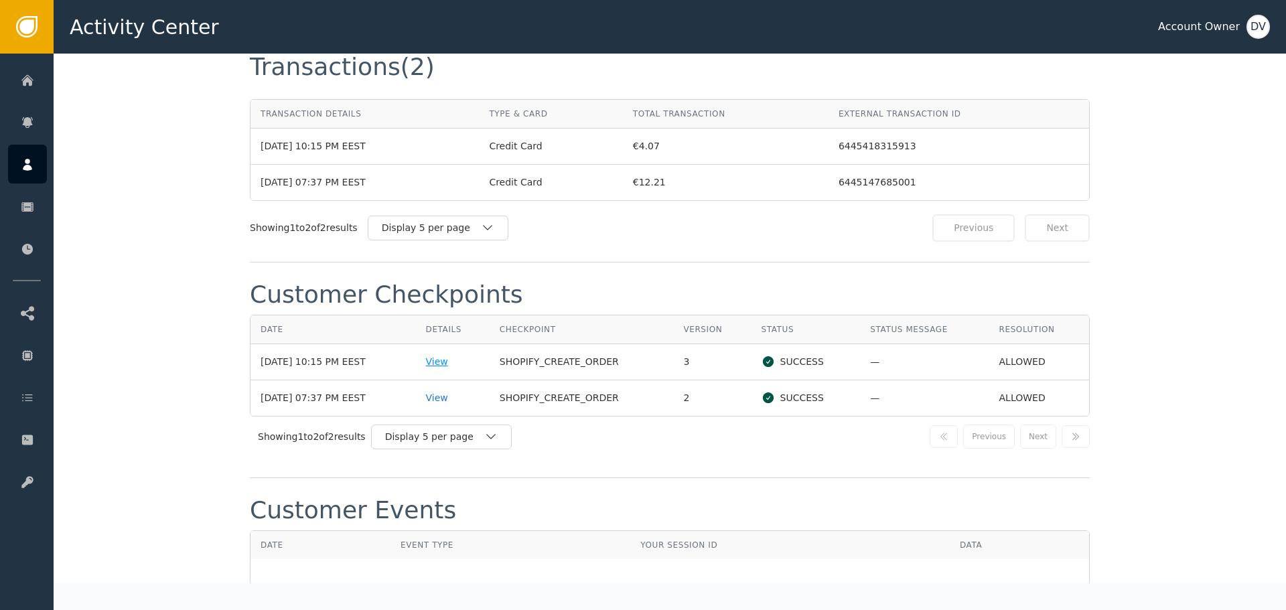
click at [447, 355] on div "View" at bounding box center [453, 362] width 54 height 14
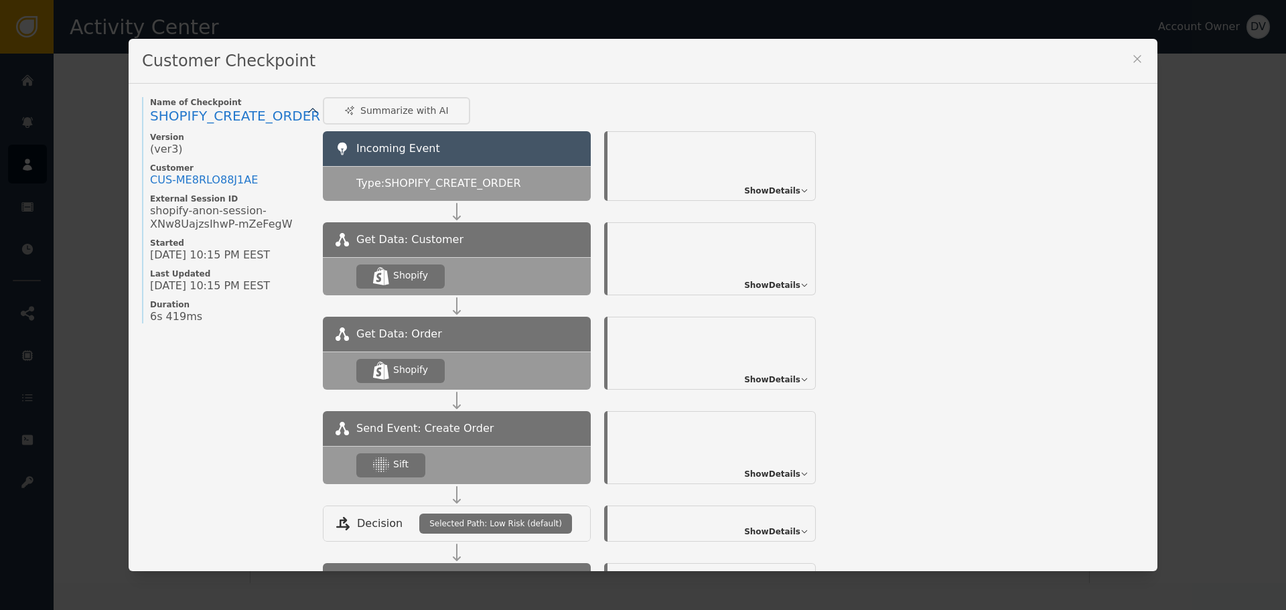
click at [802, 467] on div "Show Details" at bounding box center [711, 447] width 208 height 73
click at [800, 477] on icon at bounding box center [804, 474] width 8 height 8
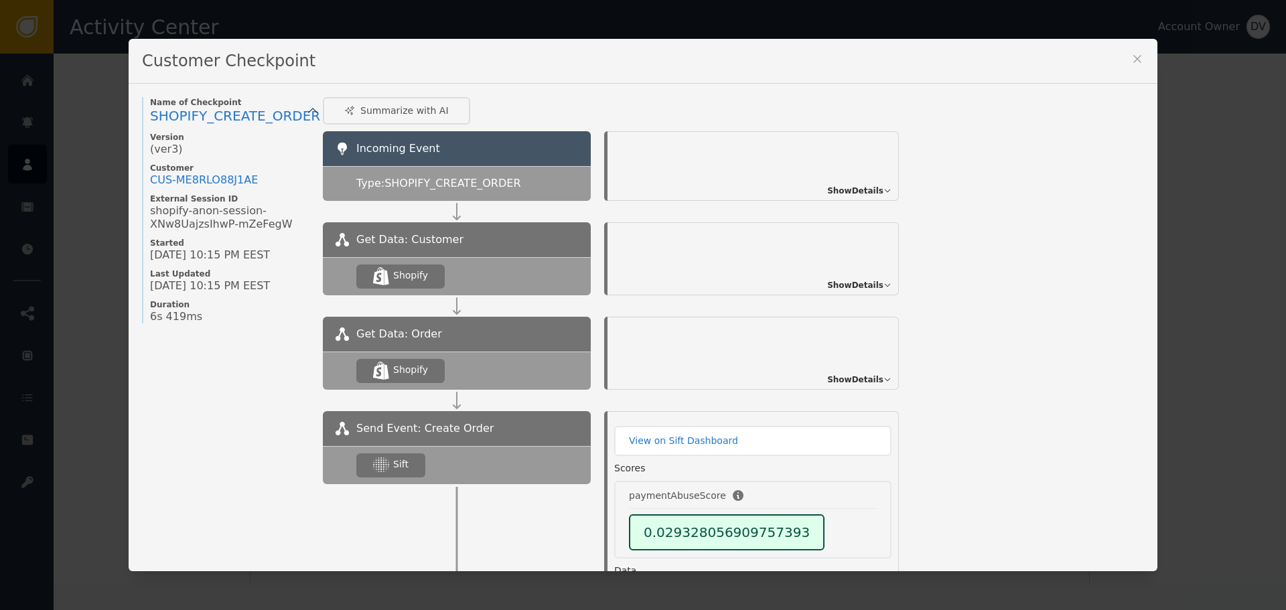
scroll to position [51, 0]
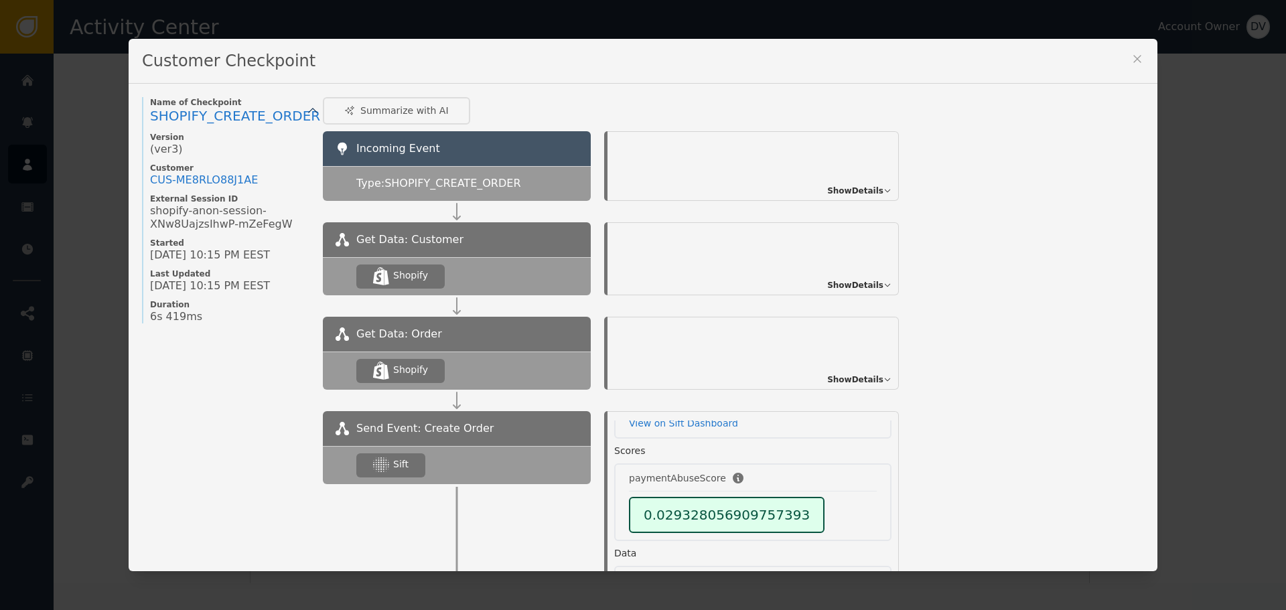
click at [21, 94] on div "Customer Checkpoint Name of Checkpoint SHOPIFY_CREATE_ORDER Version (ver 3 ) Cu…" at bounding box center [643, 305] width 1286 height 610
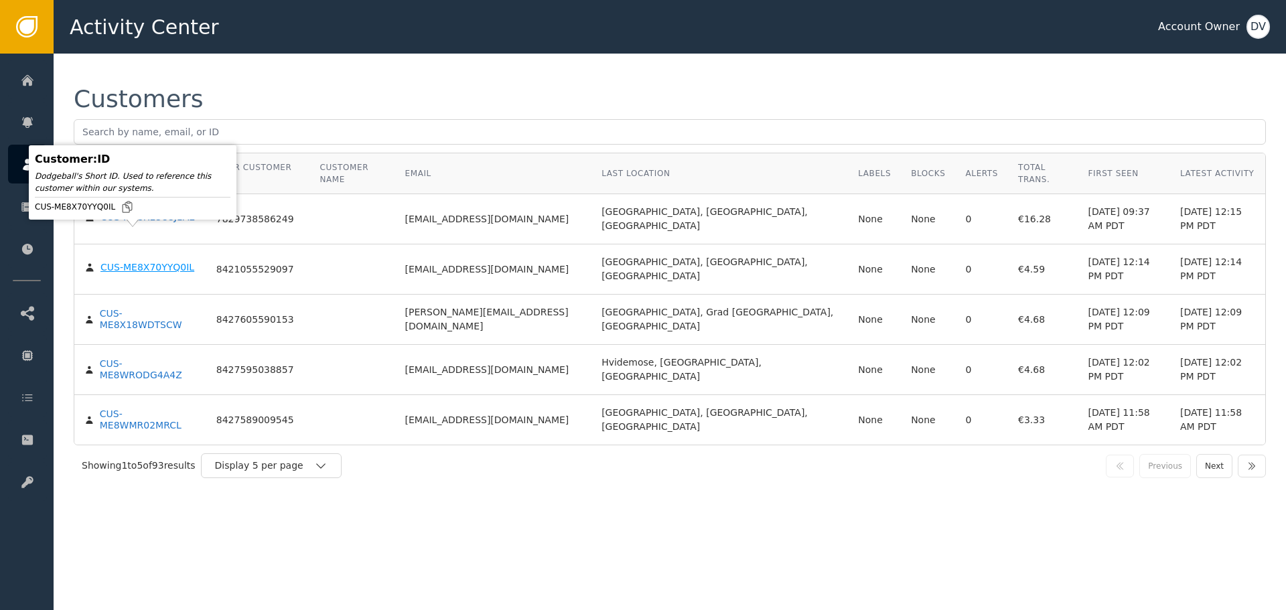
click at [152, 262] on div "CUS-ME8X70YYQ0IL" at bounding box center [147, 268] width 94 height 12
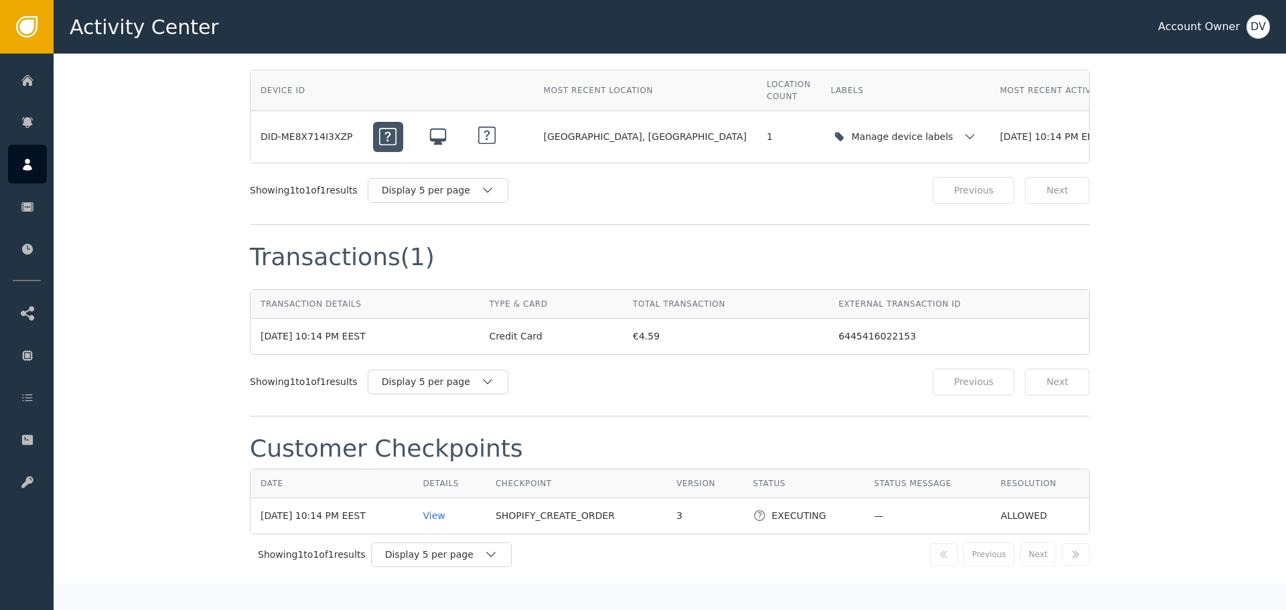
scroll to position [1205, 0]
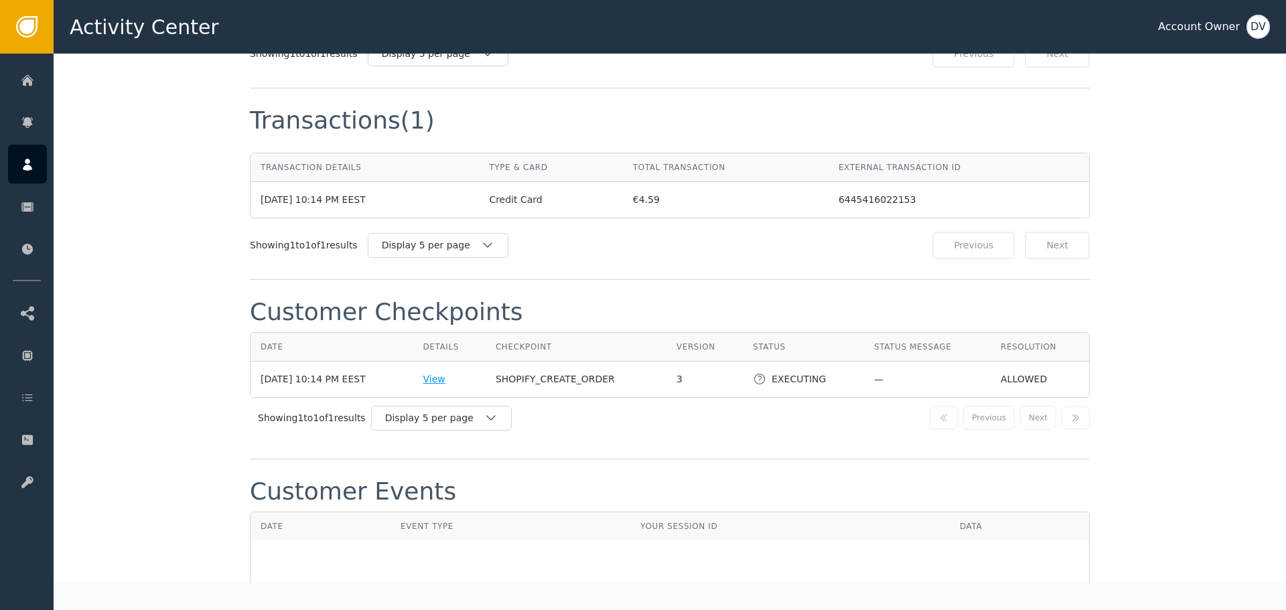
click at [447, 372] on div "View" at bounding box center [449, 379] width 52 height 14
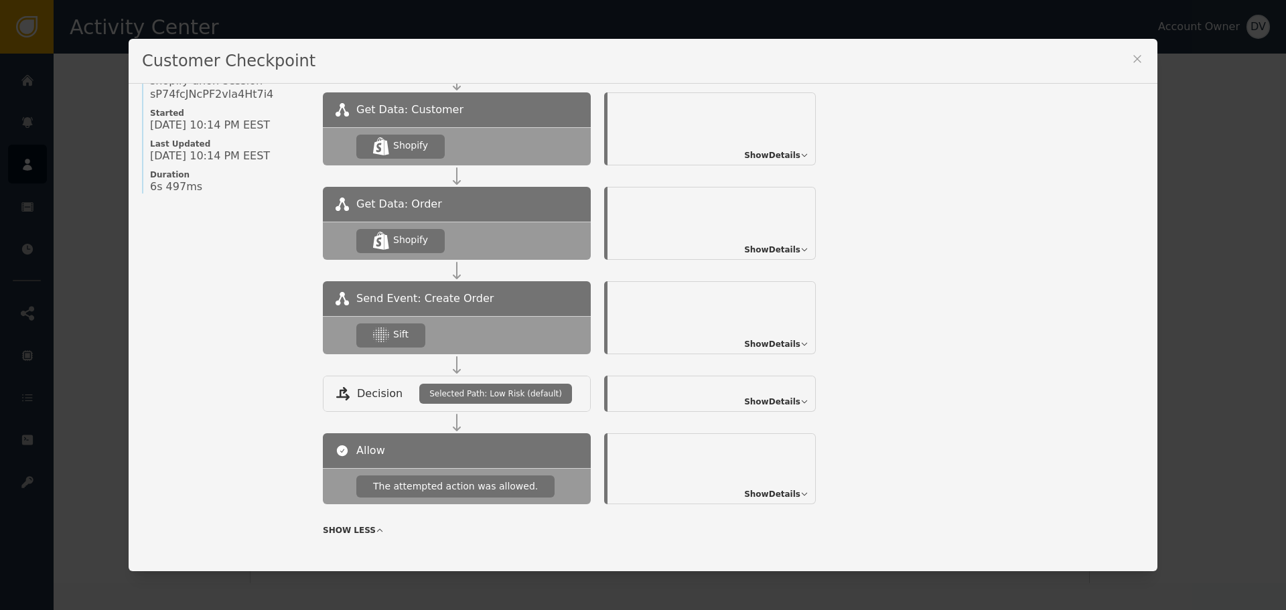
scroll to position [134, 0]
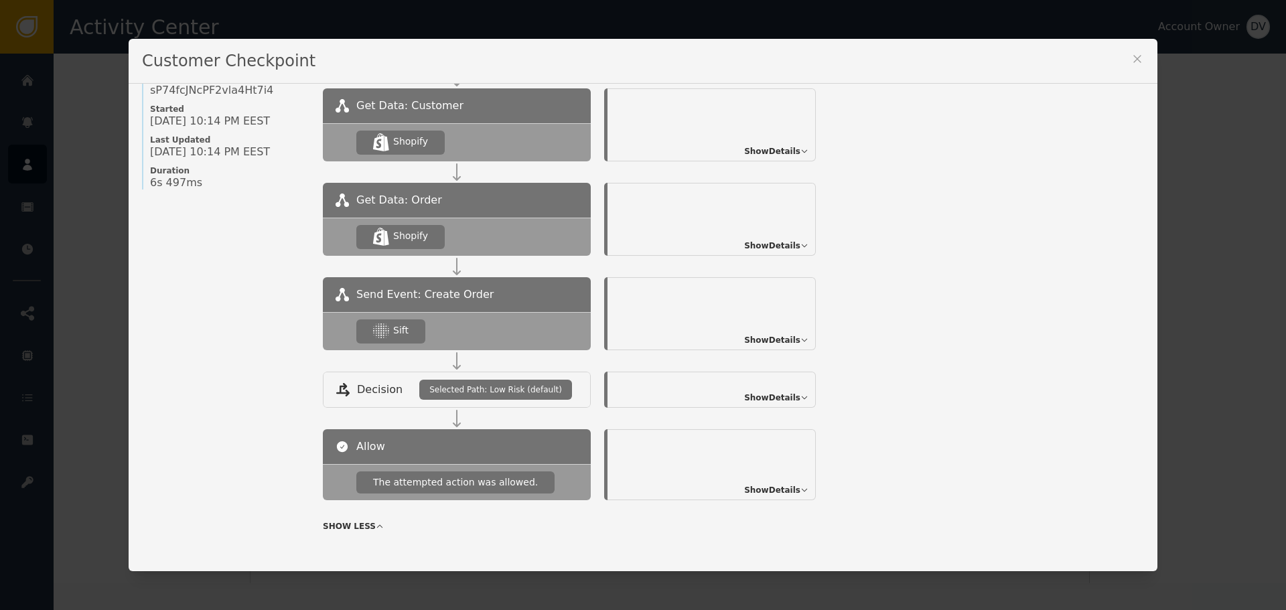
click at [784, 338] on span "Show Details" at bounding box center [772, 340] width 56 height 12
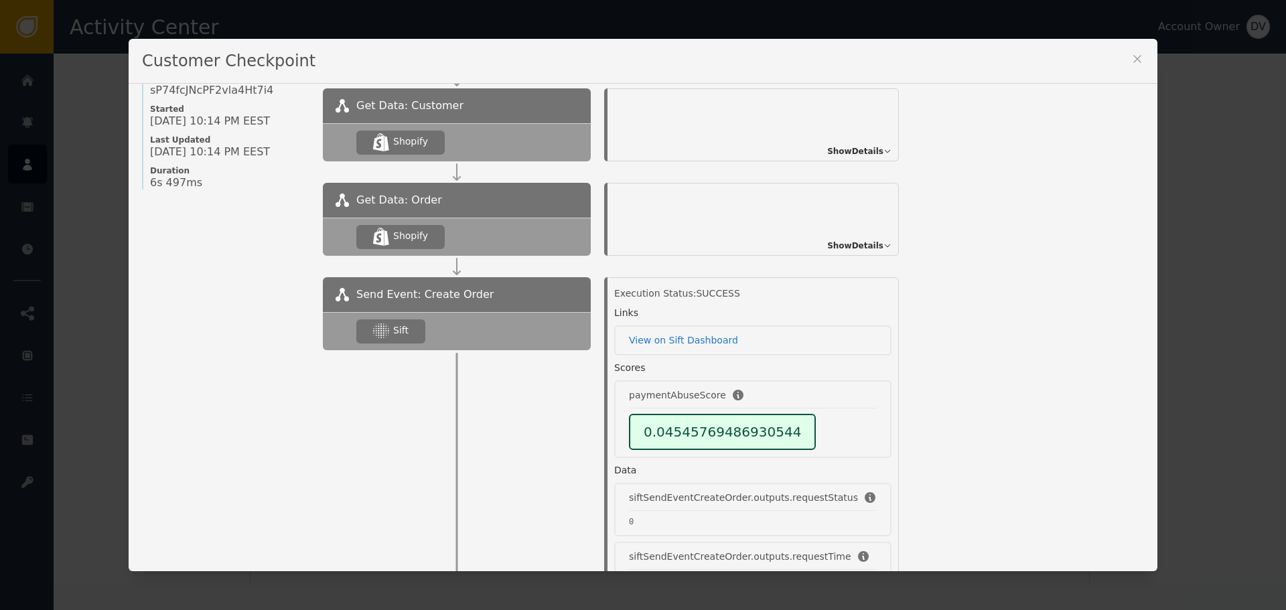
click at [49, 128] on div "Customer Checkpoint Name of Checkpoint SHOPIFY_CREATE_ORDER Version (ver 3 ) Cu…" at bounding box center [643, 305] width 1286 height 610
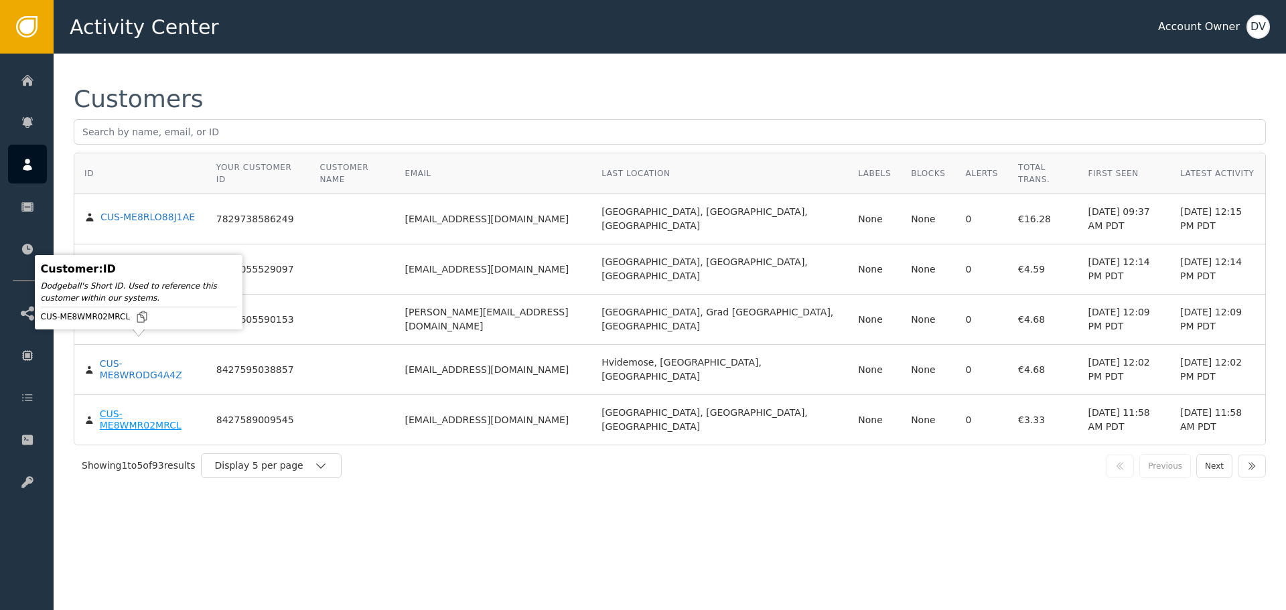
click at [144, 408] on div "CUS-ME8WMR02MRCL" at bounding box center [148, 419] width 96 height 23
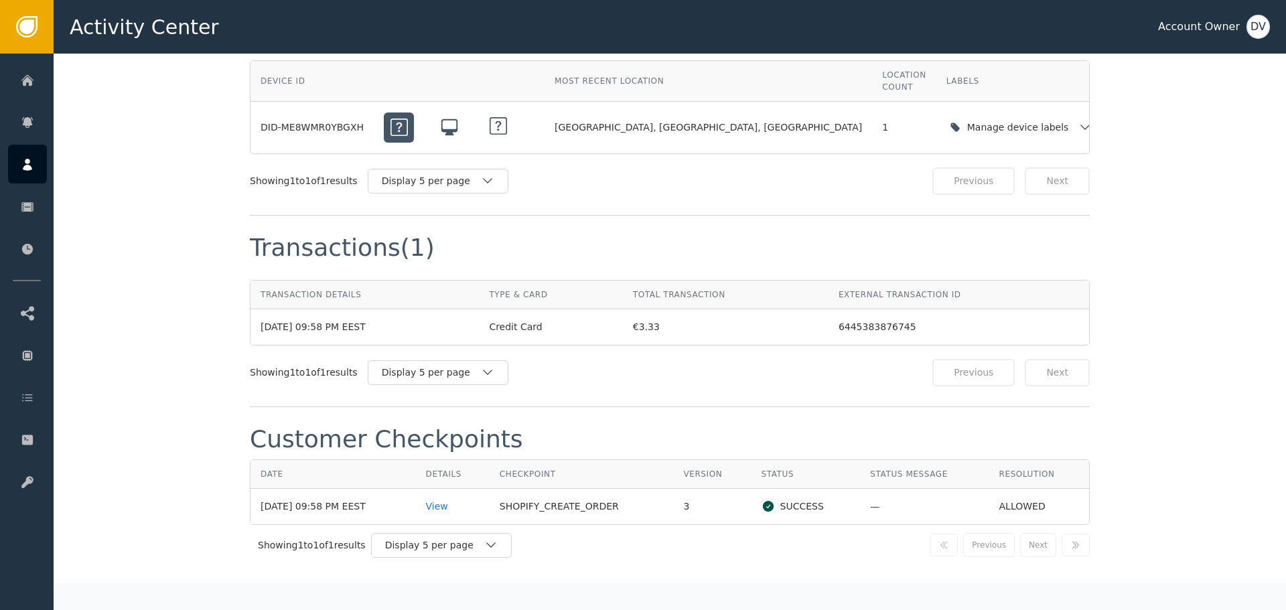
scroll to position [1205, 0]
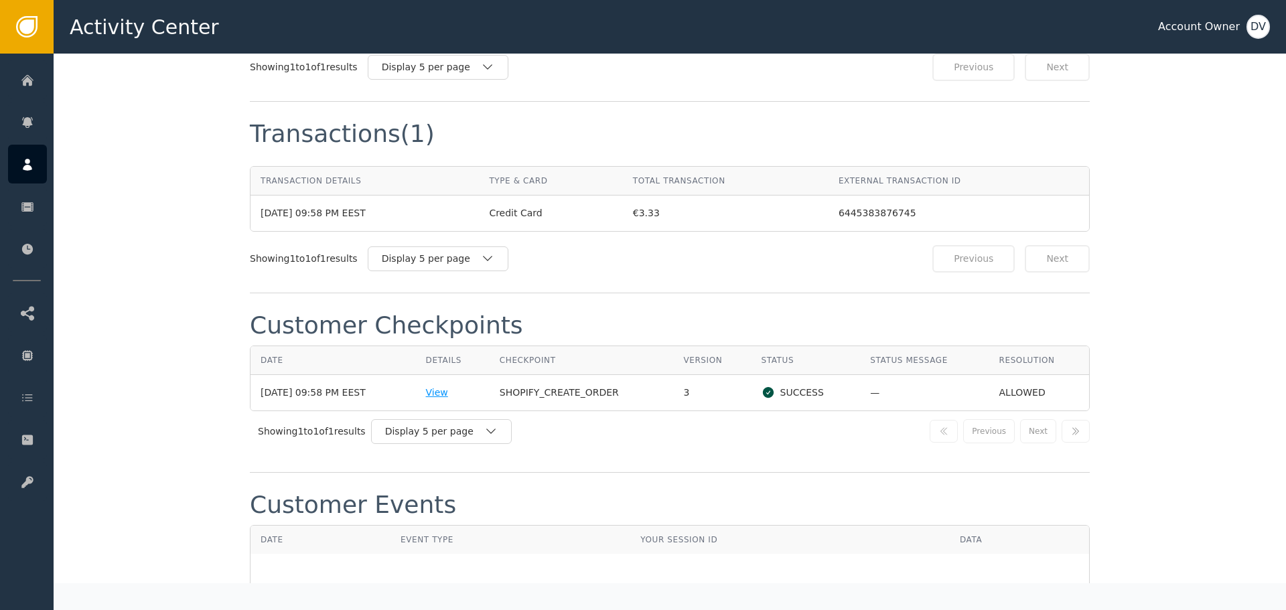
click at [450, 386] on div "View" at bounding box center [453, 393] width 54 height 14
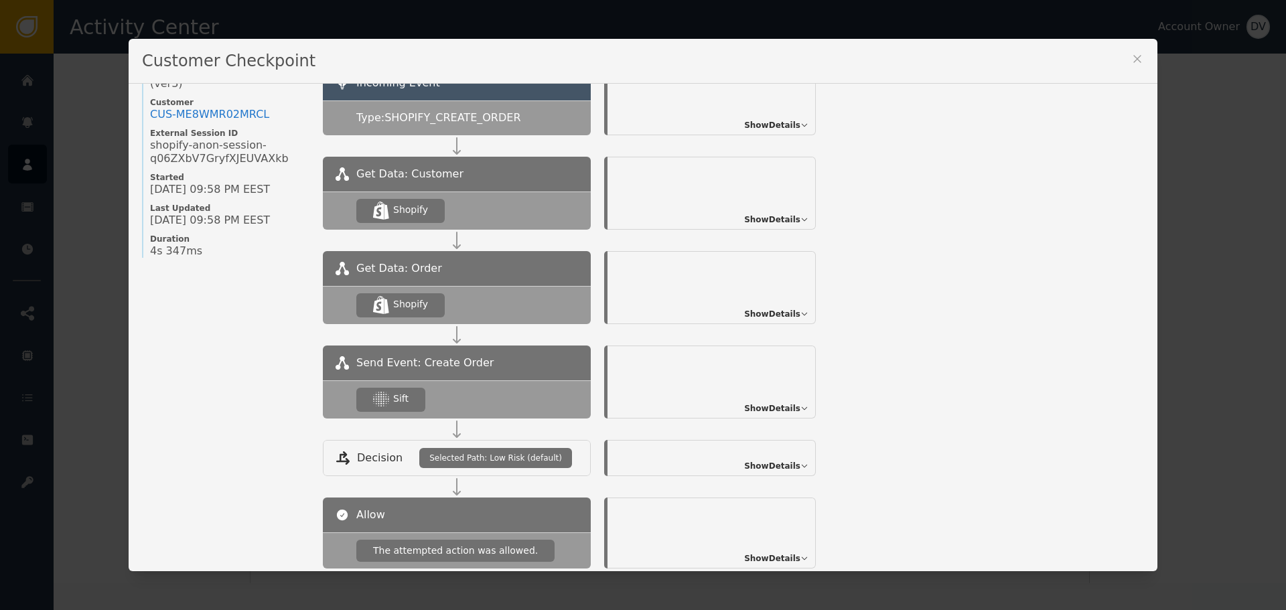
scroll to position [145, 0]
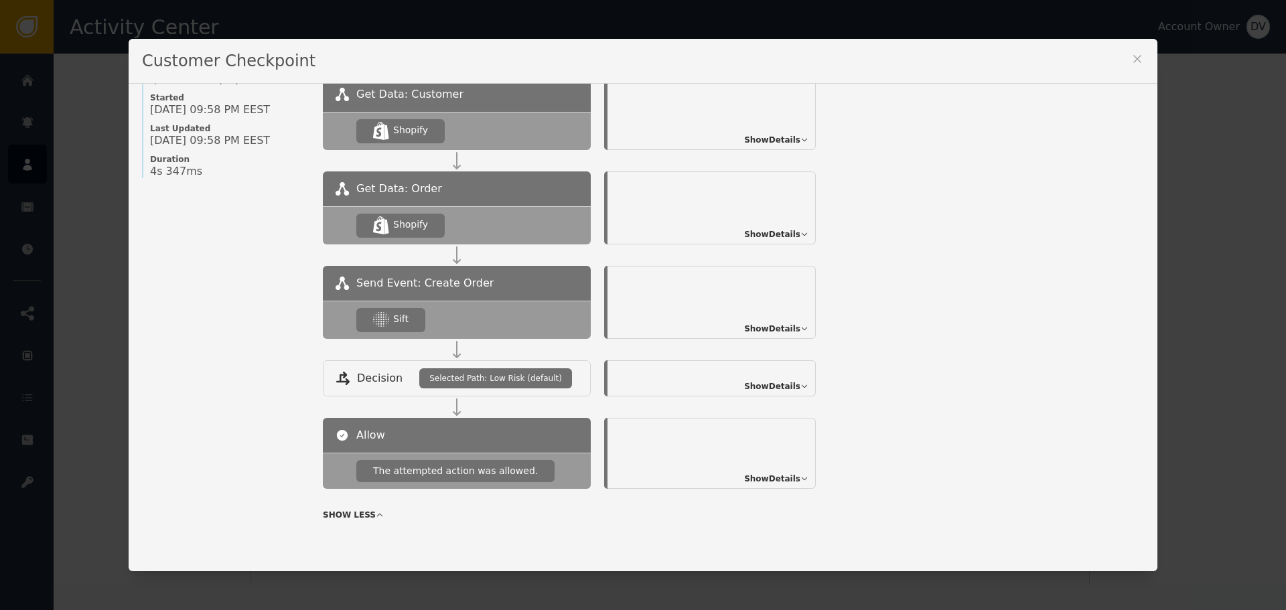
click at [773, 327] on span "Show Details" at bounding box center [772, 329] width 56 height 12
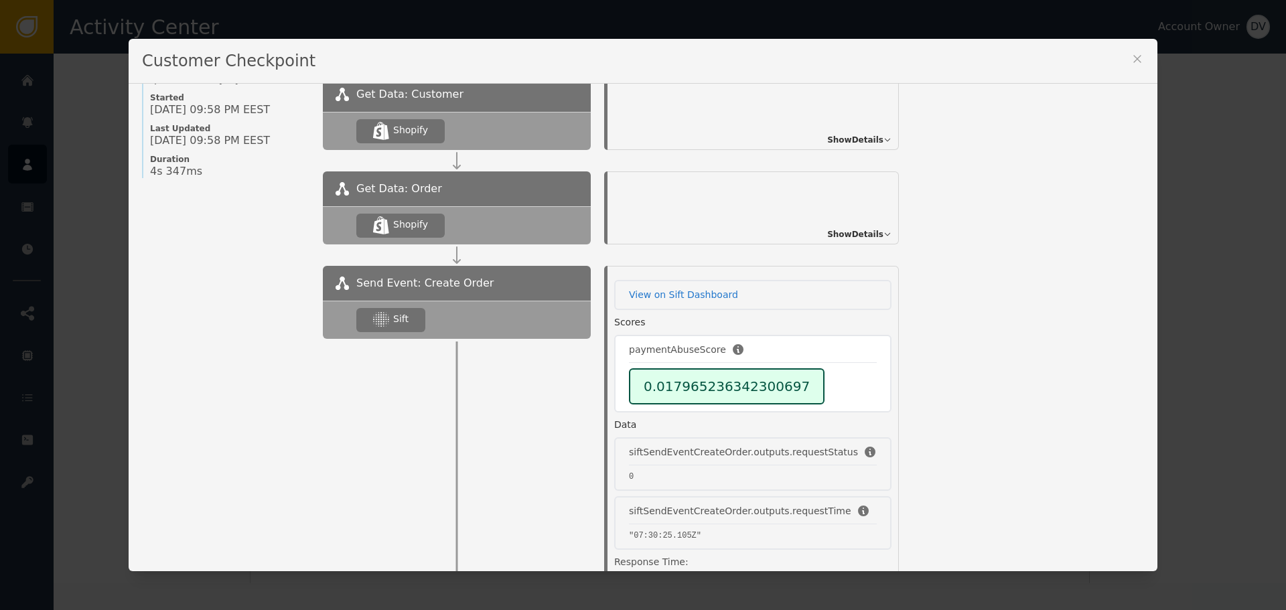
scroll to position [51, 0]
